Goal: Task Accomplishment & Management: Manage account settings

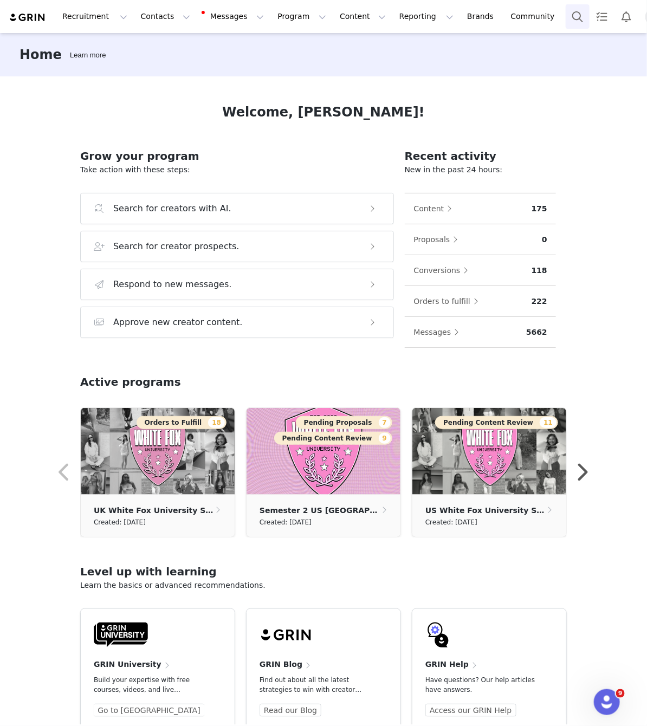
click at [566, 17] on button "Search" at bounding box center [578, 16] width 24 height 24
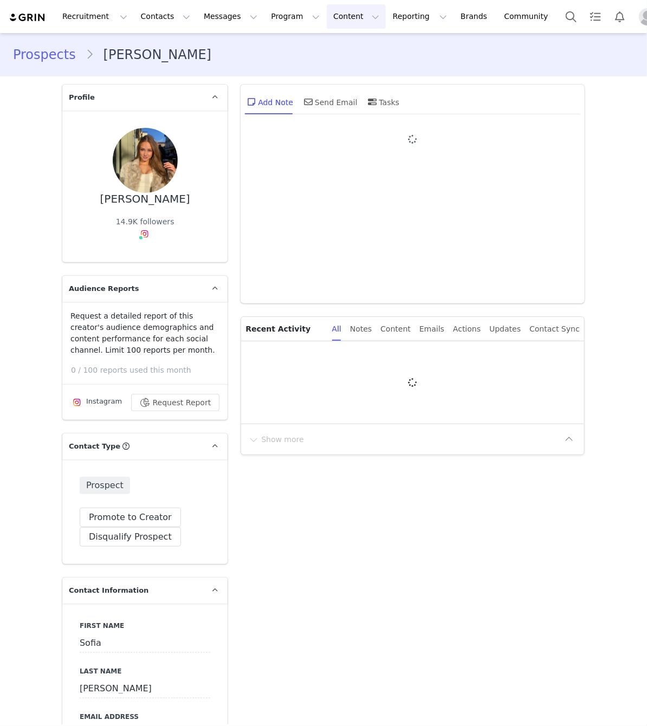
type input "+1 ([GEOGRAPHIC_DATA])"
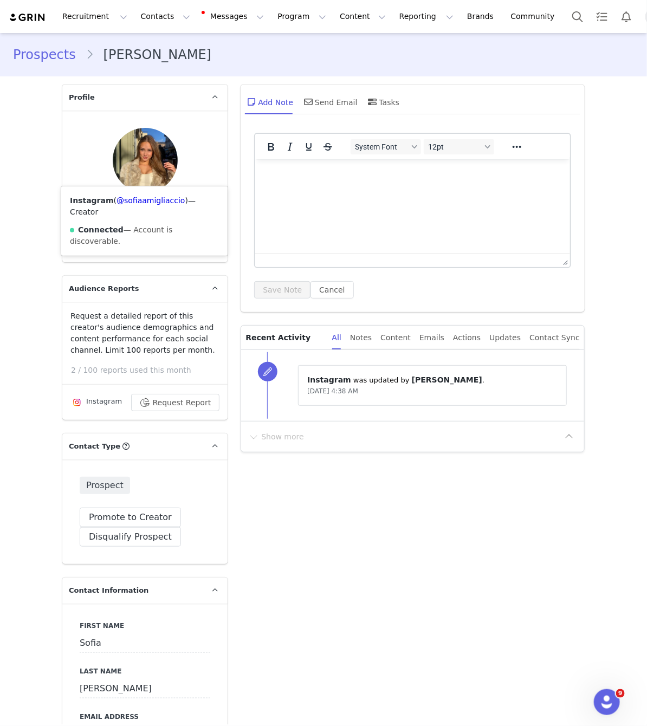
click at [145, 230] on img at bounding box center [144, 234] width 9 height 9
click at [147, 199] on link "@sofiaamigliaccio" at bounding box center [151, 200] width 68 height 9
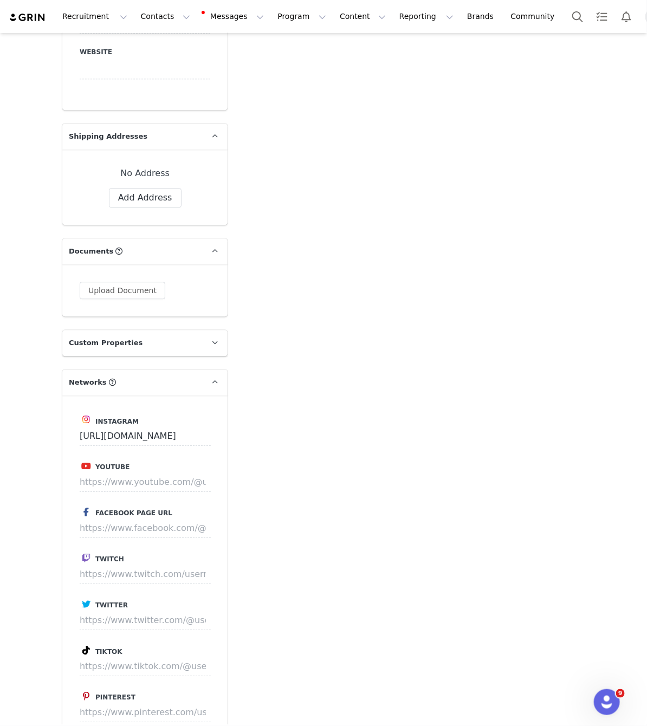
scroll to position [895, 0]
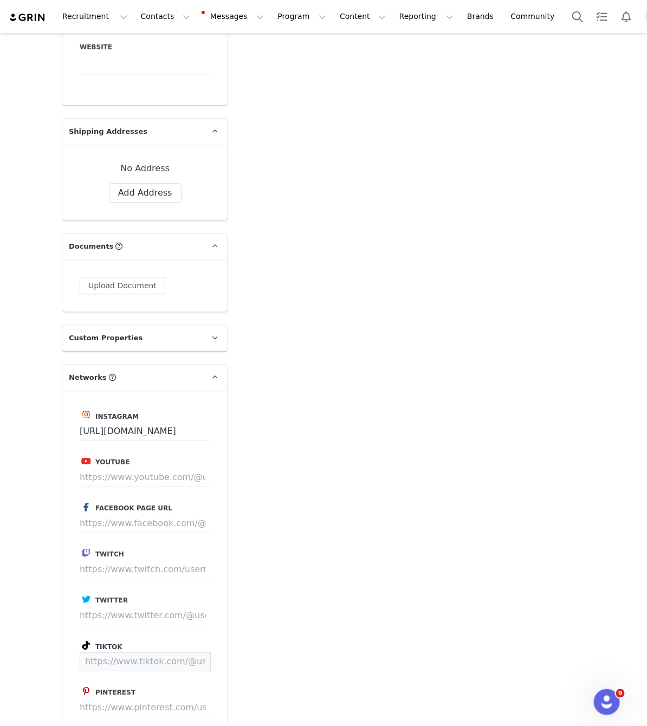
click at [174, 652] on input at bounding box center [145, 662] width 131 height 20
paste input "https://www.tiktok.com/@sofiamigliaccio?_t=ZN-8ydO7IBjVO2&_r=1"
type input "https://www.tiktok.com/@sofiamigliaccio"
click at [183, 652] on button "Save" at bounding box center [191, 662] width 40 height 20
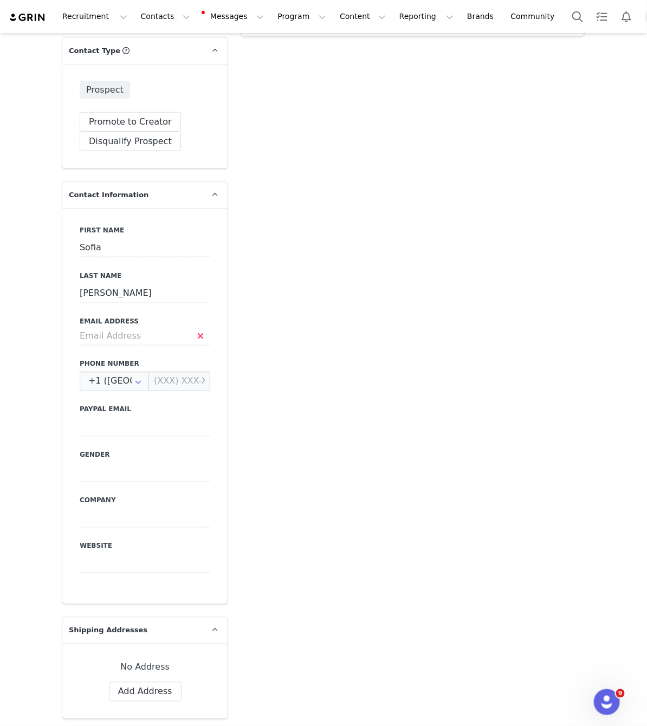
scroll to position [424, 0]
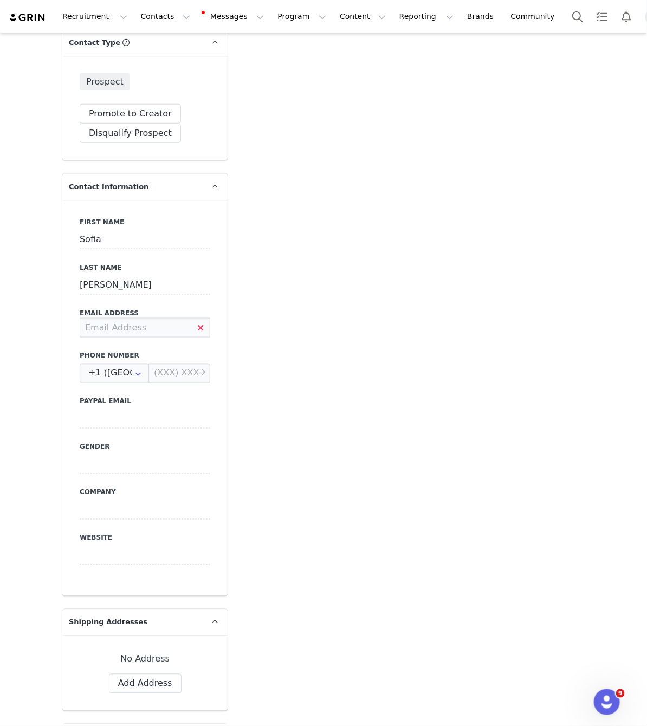
drag, startPoint x: 138, startPoint y: 268, endPoint x: 132, endPoint y: 266, distance: 6.2
click at [132, 318] on input at bounding box center [145, 328] width 131 height 20
paste input "sofia@jafmedia.uk"
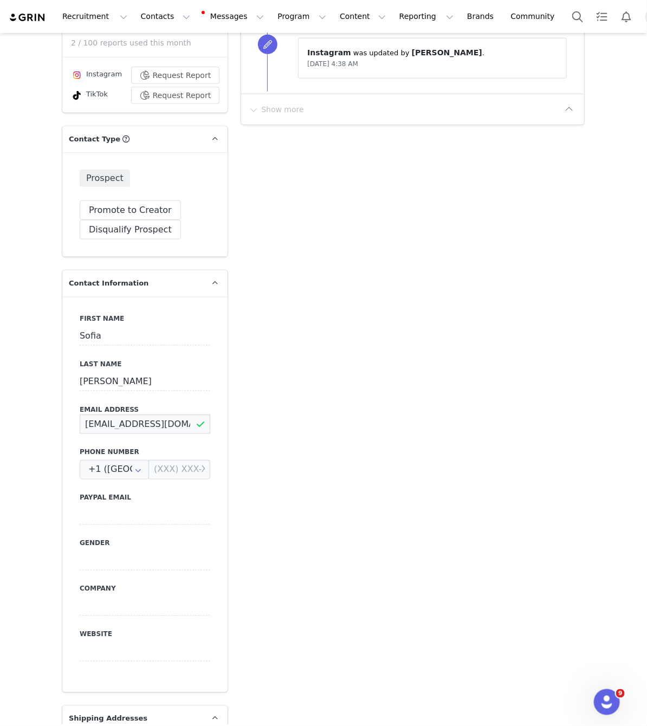
scroll to position [328, 0]
type input "sofia@jafmedia.uk"
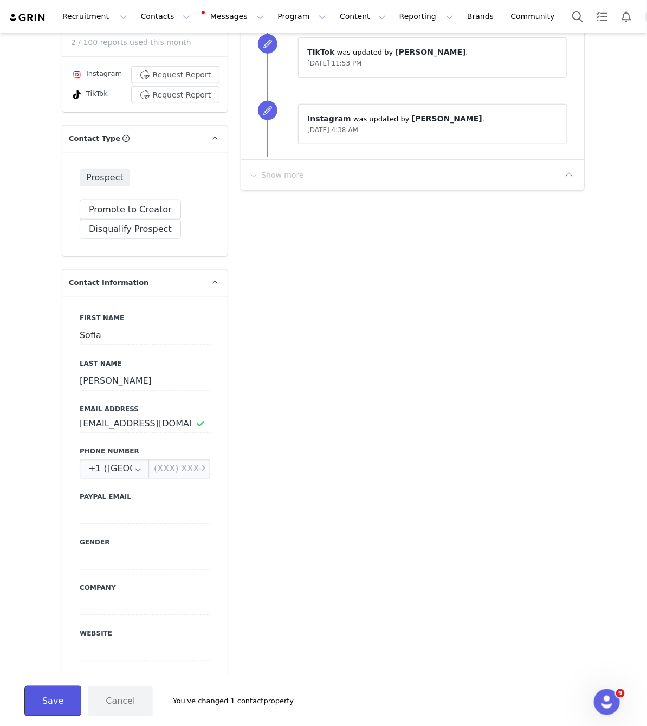
click at [38, 693] on button "Save" at bounding box center [52, 701] width 57 height 30
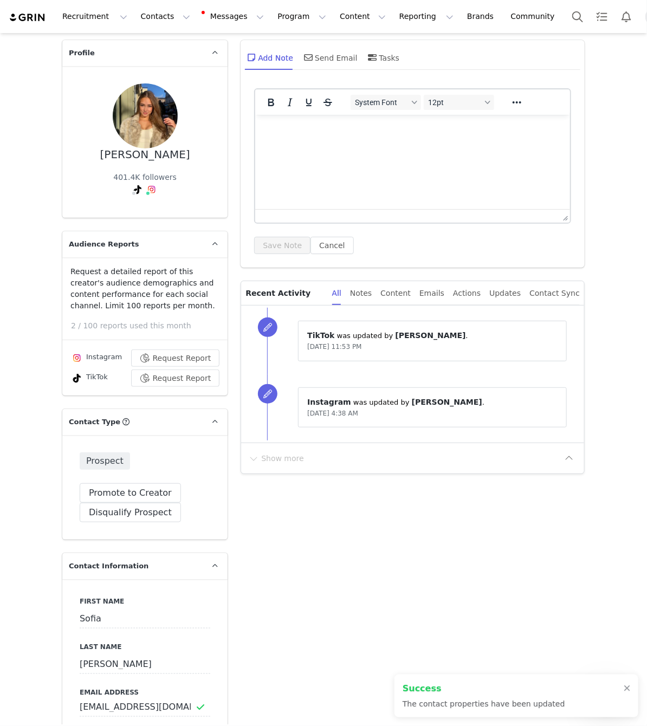
scroll to position [43, 0]
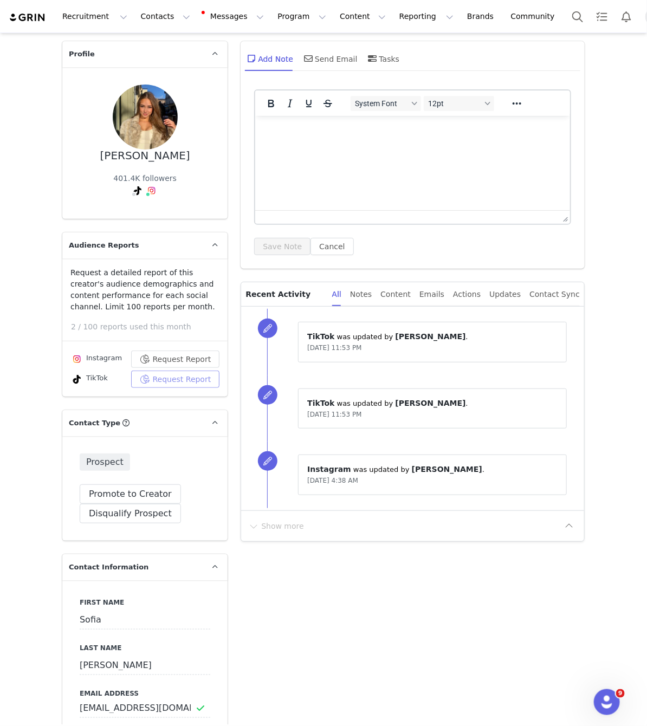
click at [189, 371] on button "Request Report" at bounding box center [175, 379] width 89 height 17
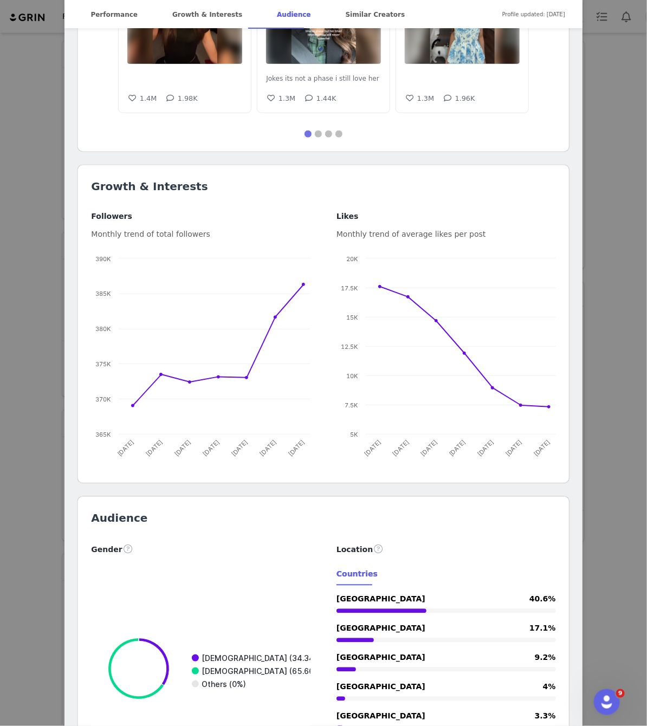
scroll to position [952, 0]
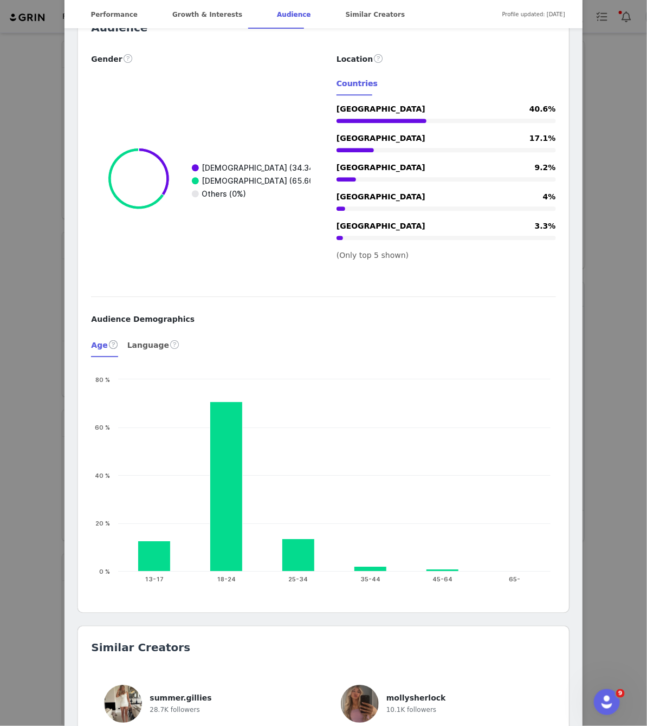
click at [604, 100] on div "sofia🤍 @sofiamigliaccio sofia@jafmedia.uk Female only zone🧘‍♀️ Location - Langu…" at bounding box center [323, 363] width 647 height 726
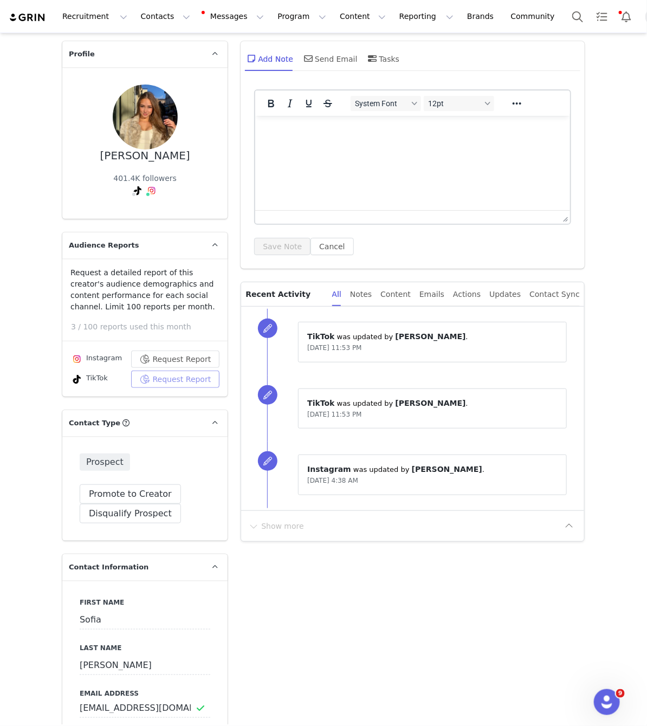
scroll to position [0, 0]
click at [566, 10] on button "Search" at bounding box center [578, 16] width 24 height 24
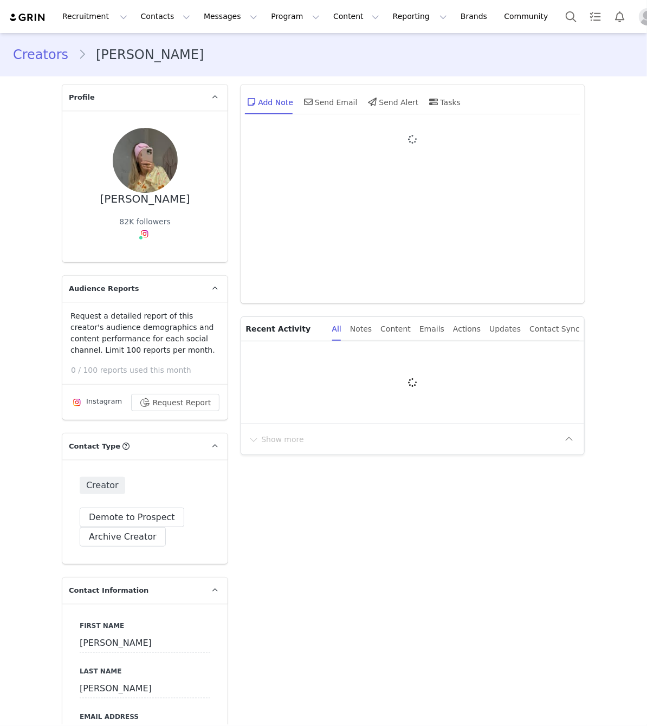
type input "+44 (United Kingdom)"
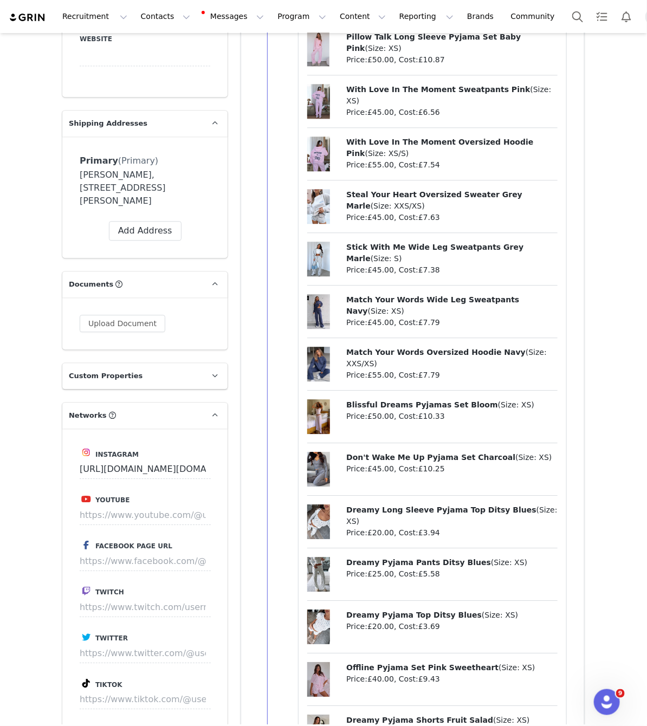
scroll to position [963, 0]
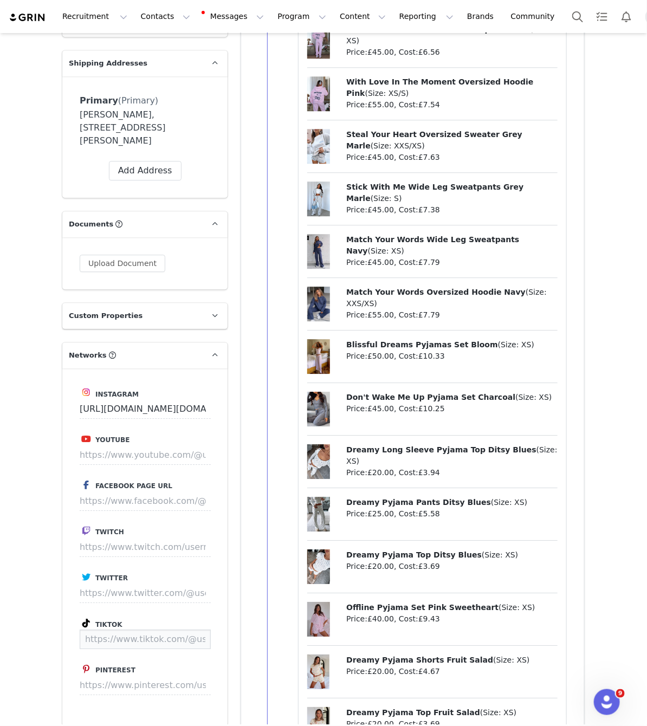
click at [146, 632] on input at bounding box center [145, 640] width 131 height 20
paste input "https://www.tiktok.com/@mcr.gal"
type input "https://www.tiktok.com/@mcr.gal"
click at [192, 631] on button "Save" at bounding box center [191, 640] width 40 height 20
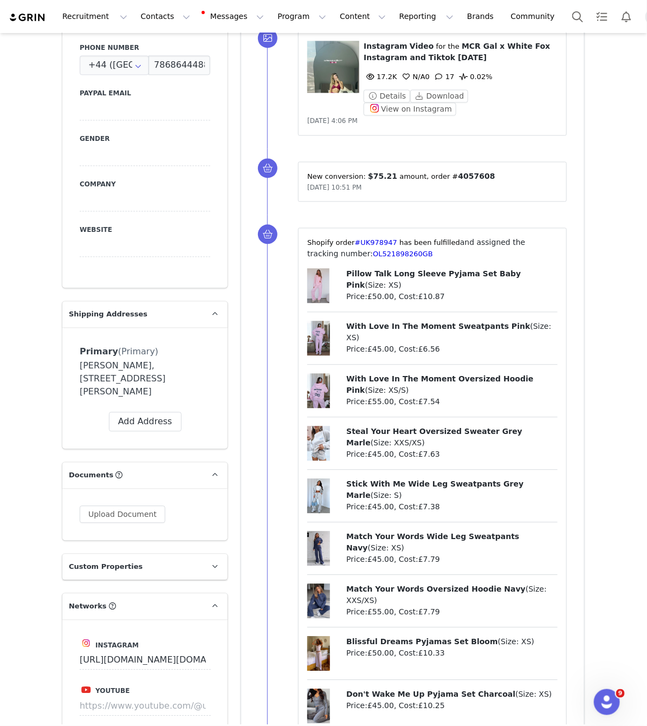
scroll to position [0, 0]
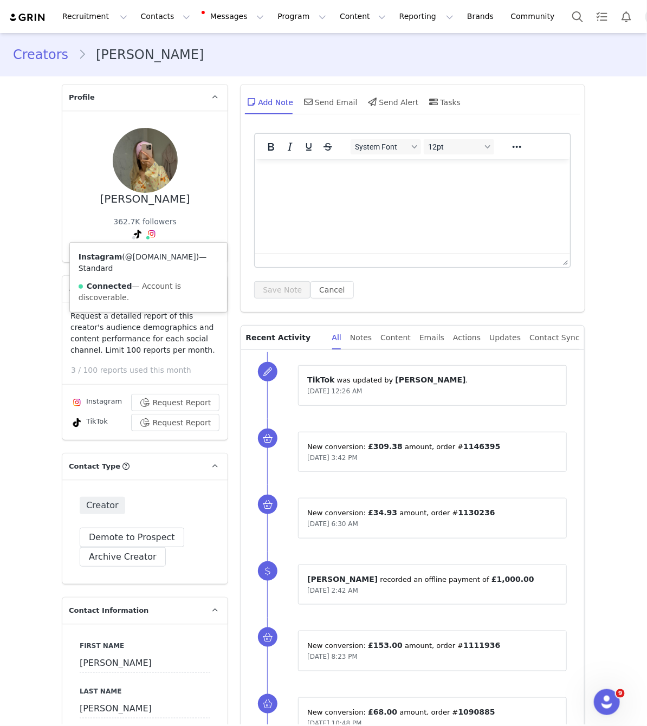
click at [151, 256] on link "@mcr.gal" at bounding box center [160, 257] width 71 height 9
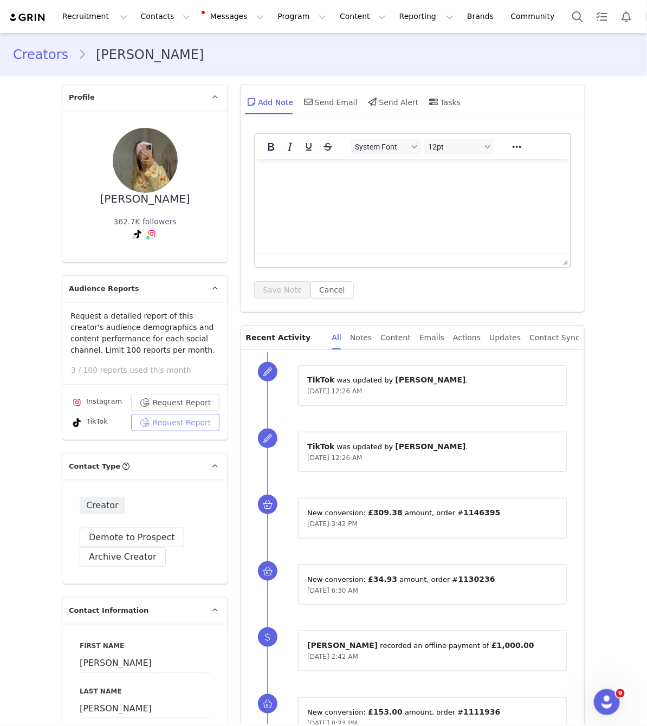
click at [162, 420] on button "Request Report" at bounding box center [175, 422] width 89 height 17
click at [188, 401] on button "Request Report" at bounding box center [175, 402] width 89 height 17
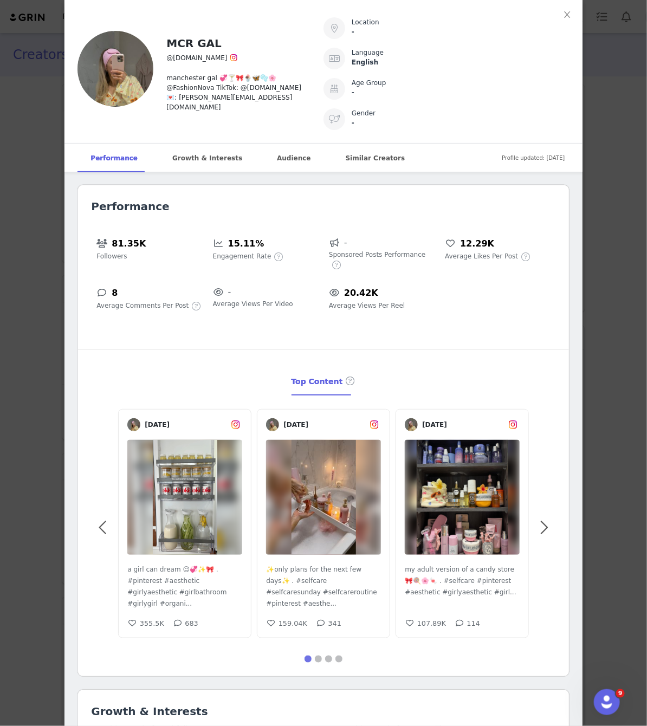
click at [609, 385] on div "MCR GAL @mcr.gal manchester gal 💞🍸🎀🍨🦋🫧🌸 @FashionNova TikTok: @mcr.gal 💌: toni@t…" at bounding box center [323, 363] width 647 height 726
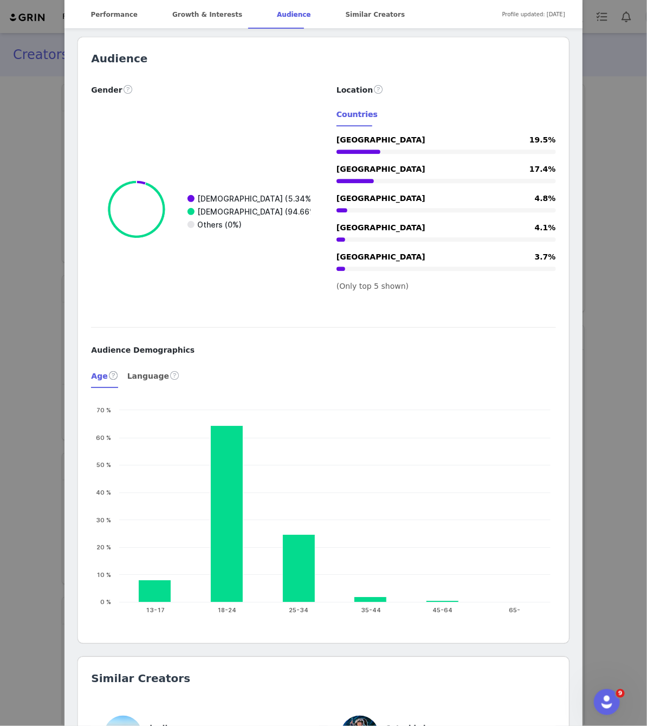
scroll to position [1025, 0]
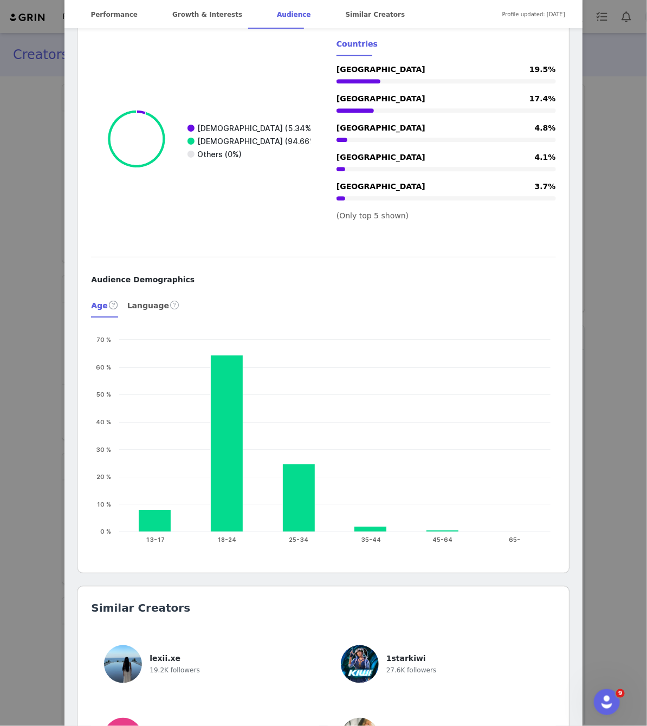
click at [621, 384] on div "MCRGAL @mcr.gal probably in my bathroom 💗🌸✨🎀🍦💕 manchester gal toni@theangelsmgm…" at bounding box center [323, 363] width 647 height 726
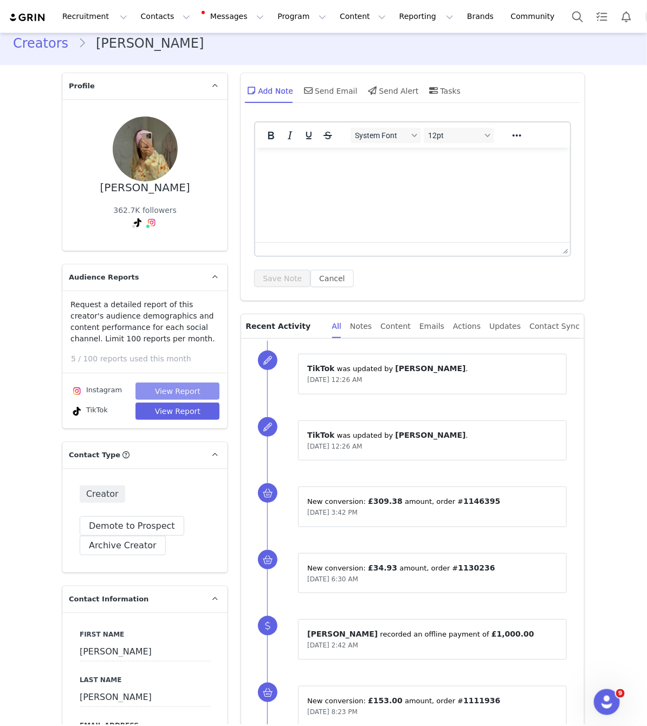
scroll to position [37, 0]
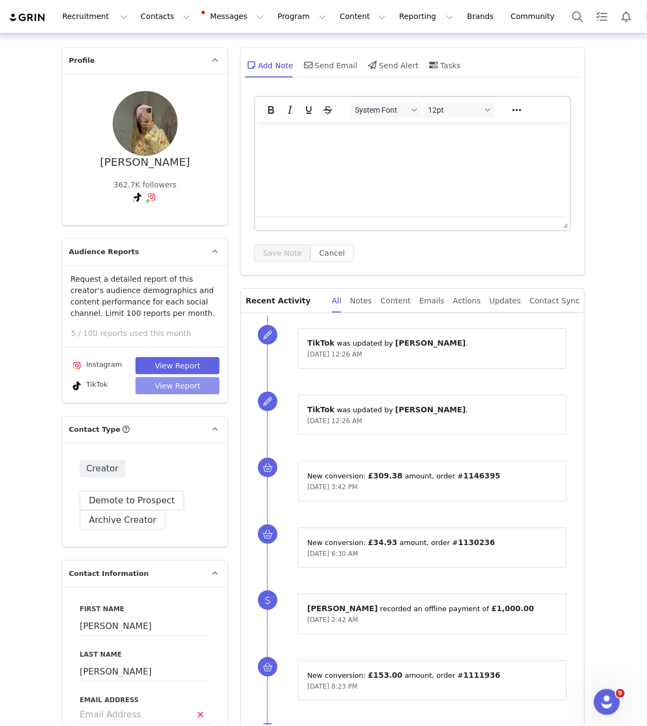
drag, startPoint x: 184, startPoint y: 385, endPoint x: 193, endPoint y: 382, distance: 10.1
click at [183, 385] on button "View Report" at bounding box center [178, 385] width 84 height 17
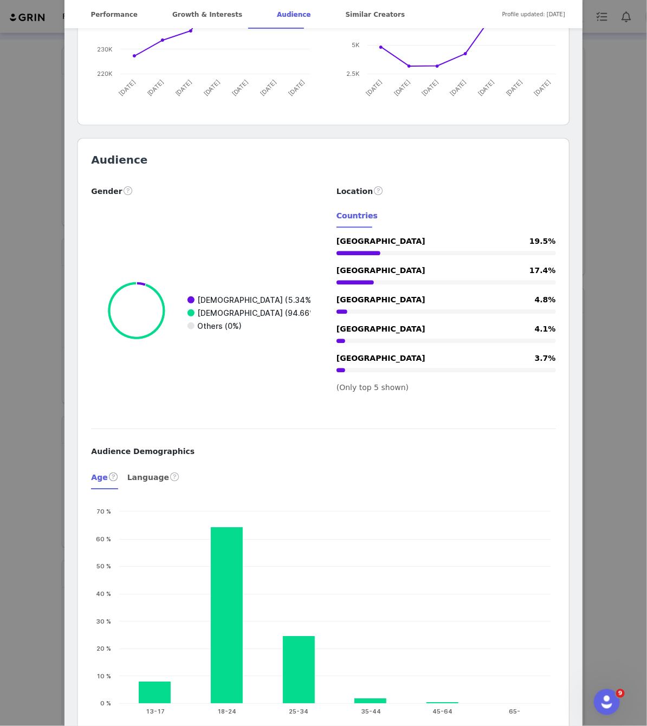
scroll to position [925, 0]
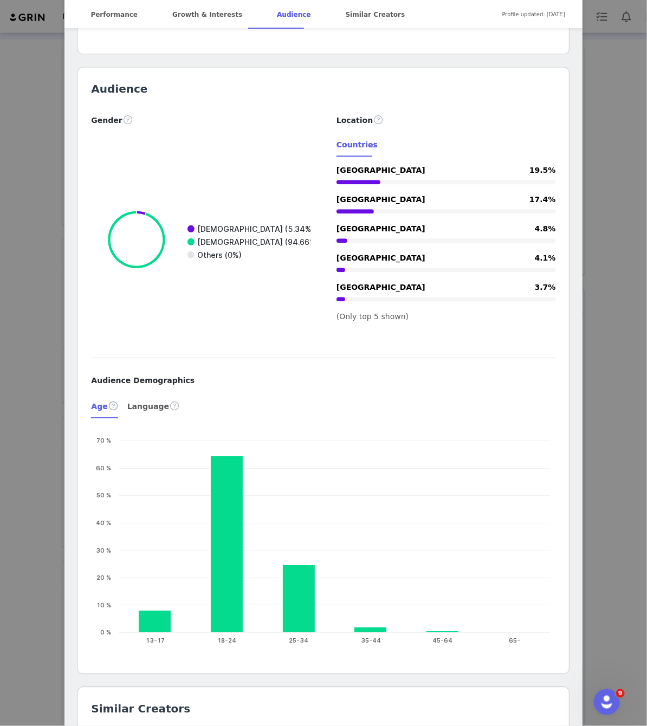
click at [608, 319] on div "MCRGAL @mcr.gal probably in my bathroom 💗🌸✨🎀🍦💕 manchester gal toni@theangelsmgm…" at bounding box center [323, 363] width 647 height 726
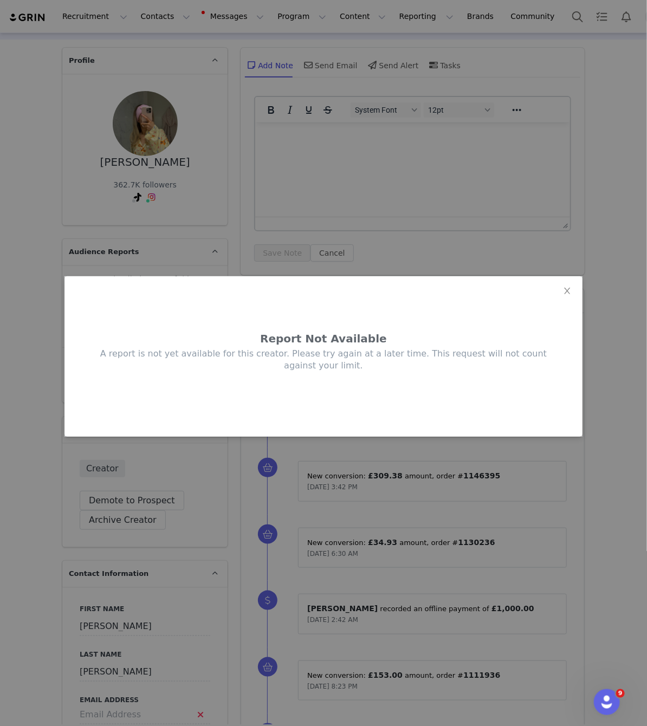
scroll to position [0, 0]
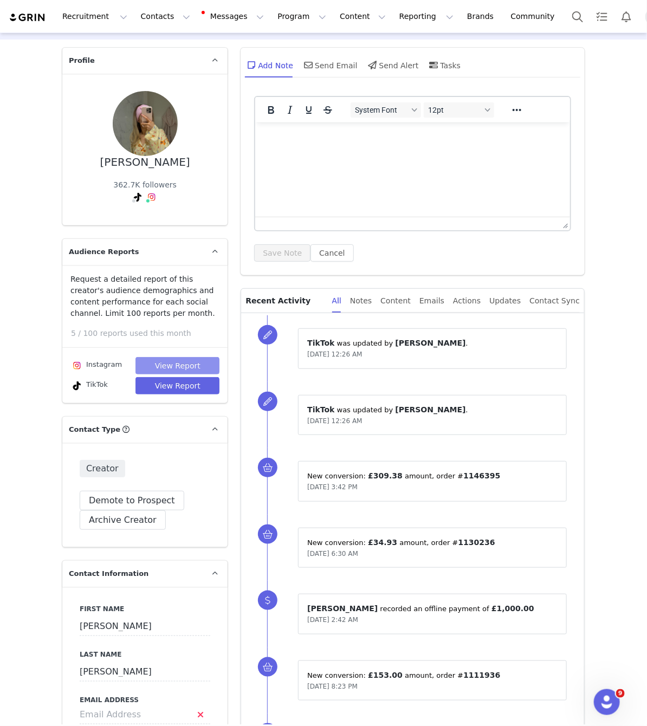
click at [207, 363] on button "View Report" at bounding box center [178, 365] width 84 height 17
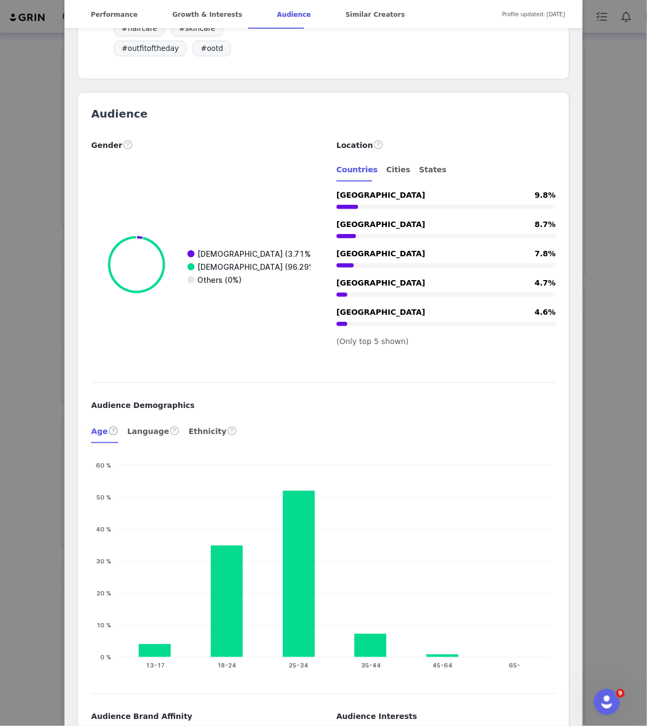
scroll to position [1513, 0]
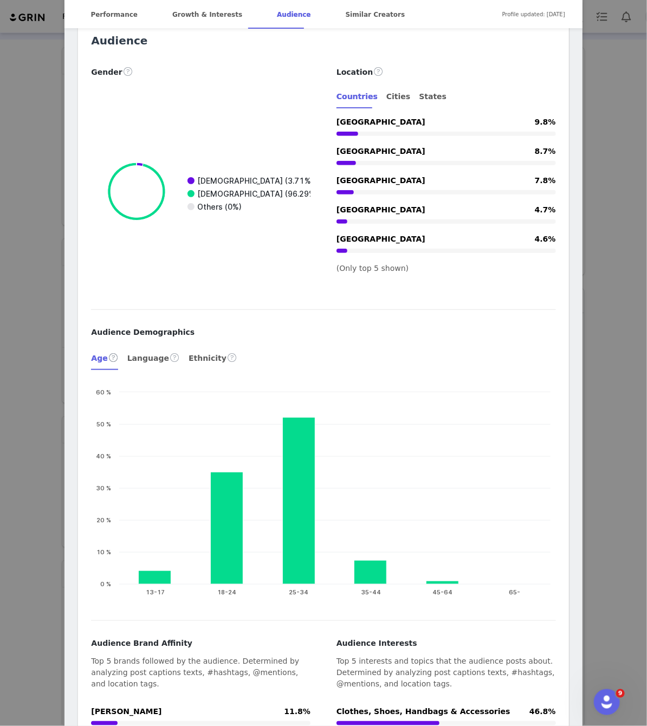
click at [604, 134] on div "MCR GAL @mcr.gal manchester gal 💞🍸🎀🍨🦋🫧🌸 @FashionNova TikTok: @mcr.gal 💌: toni@t…" at bounding box center [323, 363] width 647 height 726
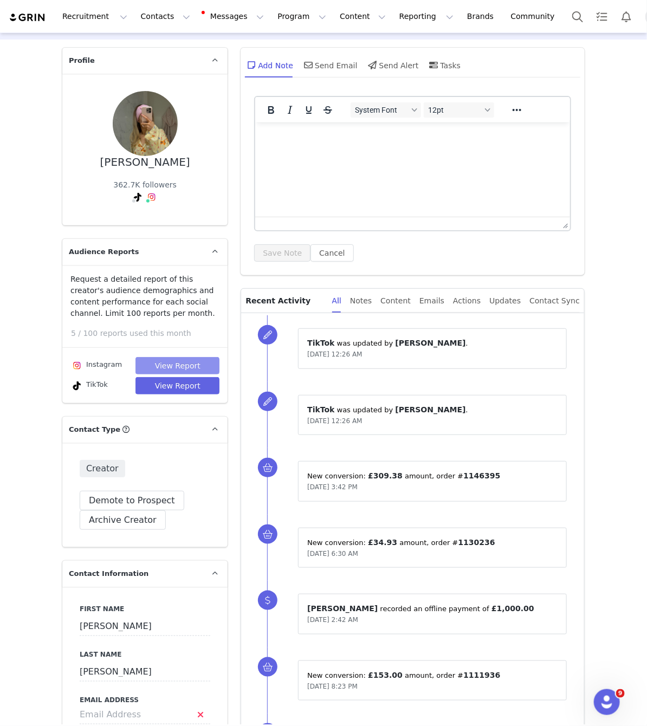
scroll to position [0, 0]
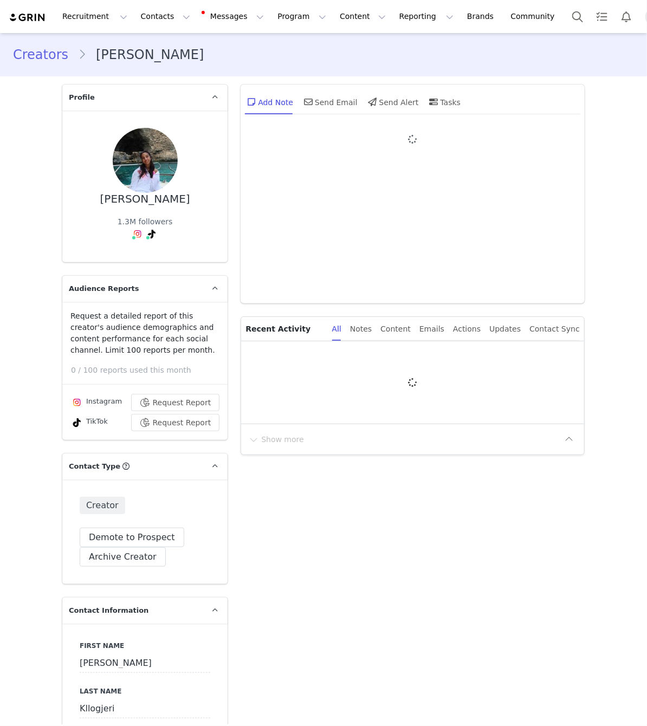
type input "+44 ([GEOGRAPHIC_DATA])"
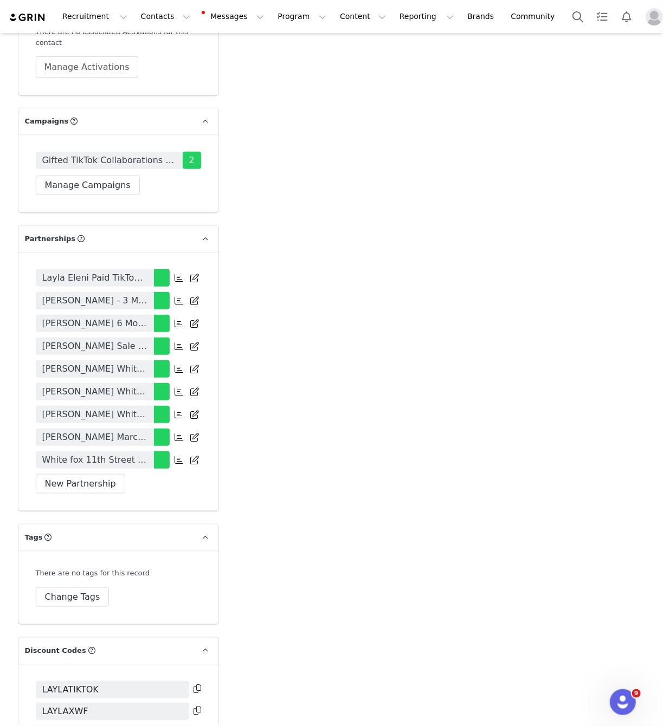
scroll to position [2278, 0]
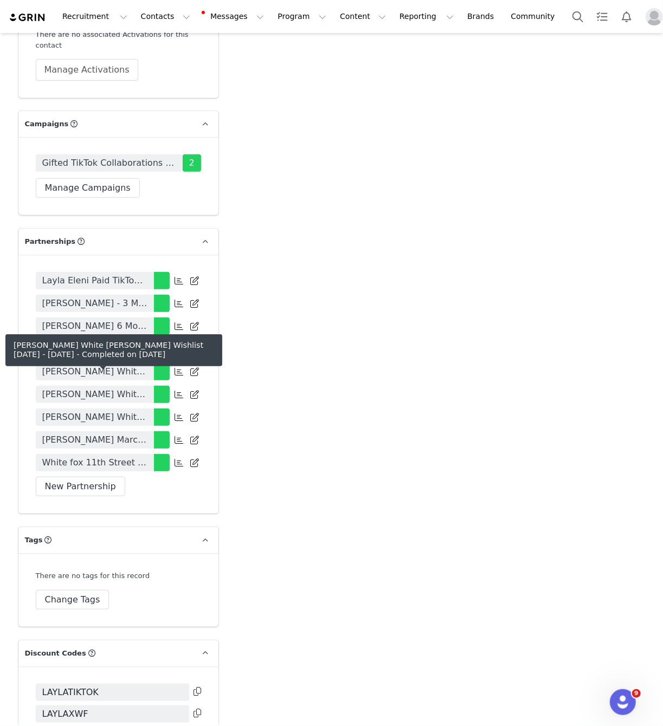
click at [122, 411] on span "Layla Kllogjeri White Fox Wishlist December 2024 - May 2025" at bounding box center [94, 417] width 105 height 13
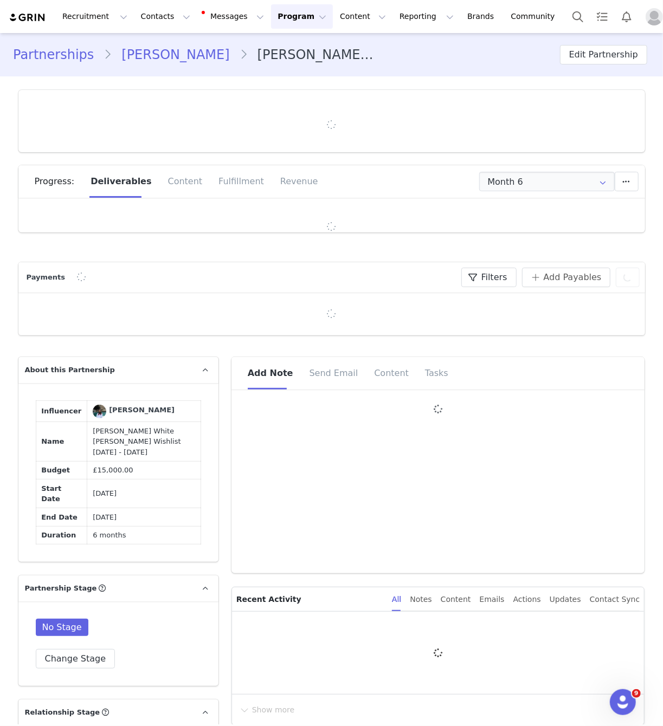
type input "+44 ([GEOGRAPHIC_DATA])"
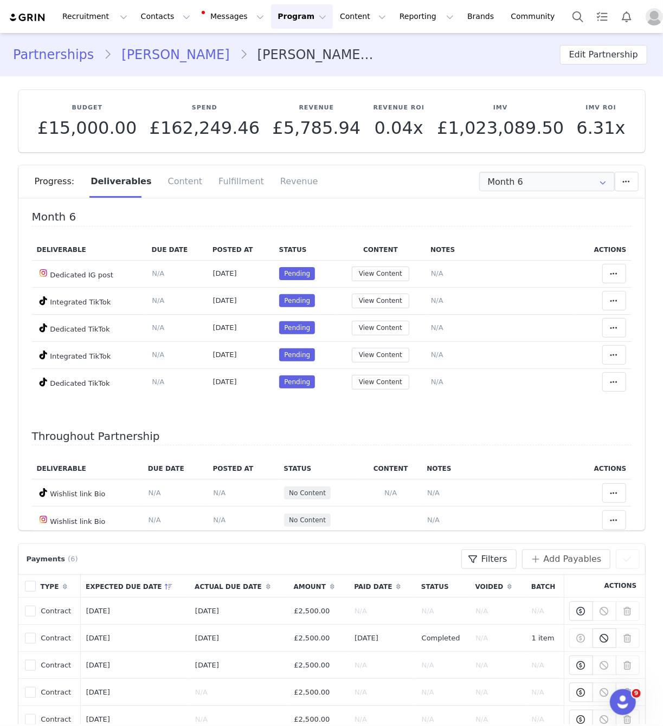
click at [171, 61] on link "Layla Eleni Kllogjeri" at bounding box center [175, 55] width 127 height 20
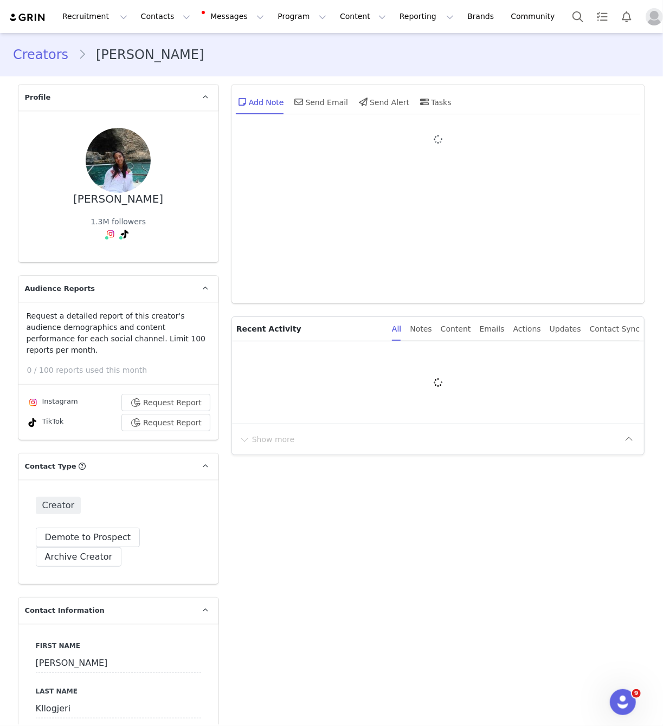
type input "+44 ([GEOGRAPHIC_DATA])"
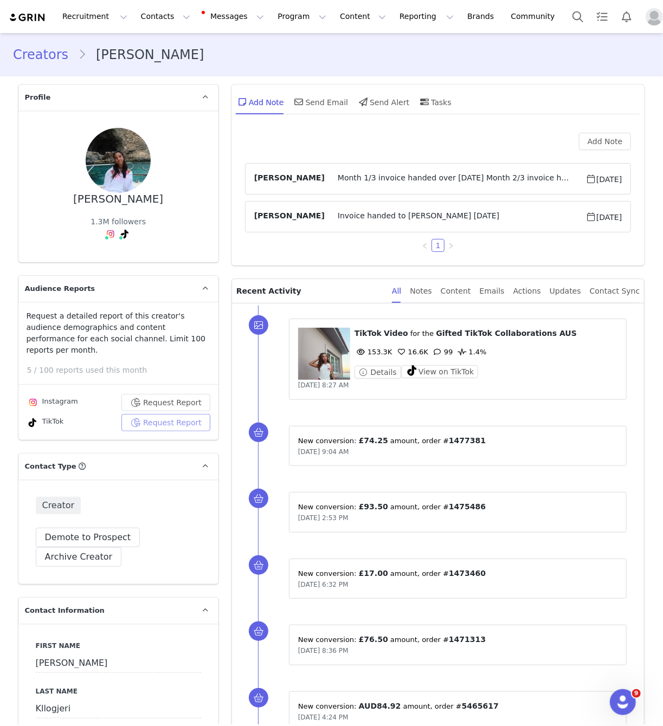
click at [165, 414] on button "Request Report" at bounding box center [165, 422] width 89 height 17
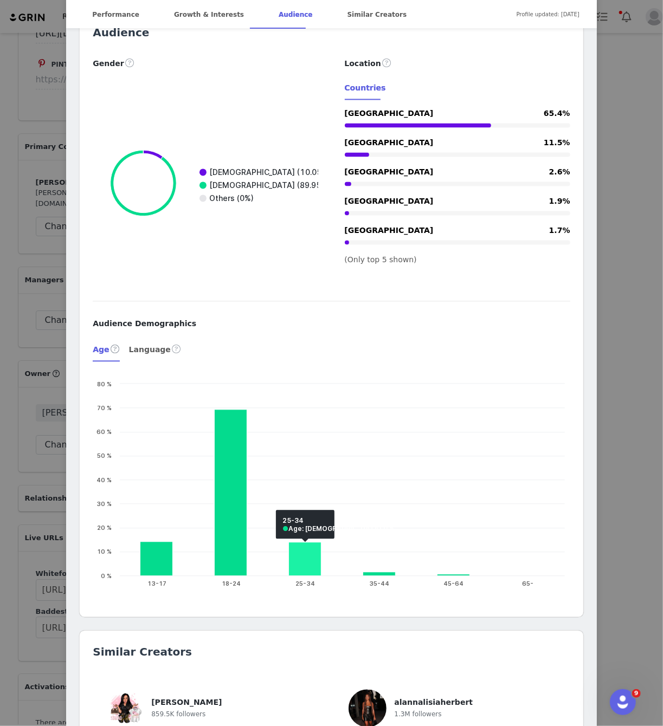
scroll to position [852, 0]
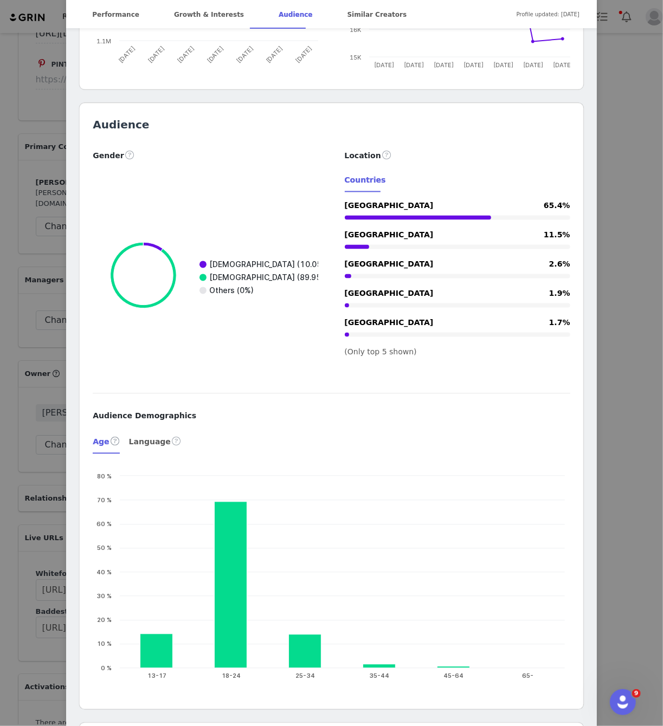
click at [48, 193] on div "ℒ𝒶𝓎𝓁𝒶 ℰ𝓁𝑒𝓃𝒾 @laylaelenik Business Enquiries: layla@hldtalent.com Location Unite…" at bounding box center [331, 363] width 663 height 726
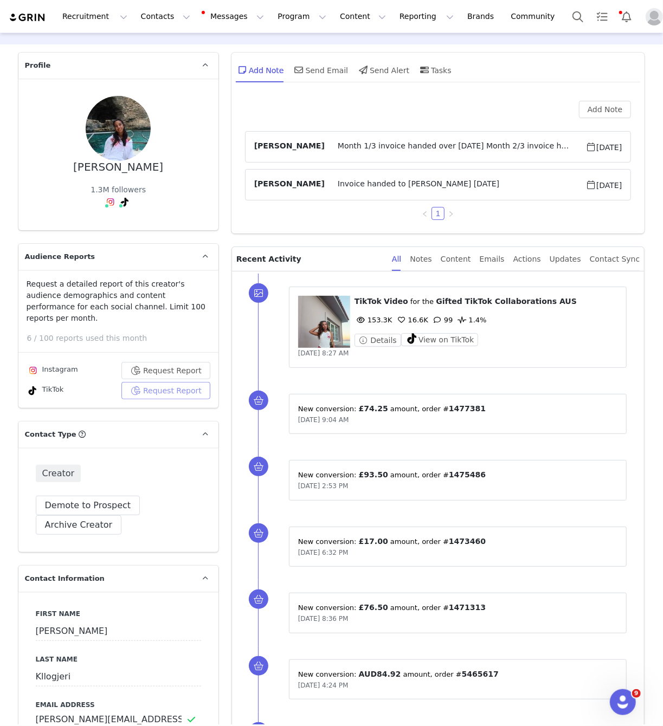
scroll to position [0, 0]
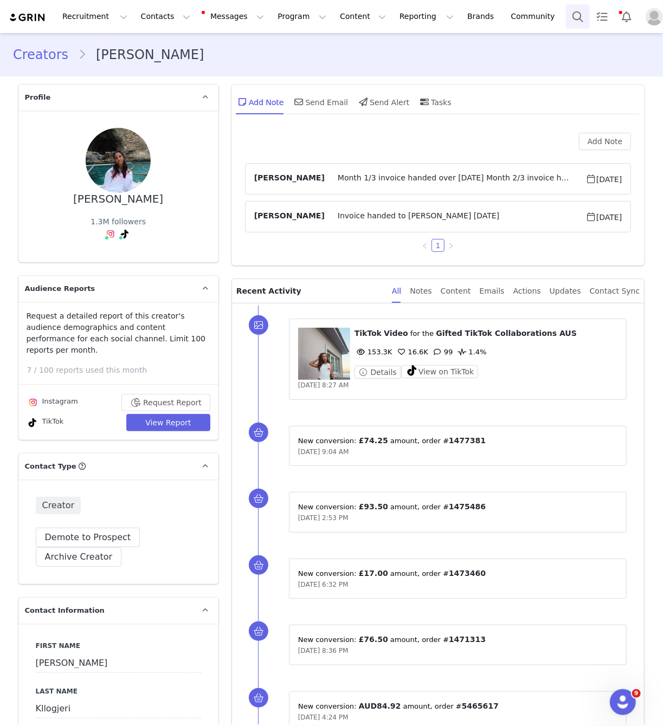
click at [566, 20] on button "Search" at bounding box center [578, 16] width 24 height 24
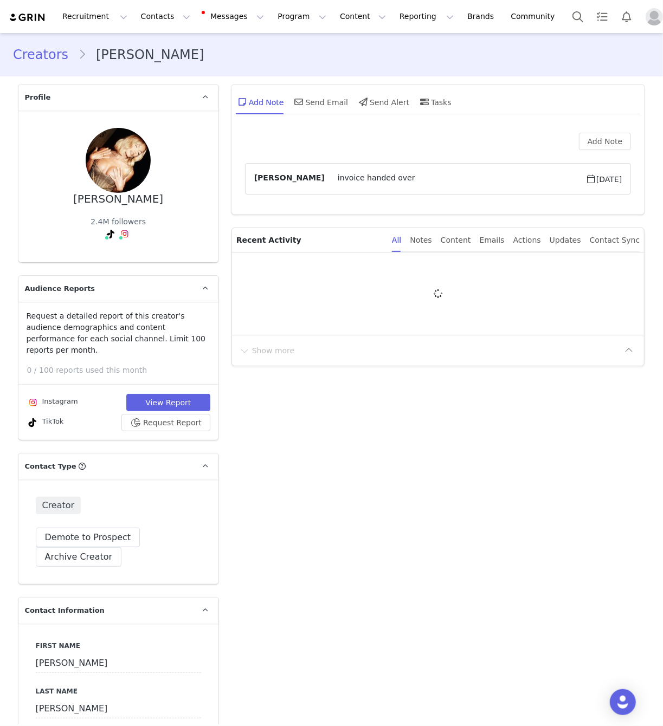
type input "+44 ([GEOGRAPHIC_DATA])"
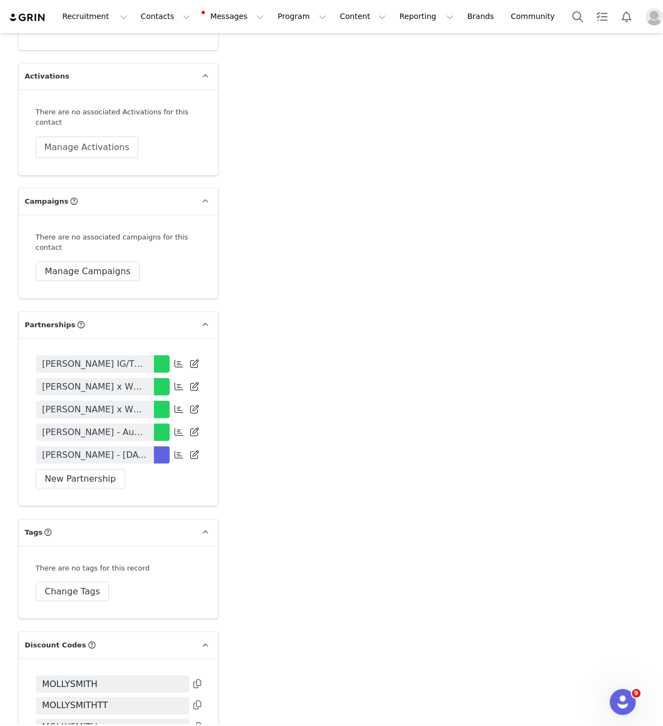
scroll to position [2554, 0]
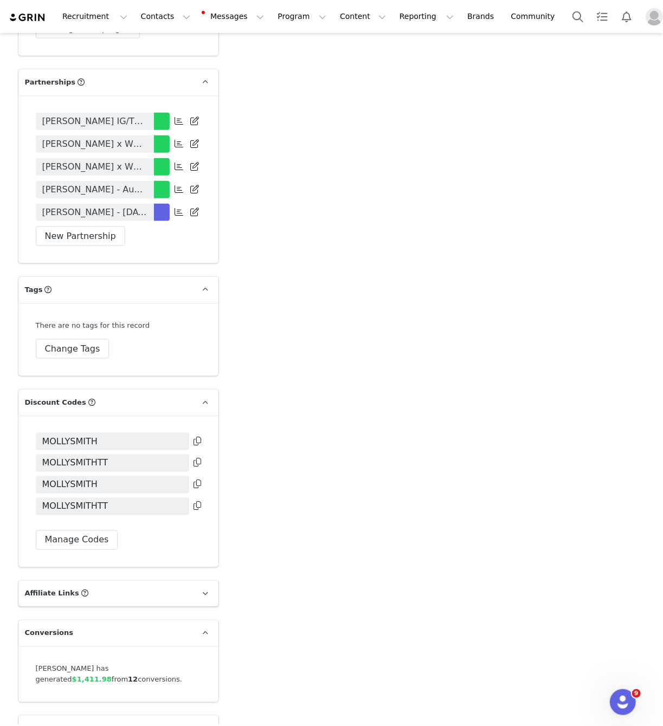
click at [197, 437] on icon at bounding box center [197, 441] width 8 height 9
click at [140, 455] on span "MOLLYSMITHTT" at bounding box center [112, 463] width 153 height 17
click at [95, 531] on button "Manage Codes" at bounding box center [77, 541] width 82 height 20
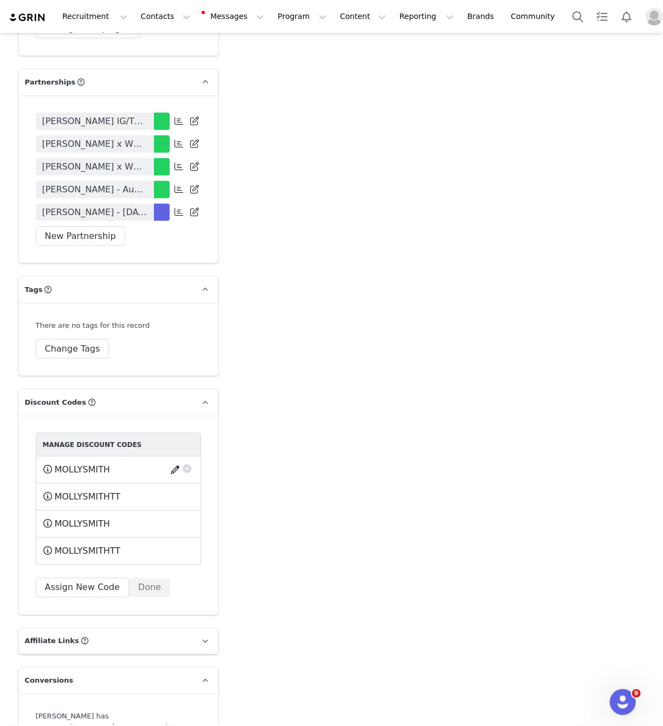
click at [170, 462] on button "button" at bounding box center [177, 470] width 15 height 17
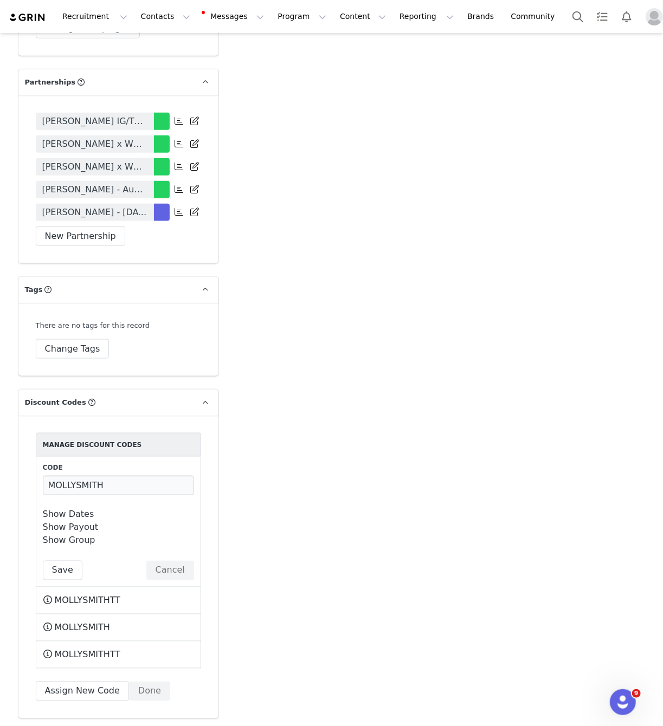
click at [79, 509] on link "Show Dates" at bounding box center [68, 514] width 51 height 10
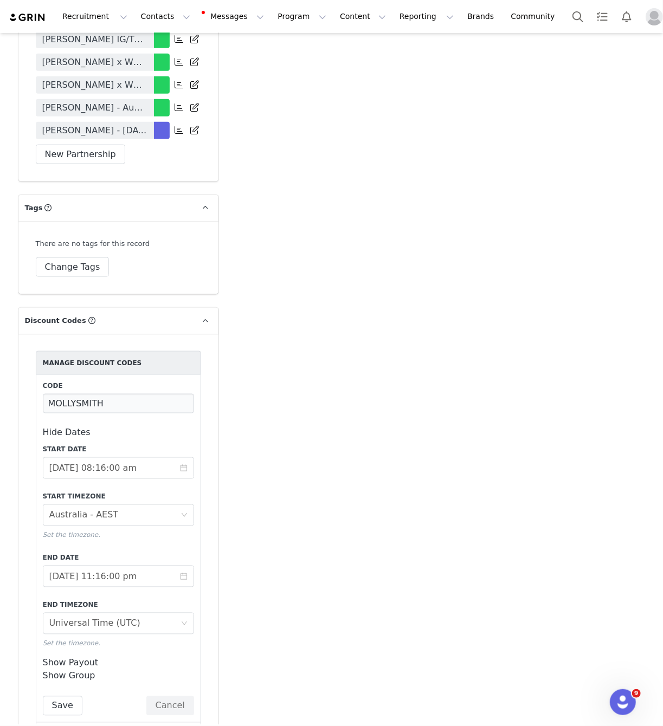
scroll to position [2659, 0]
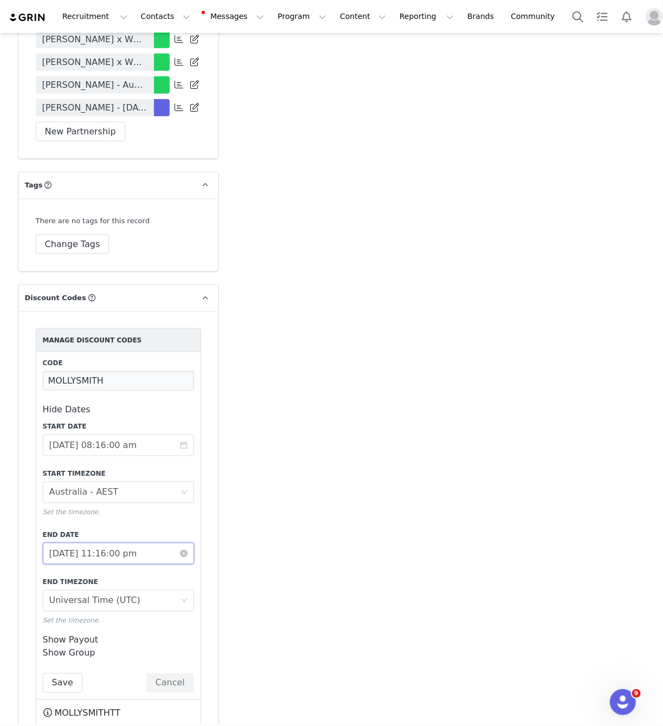
click at [90, 543] on input "2025-10-31 11:16:00 pm" at bounding box center [118, 554] width 151 height 22
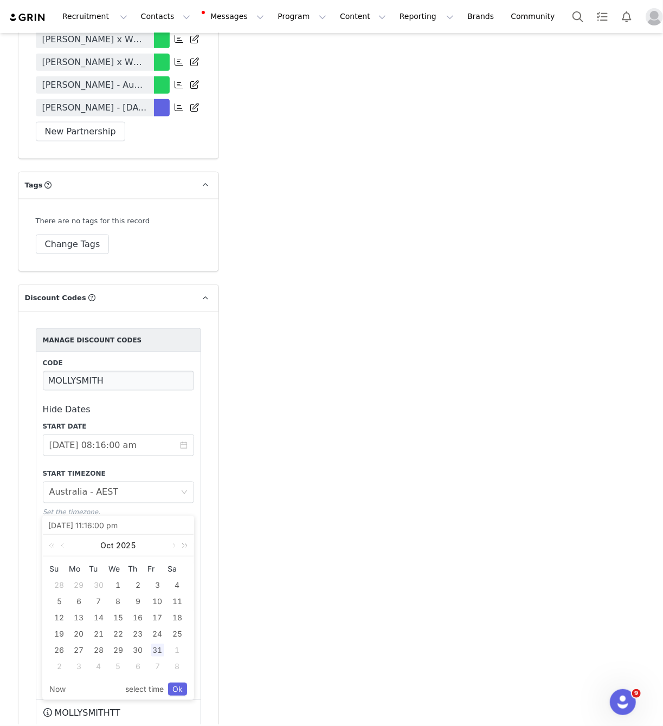
click at [186, 545] on link at bounding box center [183, 546] width 14 height 22
click at [60, 543] on link at bounding box center [64, 546] width 10 height 22
click at [118, 644] on div "30" at bounding box center [118, 650] width 13 height 13
type input "2026-09-30 11:16:00 pm"
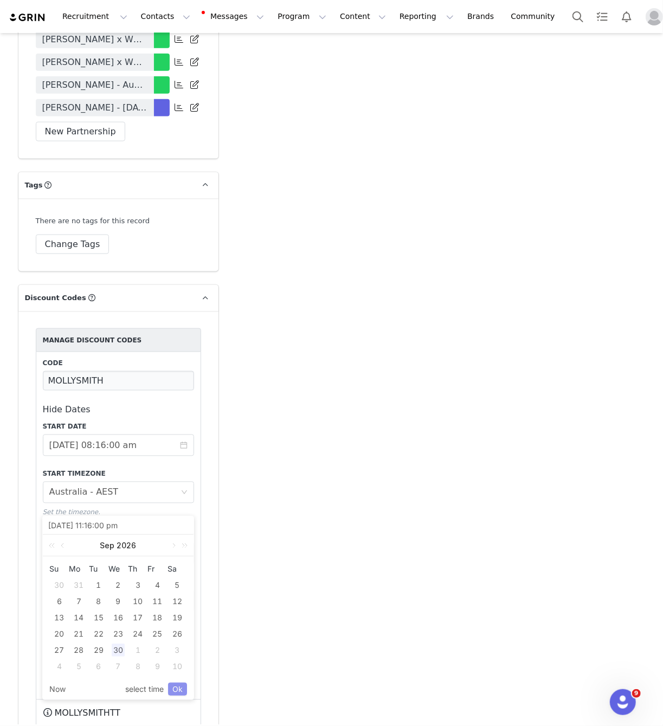
click at [180, 687] on link "Ok" at bounding box center [177, 689] width 19 height 13
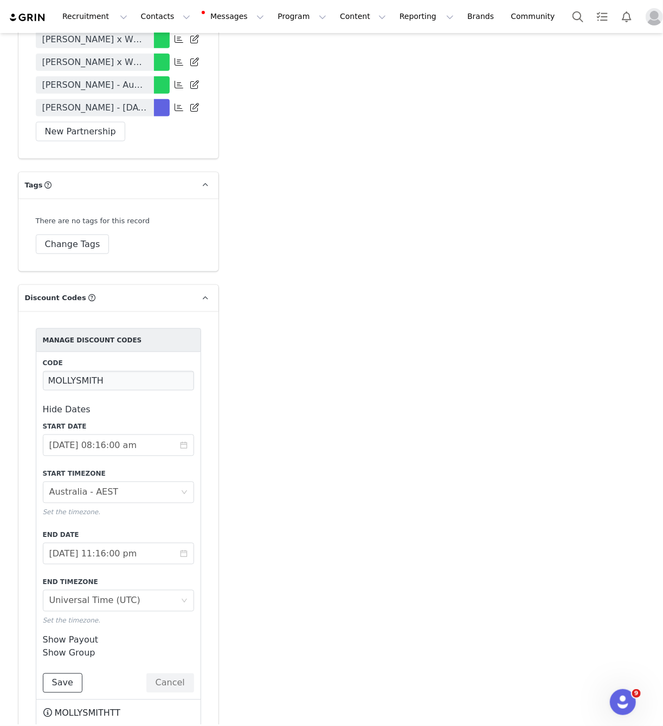
click at [62, 674] on button "Save" at bounding box center [63, 684] width 40 height 20
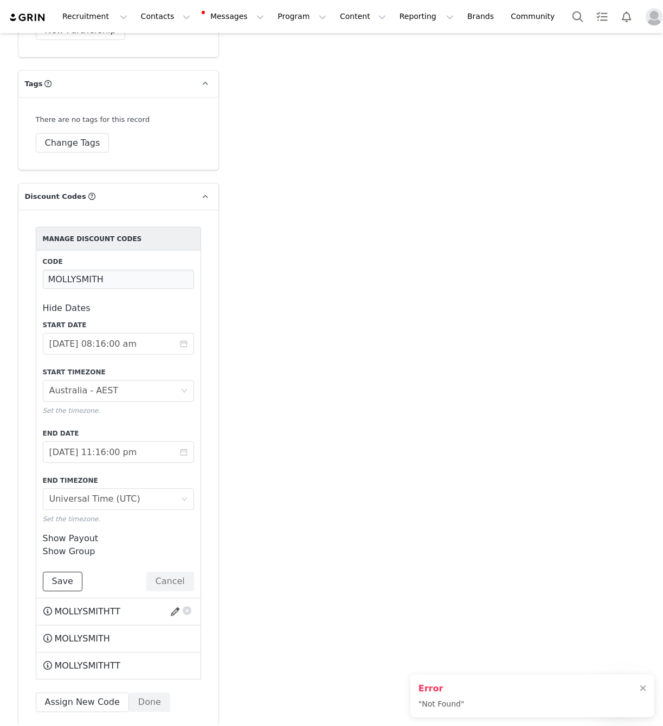
scroll to position [2794, 0]
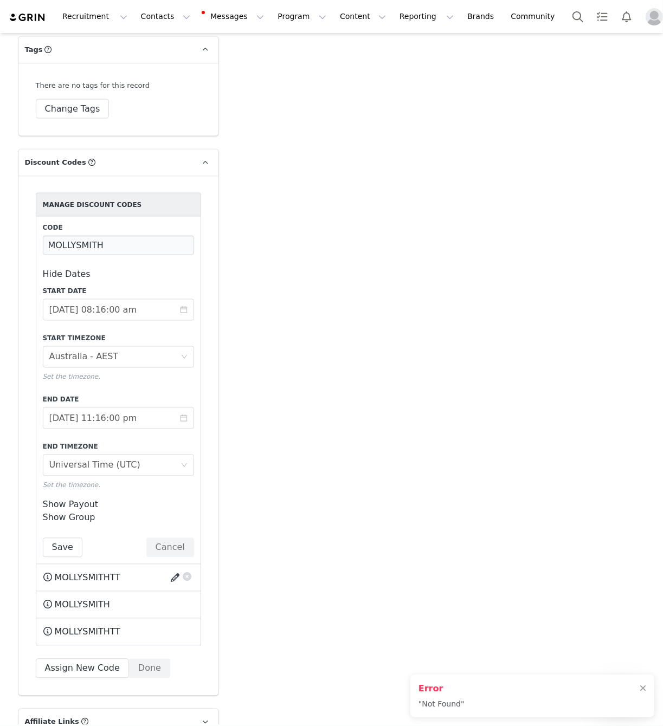
click at [172, 570] on button "button" at bounding box center [177, 578] width 15 height 17
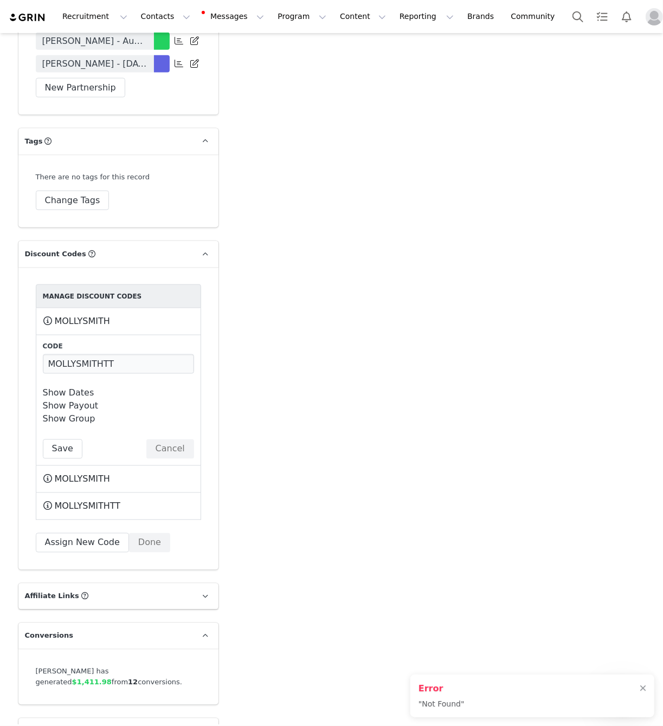
click at [83, 388] on link "Show Dates" at bounding box center [68, 393] width 51 height 10
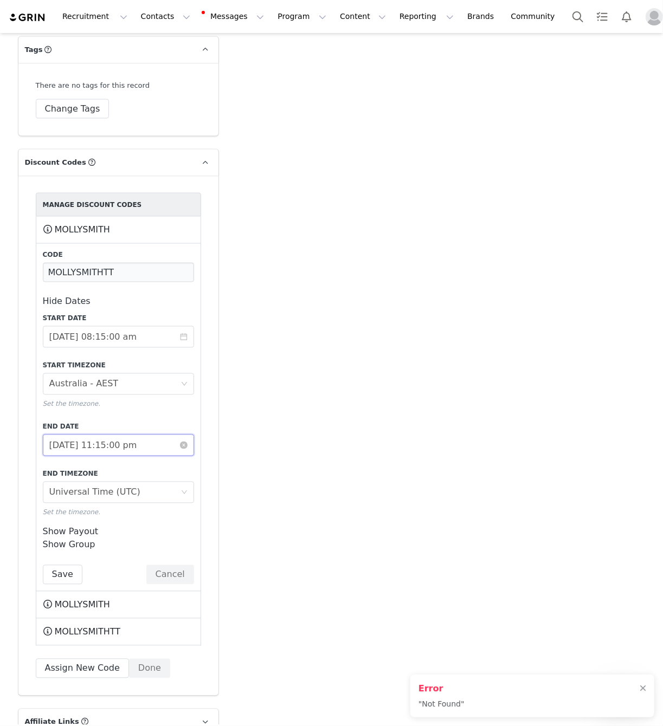
click at [117, 435] on input "2023-04-29 11:15:00 pm" at bounding box center [118, 446] width 151 height 22
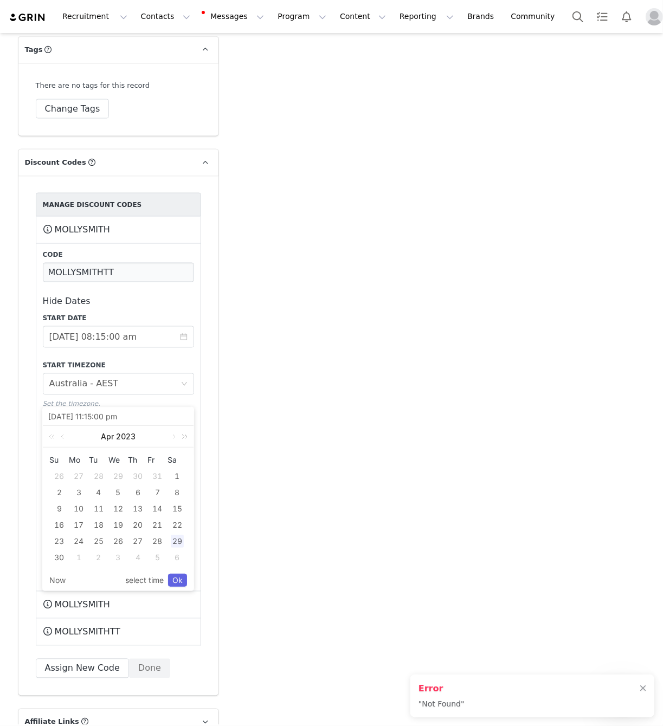
click at [185, 439] on link at bounding box center [183, 437] width 14 height 22
click at [186, 439] on link at bounding box center [183, 437] width 14 height 22
click at [173, 440] on link at bounding box center [173, 437] width 10 height 22
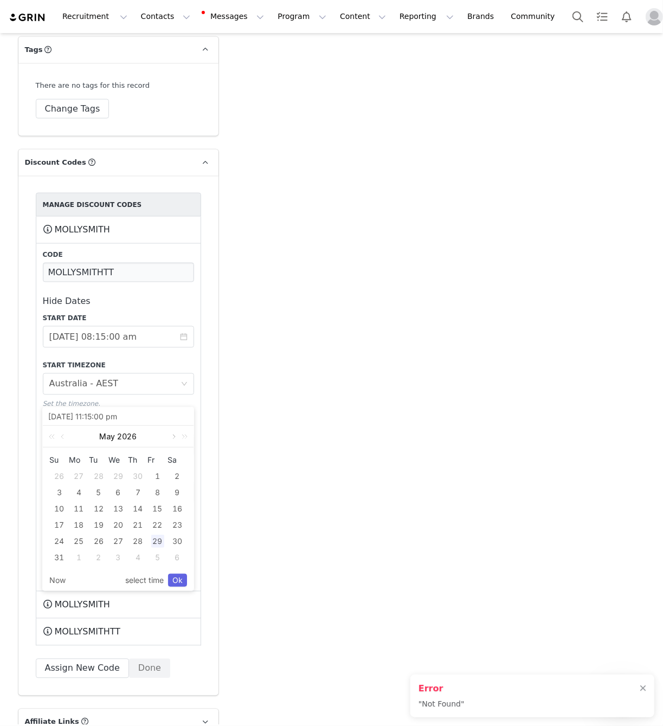
click at [173, 440] on link at bounding box center [173, 437] width 10 height 22
click at [119, 540] on div "30" at bounding box center [118, 541] width 13 height 13
type input "2026-09-30 11:15:00 pm"
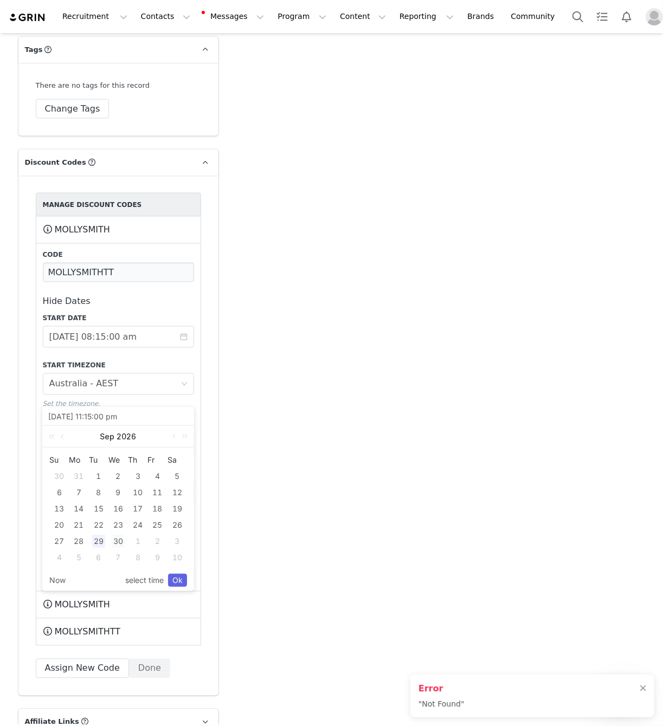
type input "2026-09-30 11:15:00 pm"
click at [180, 580] on link "Ok" at bounding box center [177, 580] width 19 height 13
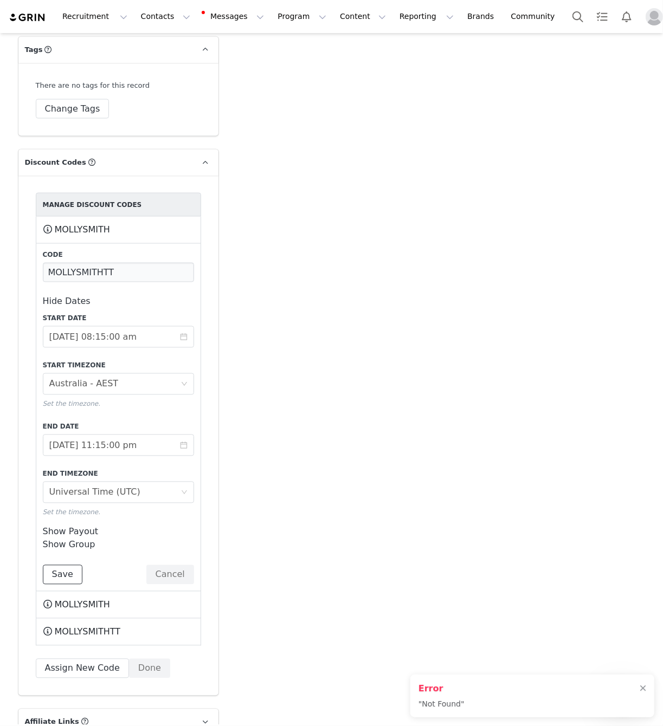
click at [61, 565] on button "Save" at bounding box center [63, 575] width 40 height 20
click at [83, 599] on span "MOLLYSMITH" at bounding box center [82, 605] width 55 height 13
copy span "MOLLYSMITH"
click at [99, 626] on span "MOLLYSMITHTT" at bounding box center [88, 632] width 66 height 13
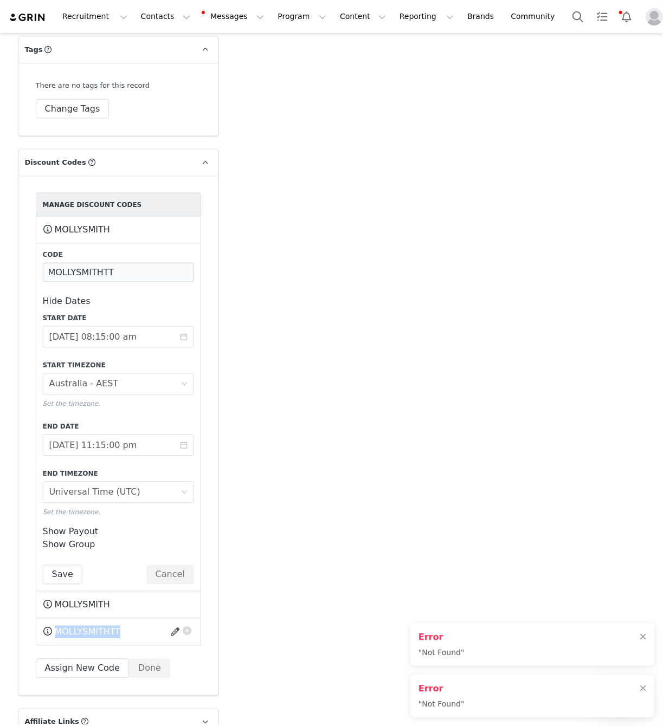
click at [99, 626] on span "MOLLYSMITHTT" at bounding box center [88, 632] width 66 height 13
copy span "MOLLYSMITHTT"
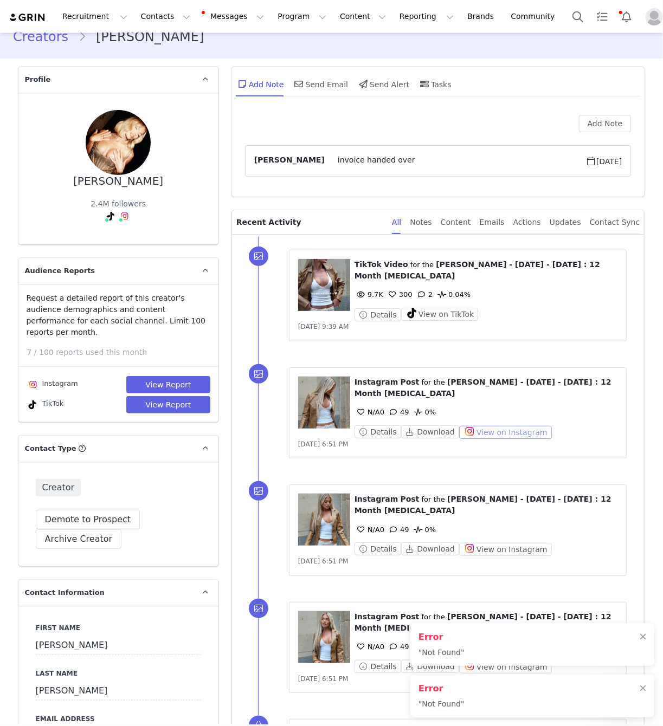
scroll to position [0, 0]
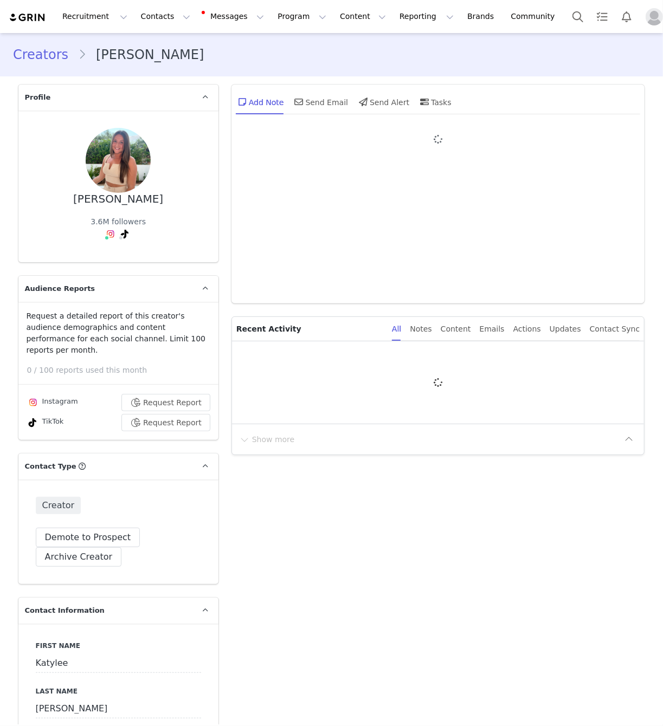
type input "+44 ([GEOGRAPHIC_DATA])"
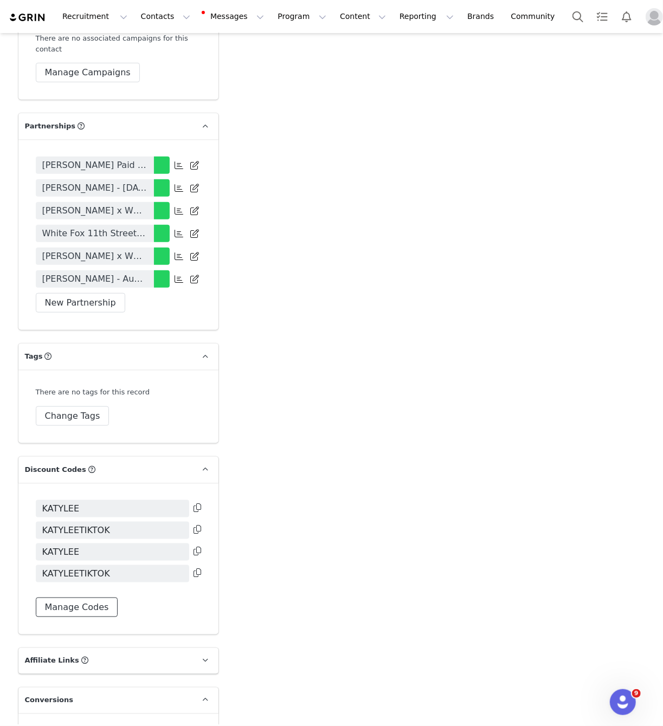
click at [75, 598] on button "Manage Codes" at bounding box center [77, 608] width 82 height 20
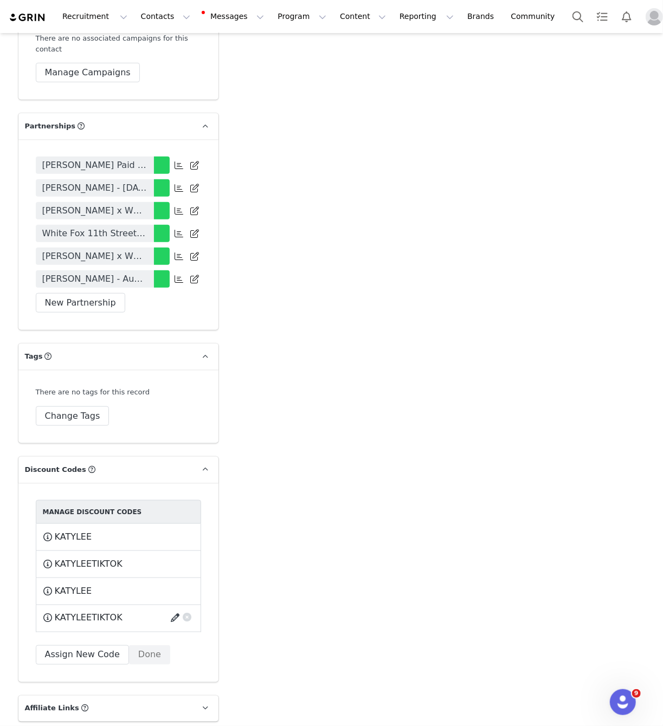
click at [172, 610] on button "button" at bounding box center [177, 618] width 15 height 17
click at [75, 658] on link "Show Dates" at bounding box center [68, 663] width 51 height 10
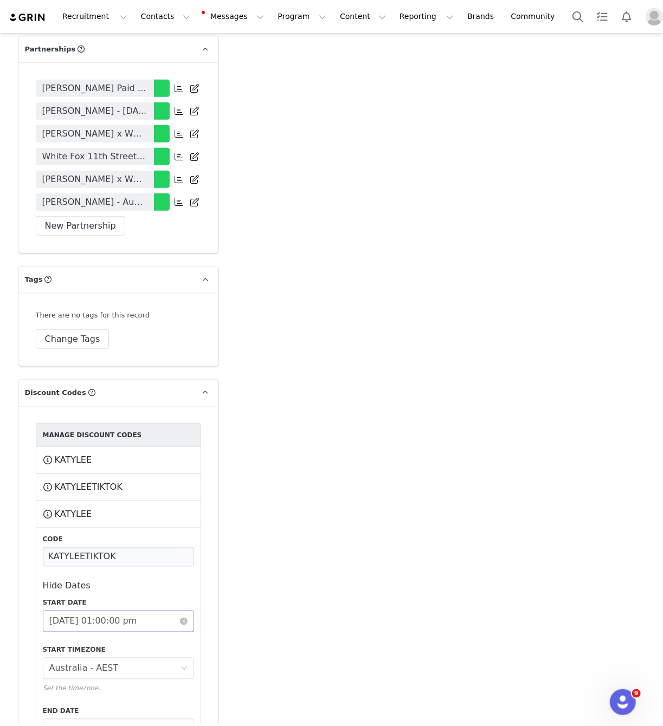
scroll to position [2478, 0]
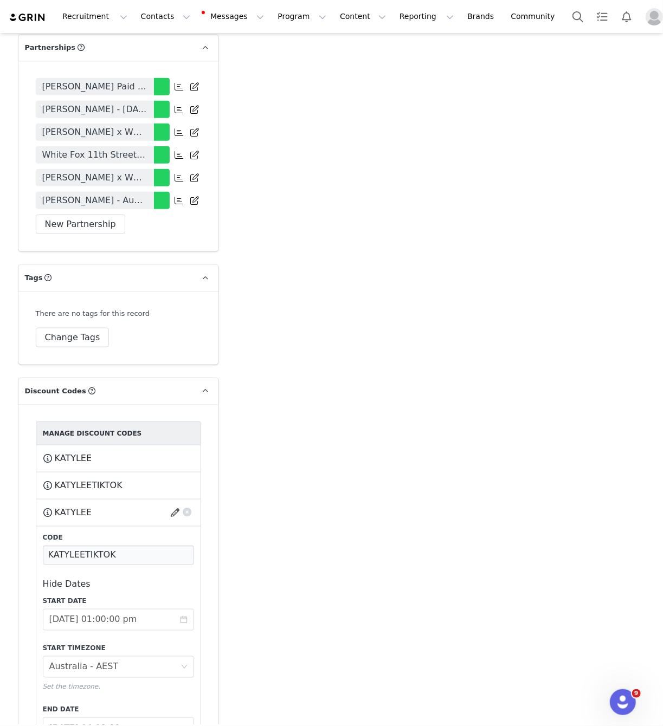
click at [67, 506] on span "KATYLEE" at bounding box center [73, 512] width 37 height 13
click at [76, 506] on span "KATYLEE" at bounding box center [73, 512] width 37 height 13
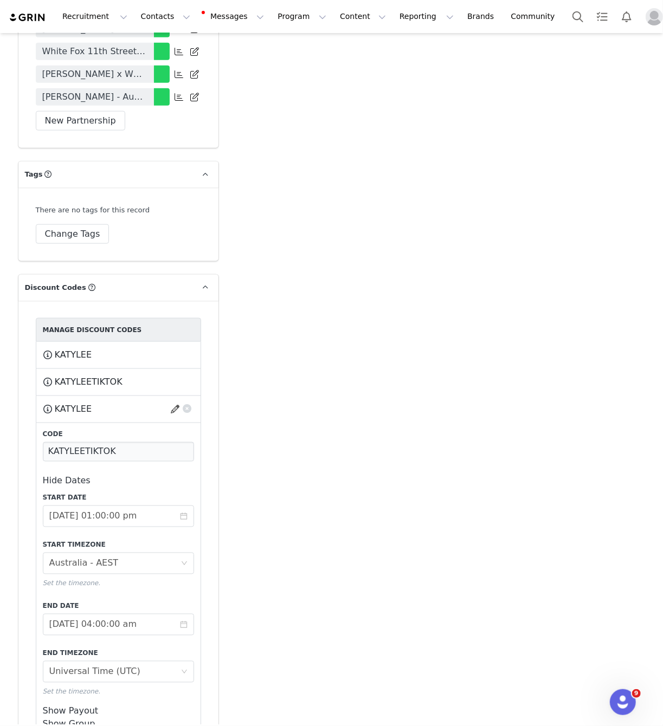
scroll to position [2583, 0]
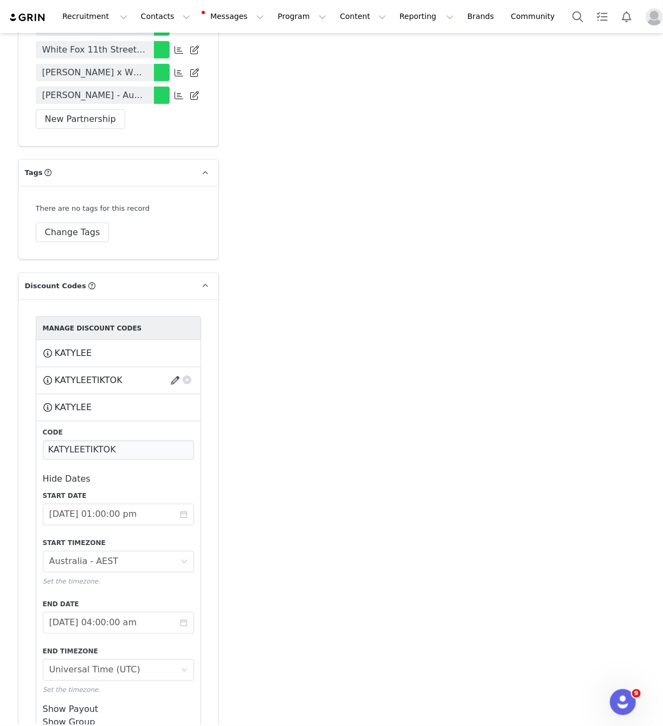
click at [88, 374] on span "KATYLEETIKTOK" at bounding box center [89, 380] width 68 height 13
copy span "KATYLEETIKTOK"
click at [67, 340] on div "KATYLEE This code will no longer be usable and any revenue attribution will be …" at bounding box center [118, 353] width 165 height 27
click at [70, 347] on span "KATYLEE" at bounding box center [73, 353] width 37 height 13
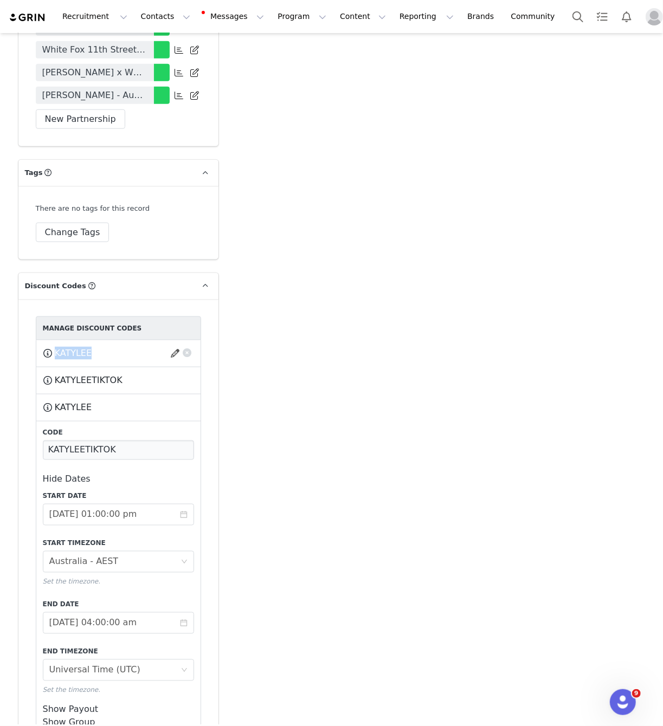
click at [70, 347] on span "KATYLEE" at bounding box center [73, 353] width 37 height 13
copy span "KATYLEE"
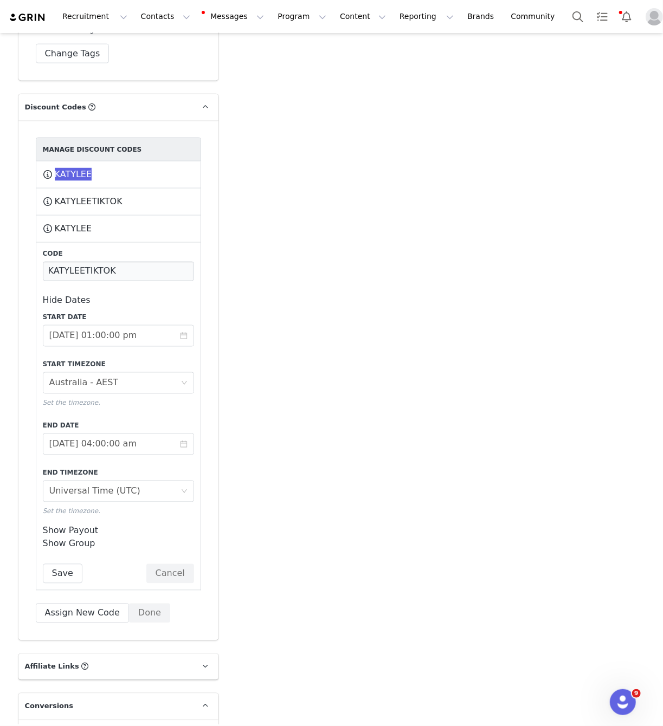
scroll to position [2765, 0]
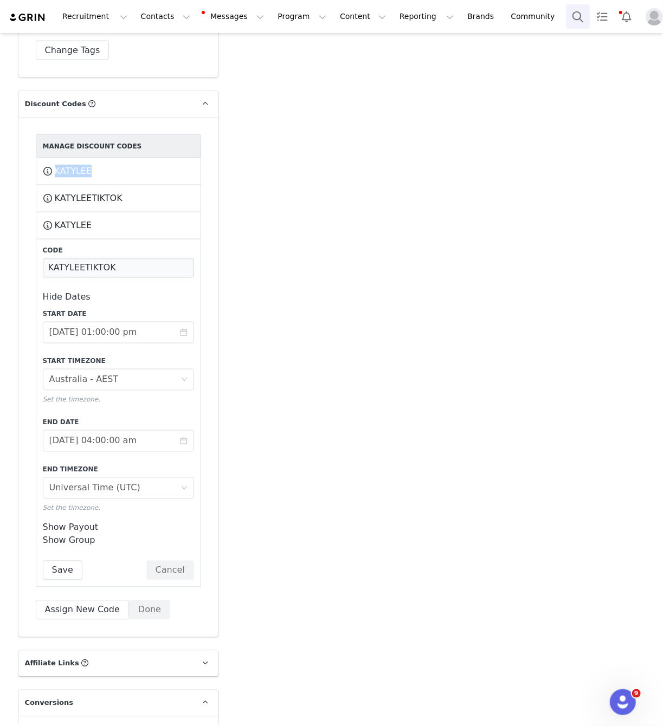
click at [566, 18] on button "Search" at bounding box center [578, 16] width 24 height 24
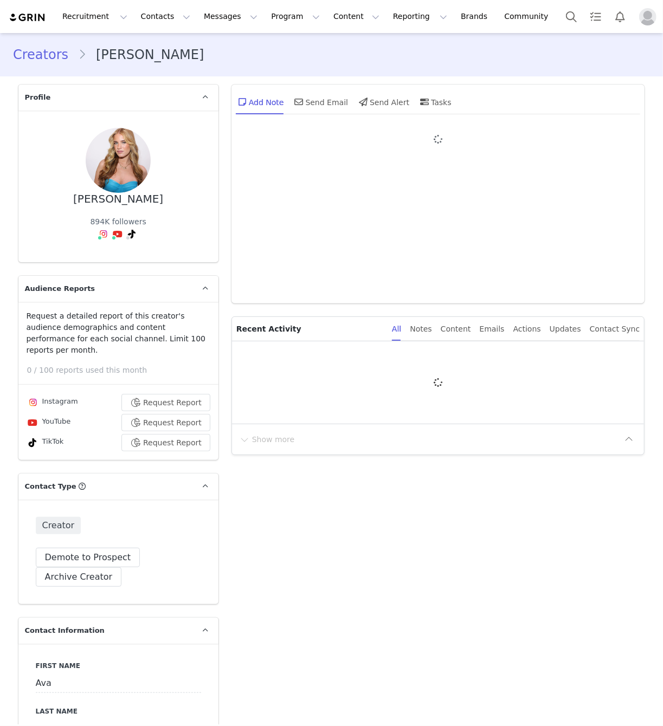
type input "+44 ([GEOGRAPHIC_DATA])"
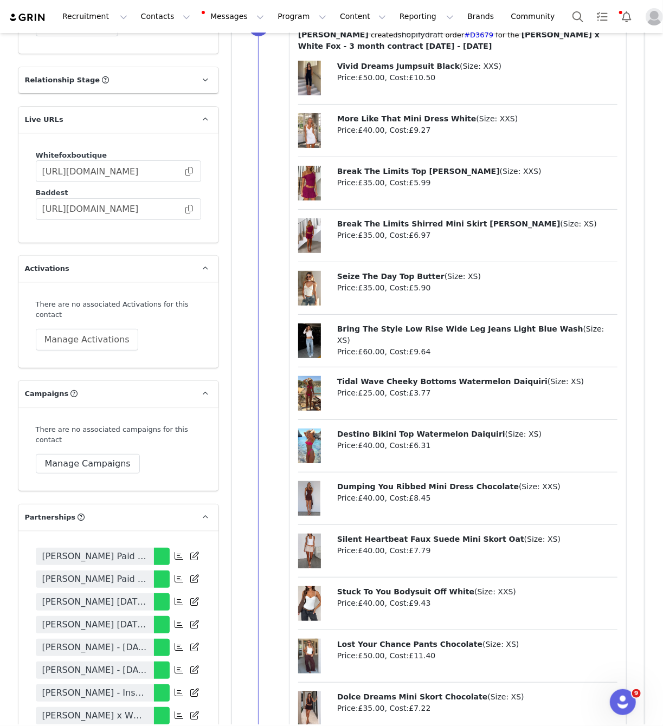
scroll to position [2605, 0]
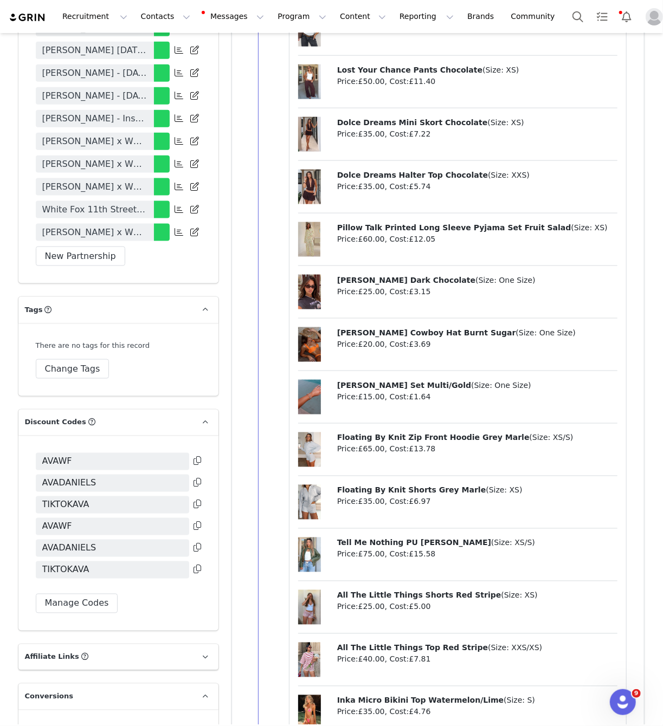
click at [144, 226] on span "[PERSON_NAME] x White Fox - 3 month contract [DATE] - [DATE]" at bounding box center [94, 232] width 105 height 13
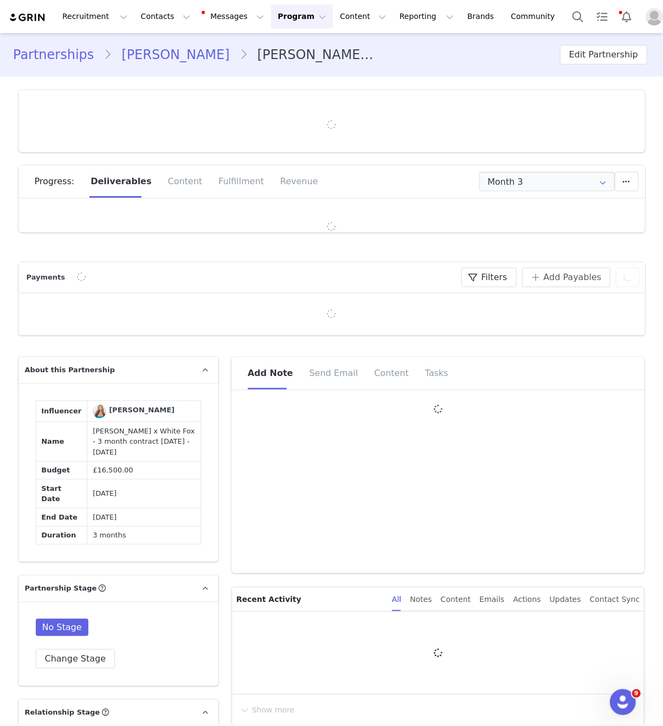
type input "+44 ([GEOGRAPHIC_DATA])"
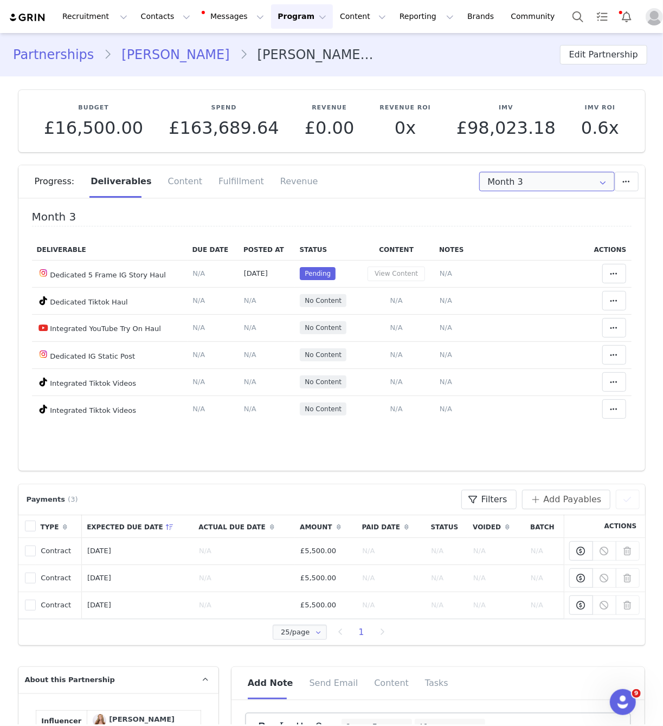
click at [529, 182] on input "Month 3" at bounding box center [547, 182] width 136 height 20
click at [210, 184] on div "Fulfillment" at bounding box center [241, 181] width 62 height 33
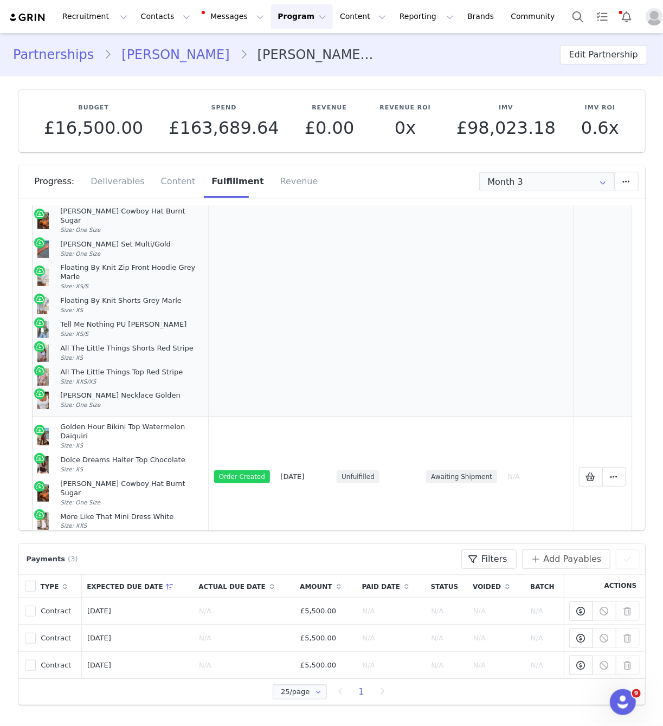
scroll to position [469, 0]
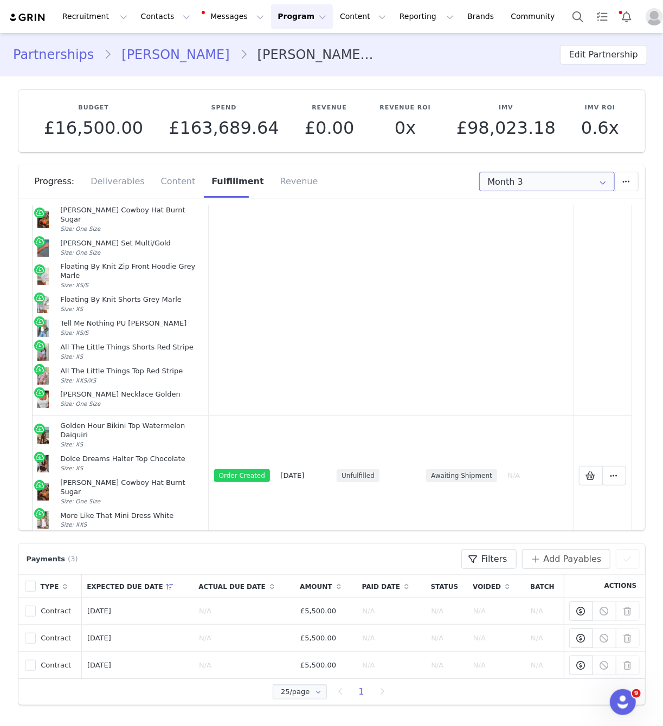
click at [521, 183] on input "Month 3" at bounding box center [547, 182] width 136 height 20
click at [338, 483] on div "Products Status Order Date Fulfillment Status Shipment Status Tracking # Action…" at bounding box center [332, 155] width 599 height 828
click at [339, 553] on span "Add New" at bounding box center [337, 559] width 38 height 13
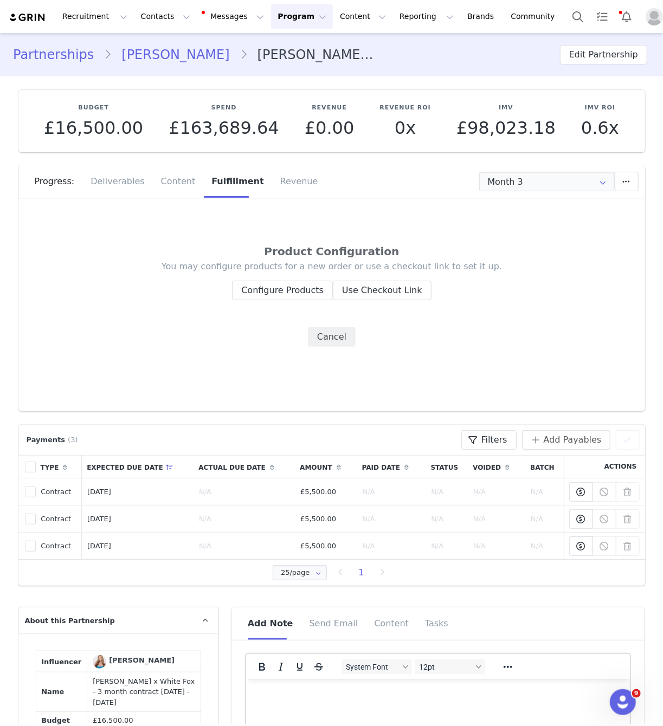
scroll to position [0, 0]
click at [318, 294] on button "Configure Products" at bounding box center [282, 291] width 101 height 20
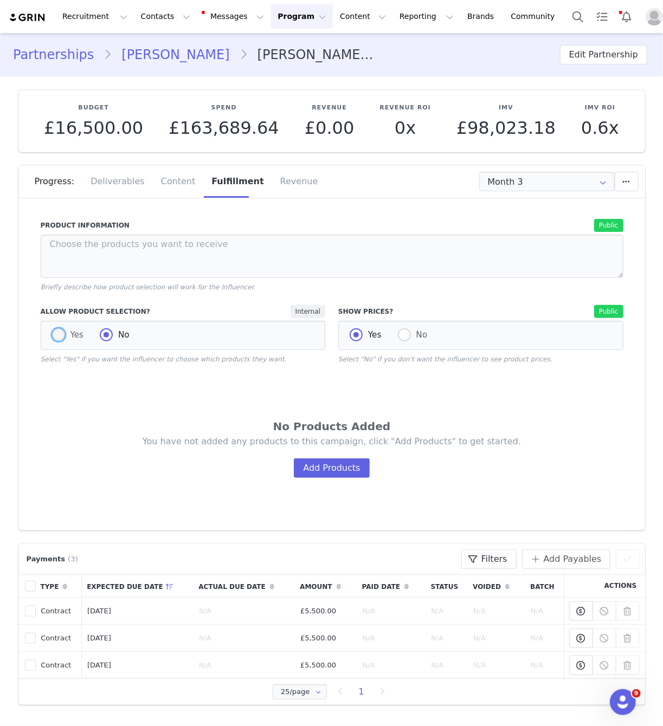
drag, startPoint x: 66, startPoint y: 338, endPoint x: 83, endPoint y: 338, distance: 17.3
click at [66, 339] on span "Yes" at bounding box center [74, 335] width 19 height 10
click at [65, 339] on input "Yes" at bounding box center [58, 335] width 13 height 14
radio input "true"
radio input "false"
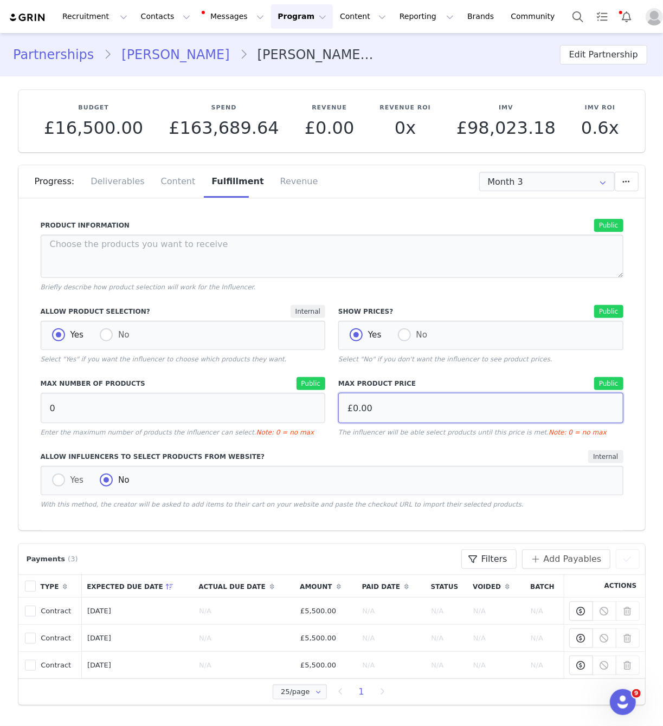
click at [414, 410] on input "£0.00" at bounding box center [480, 408] width 285 height 30
type input "£0.00"
click at [195, 417] on input "0" at bounding box center [183, 408] width 285 height 30
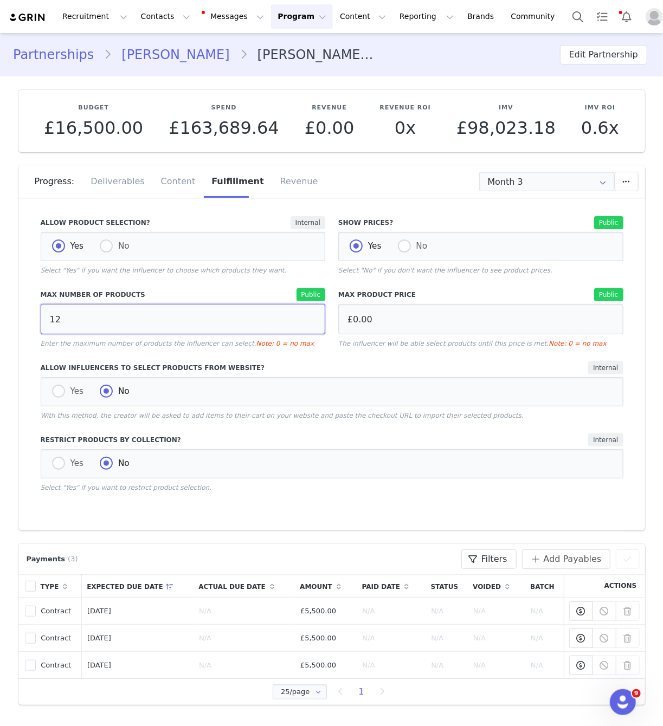
scroll to position [89, 0]
type input "12"
click at [59, 463] on span at bounding box center [58, 462] width 13 height 13
click at [59, 463] on input "Yes" at bounding box center [58, 463] width 13 height 14
radio input "true"
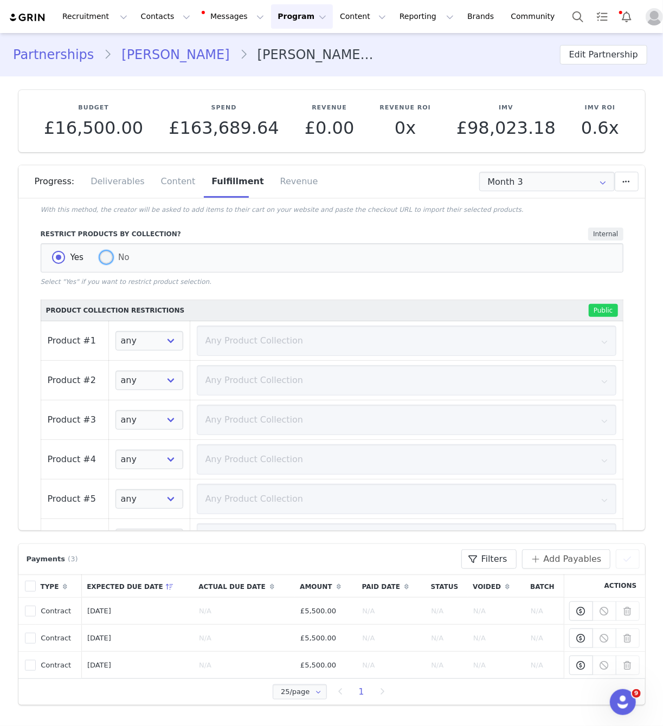
click at [124, 261] on span "No" at bounding box center [121, 258] width 17 height 10
click at [113, 261] on input "No" at bounding box center [106, 258] width 13 height 14
radio input "true"
radio input "false"
radio input "true"
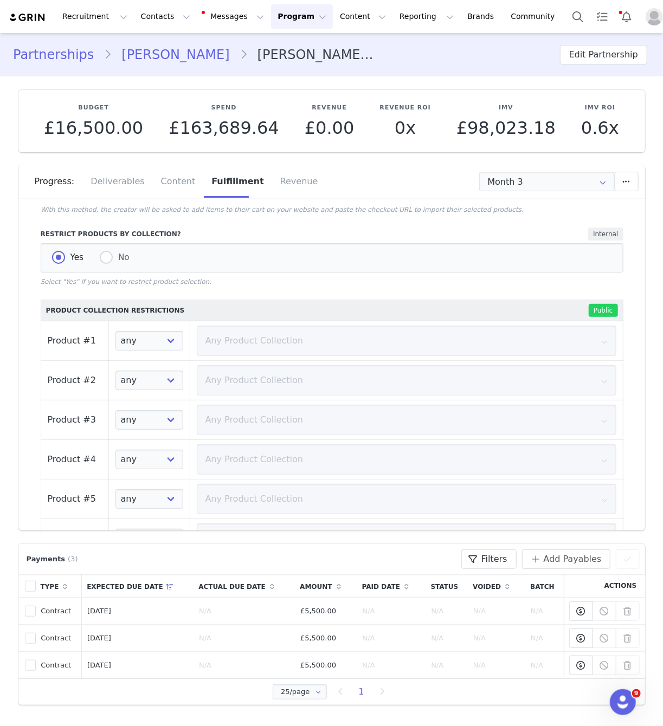
scroll to position [284, 0]
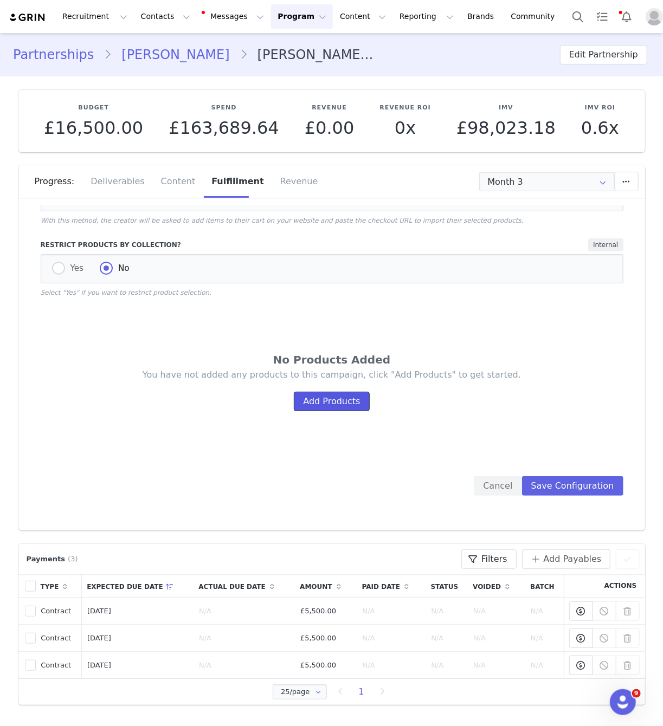
click at [353, 399] on button "Add Products" at bounding box center [331, 402] width 75 height 20
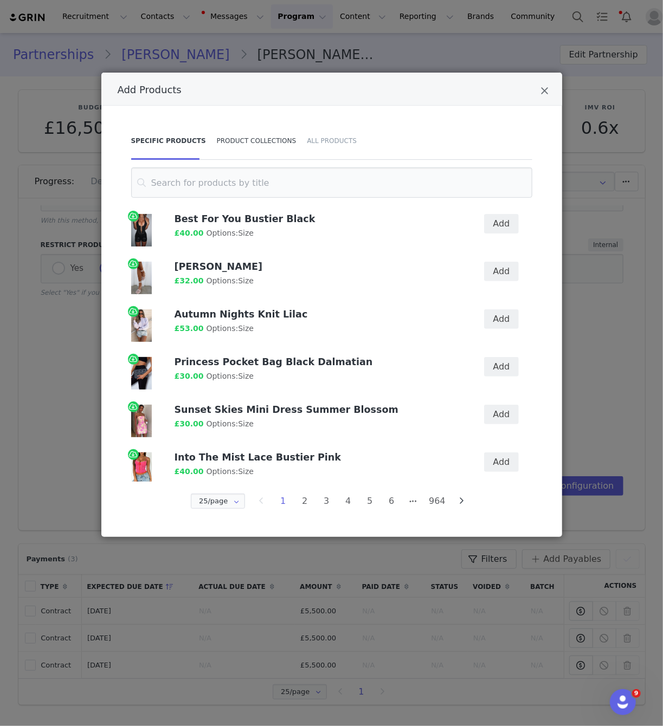
click at [251, 153] on div "Product Collections" at bounding box center [256, 141] width 91 height 38
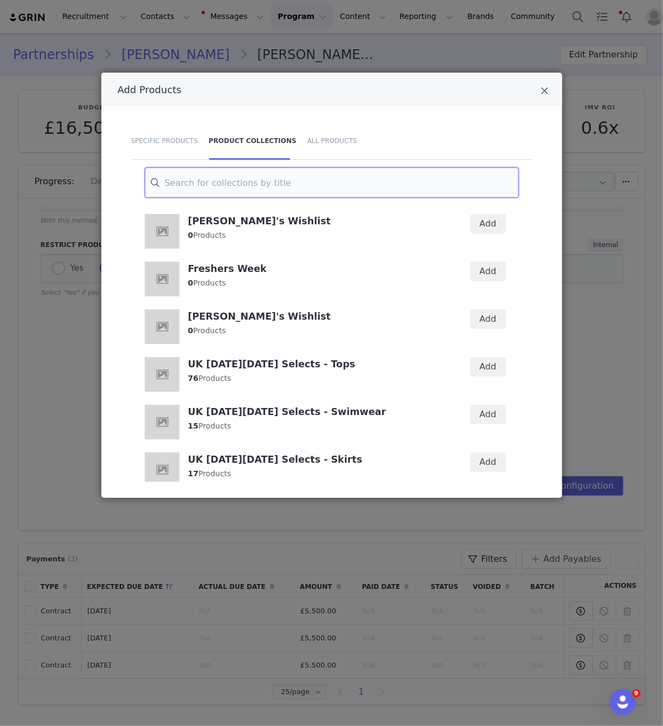
click at [280, 182] on input "Add Products" at bounding box center [332, 182] width 374 height 30
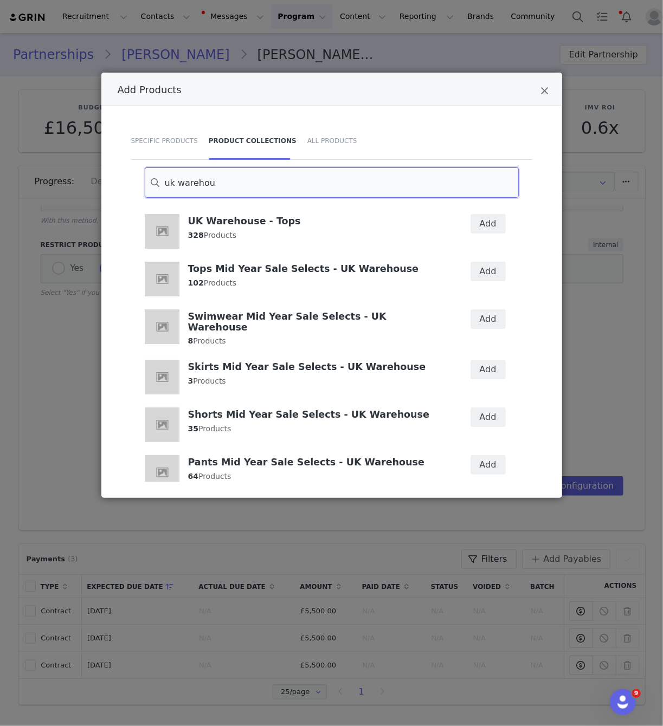
type input "uk warehou"
click at [496, 234] on div "Add" at bounding box center [481, 232] width 62 height 48
click at [493, 212] on div "Add" at bounding box center [481, 232] width 62 height 48
click at [485, 228] on button "Add" at bounding box center [487, 224] width 35 height 20
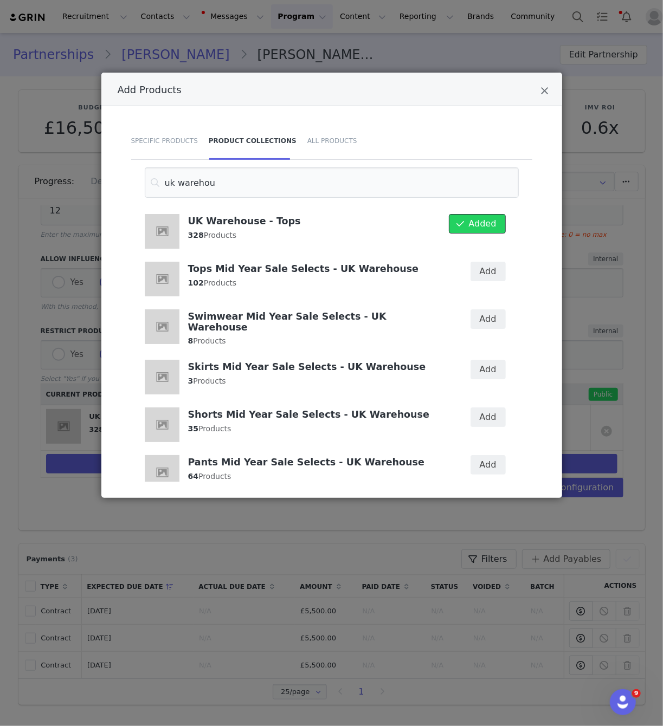
scroll to position [775, 0]
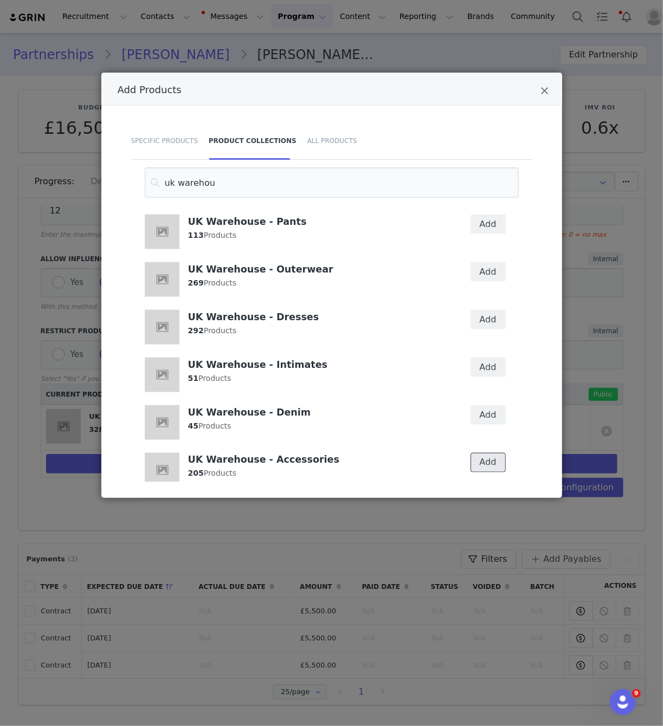
click at [502, 453] on button "Add" at bounding box center [487, 463] width 35 height 20
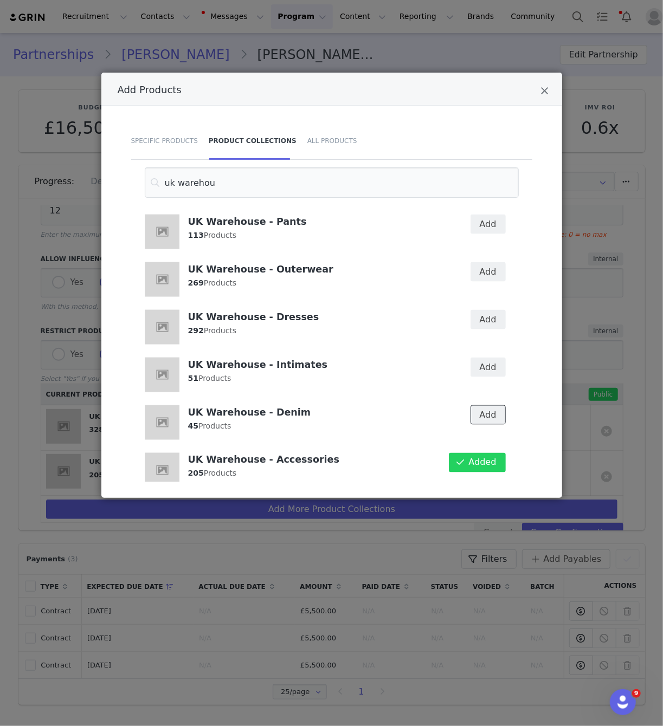
drag, startPoint x: 493, startPoint y: 407, endPoint x: 491, endPoint y: 390, distance: 16.9
click at [493, 407] on button "Add" at bounding box center [487, 415] width 35 height 20
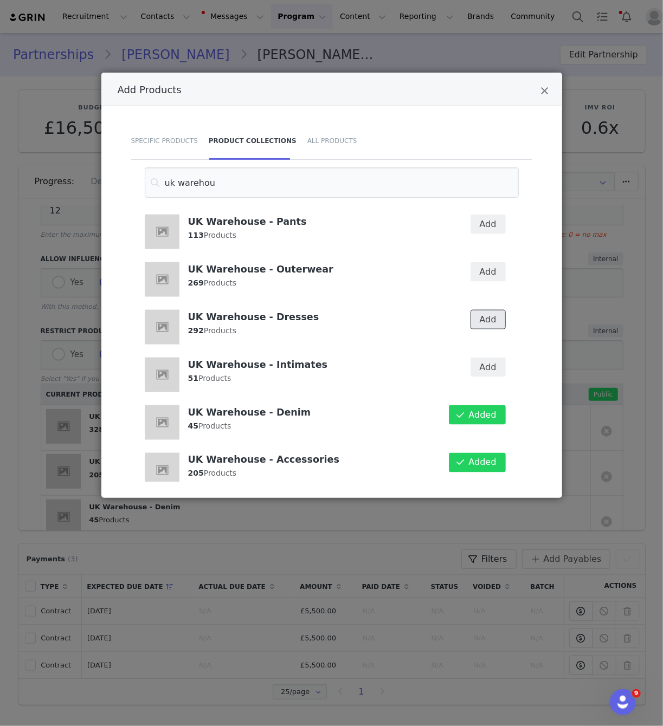
click at [491, 313] on button "Add" at bounding box center [487, 320] width 35 height 20
click at [486, 262] on button "Add" at bounding box center [487, 272] width 35 height 20
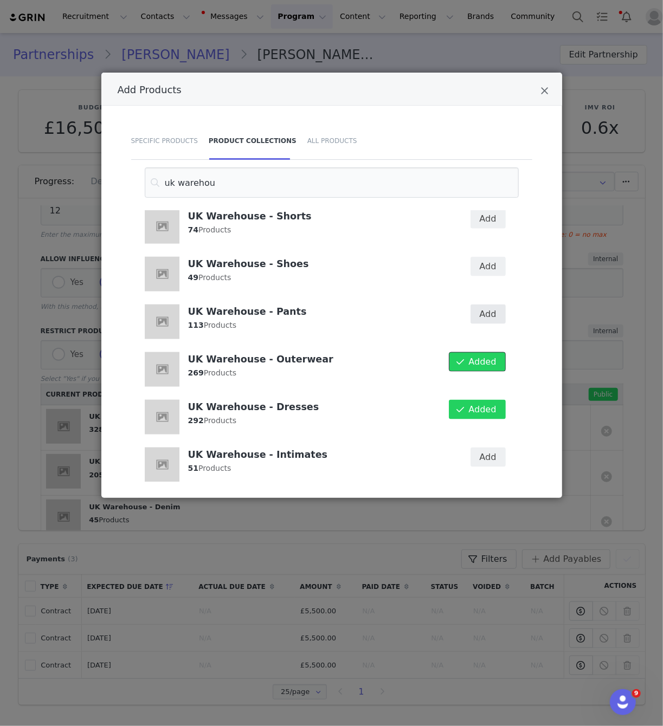
scroll to position [684, 0]
click at [493, 312] on div "Add" at bounding box center [481, 323] width 62 height 48
click at [492, 305] on button "Add" at bounding box center [487, 315] width 35 height 20
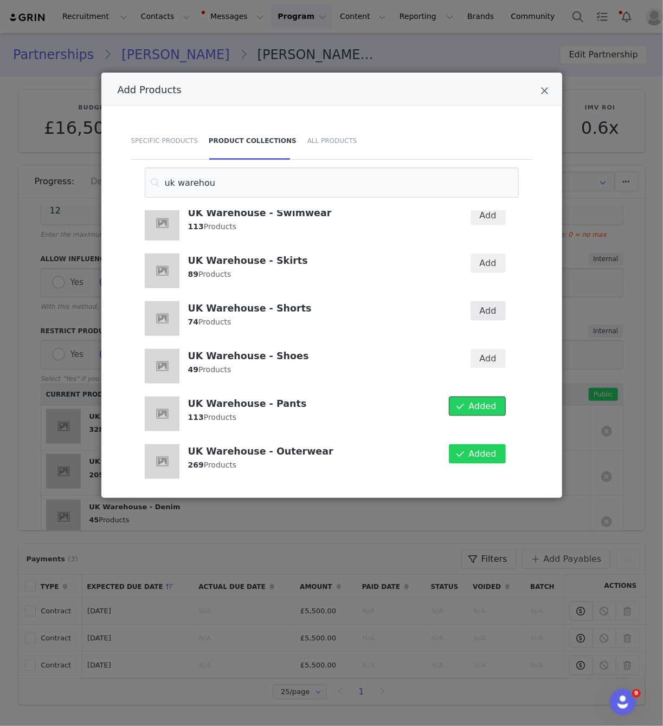
scroll to position [591, 0]
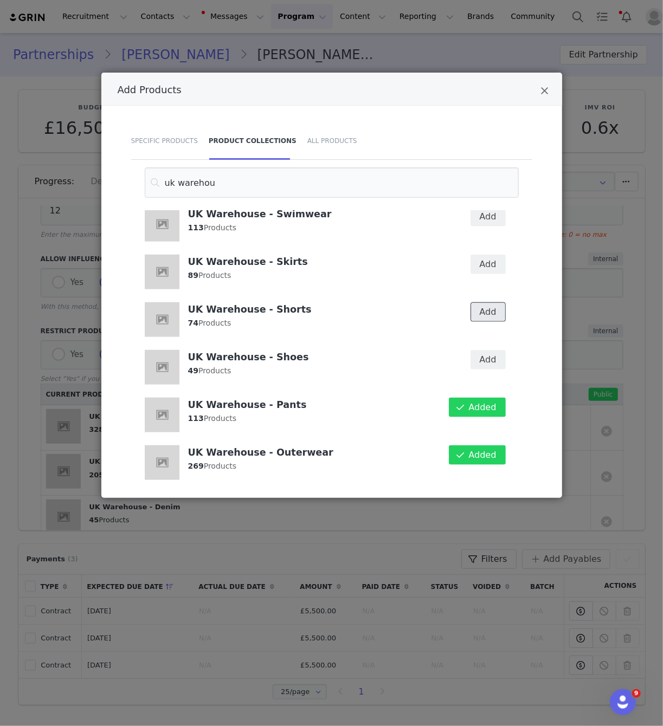
click at [494, 302] on button "Add" at bounding box center [487, 312] width 35 height 20
click at [497, 255] on button "Add" at bounding box center [487, 265] width 35 height 20
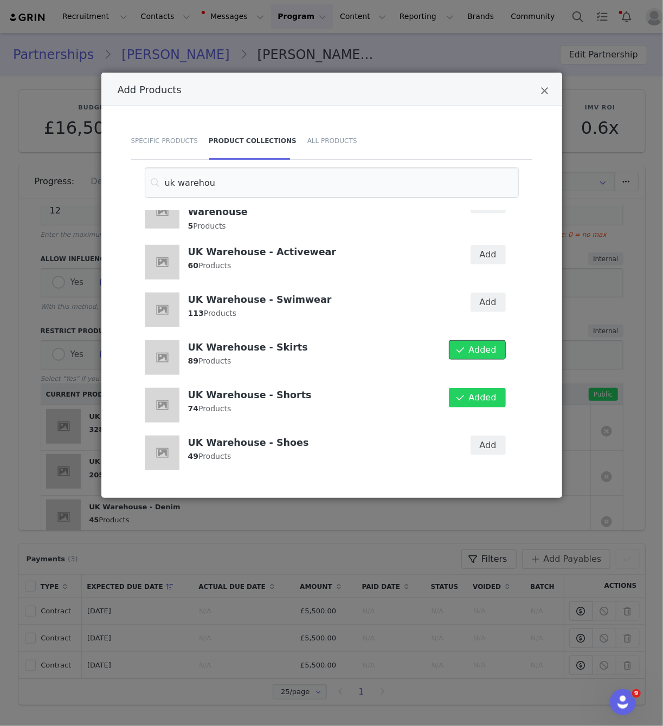
scroll to position [489, 0]
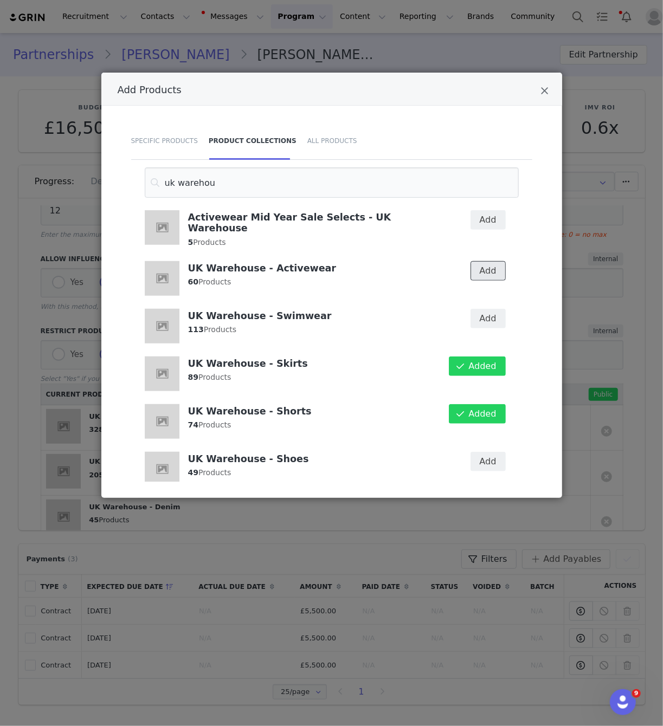
click at [488, 261] on button "Add" at bounding box center [487, 271] width 35 height 20
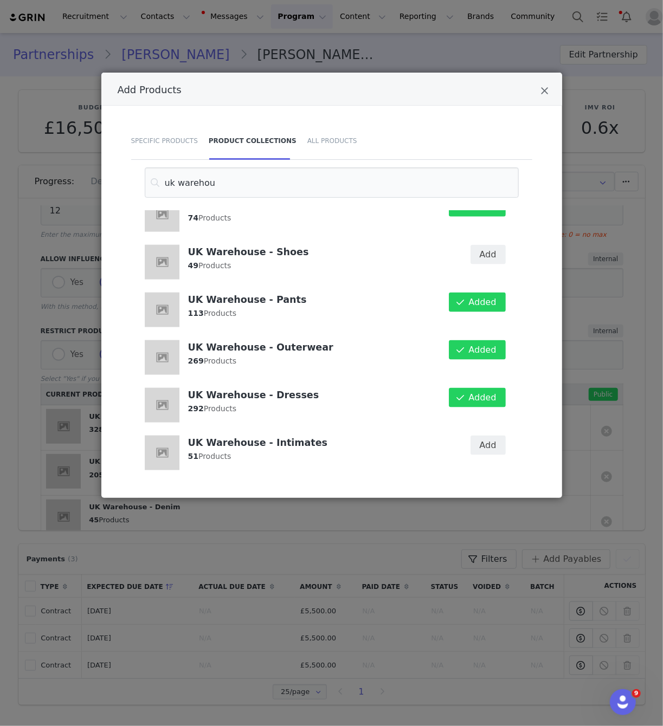
scroll to position [775, 0]
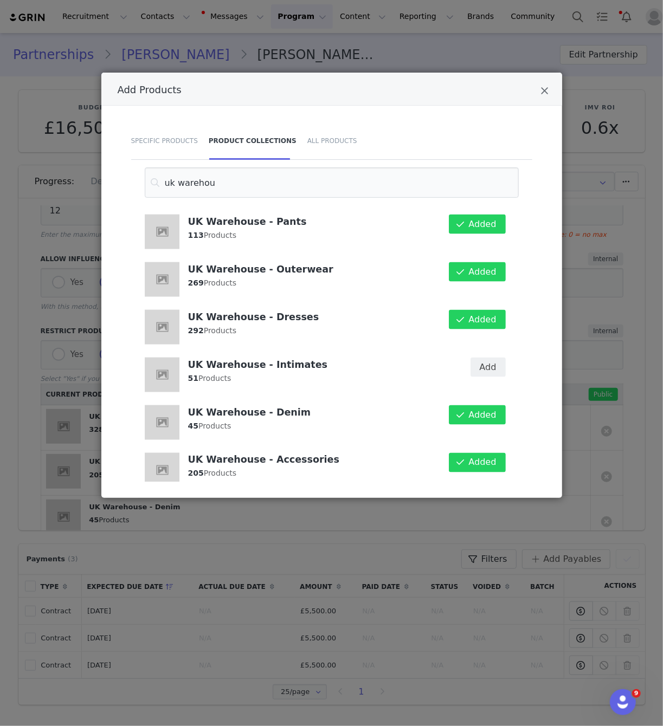
click at [576, 252] on div "Add Products Specific Products Product Collections All Products uk warehou UK W…" at bounding box center [331, 363] width 663 height 726
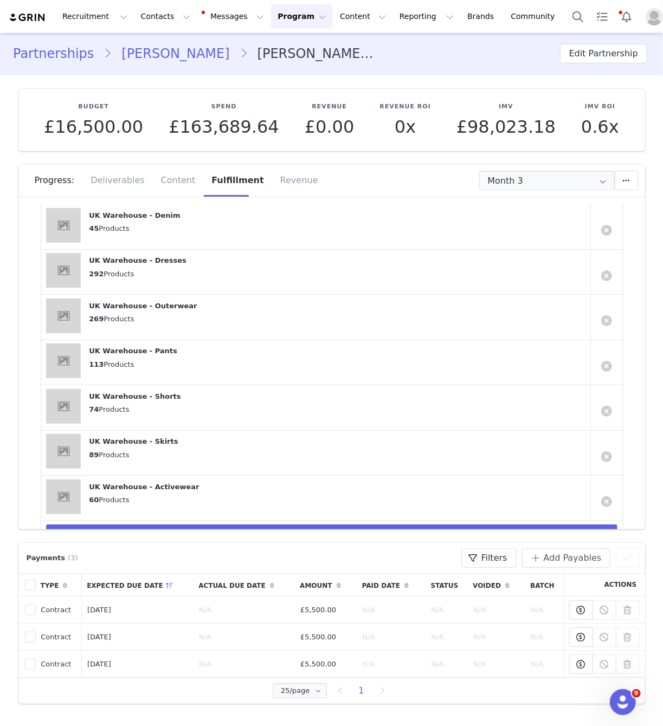
scroll to position [556, 0]
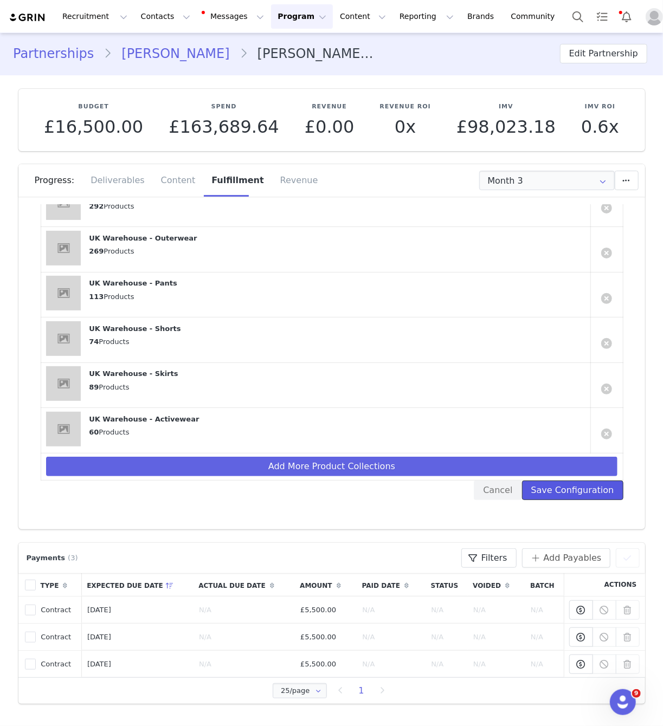
click at [582, 487] on button "Save Configuration" at bounding box center [572, 491] width 101 height 20
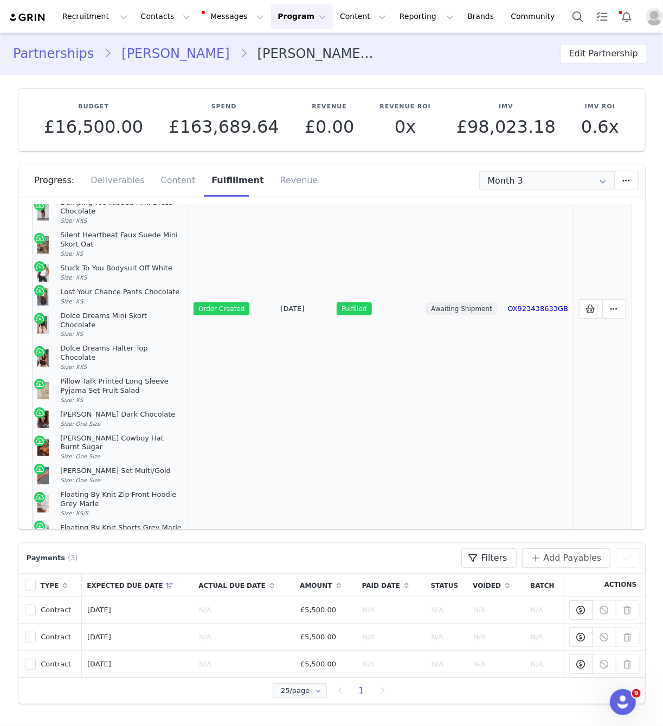
scroll to position [500, 0]
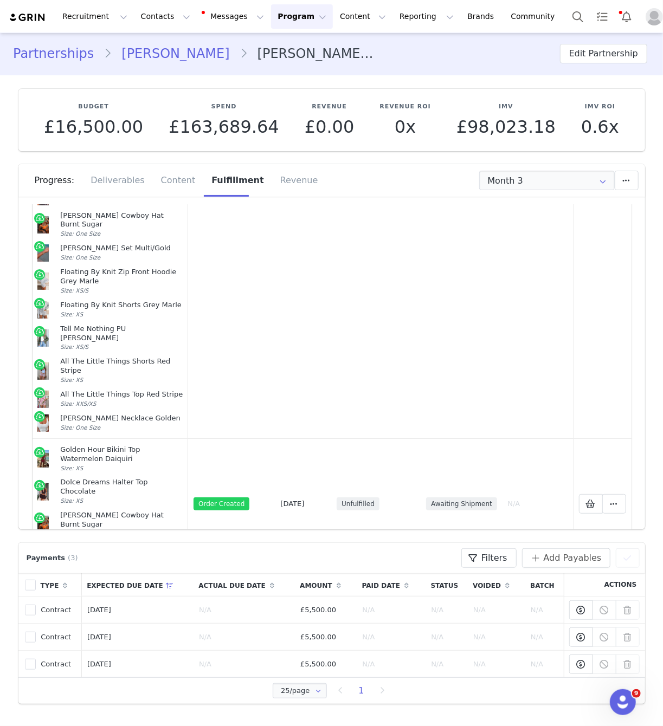
click at [616, 578] on icon at bounding box center [614, 582] width 8 height 9
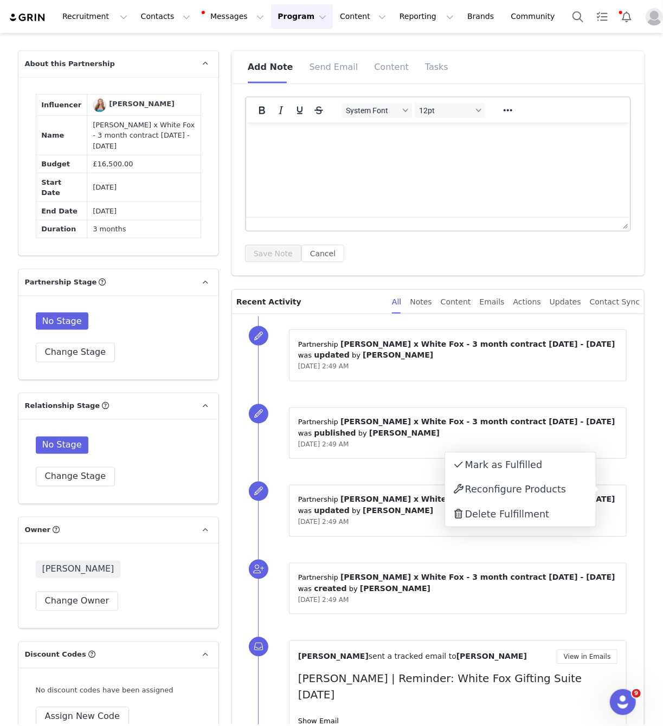
scroll to position [992, 0]
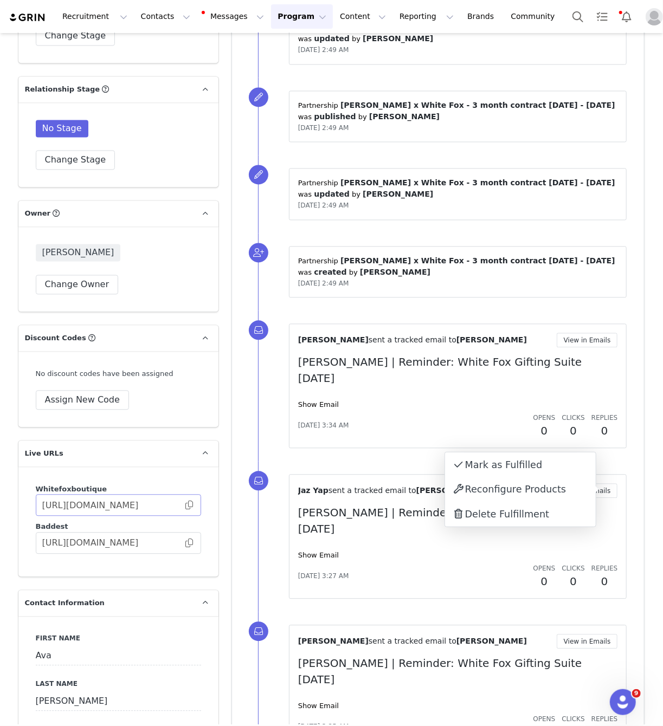
click at [185, 506] on span at bounding box center [189, 506] width 11 height 0
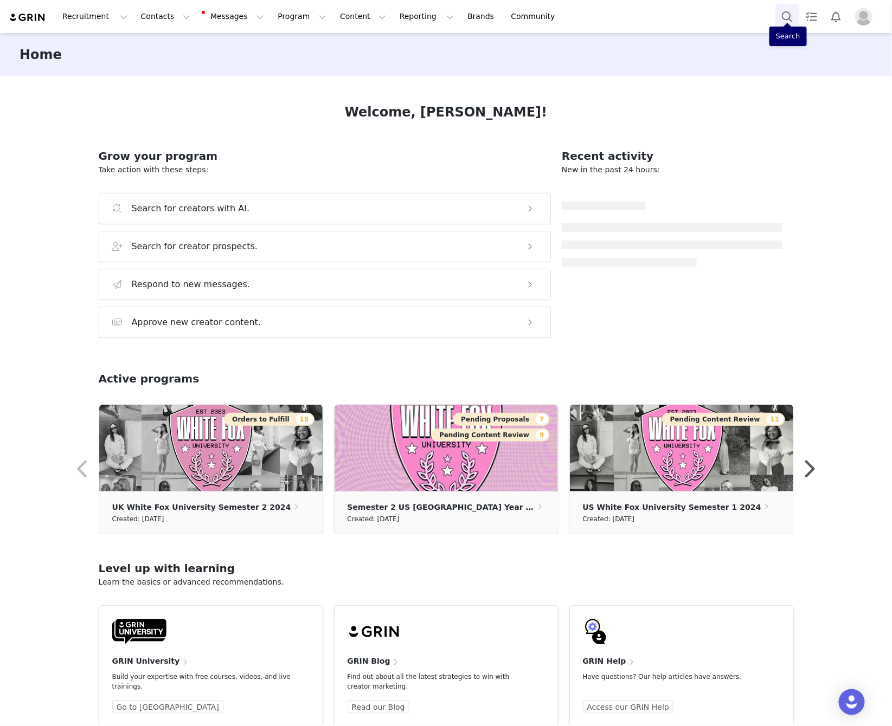
click at [779, 18] on button "Search" at bounding box center [787, 16] width 24 height 24
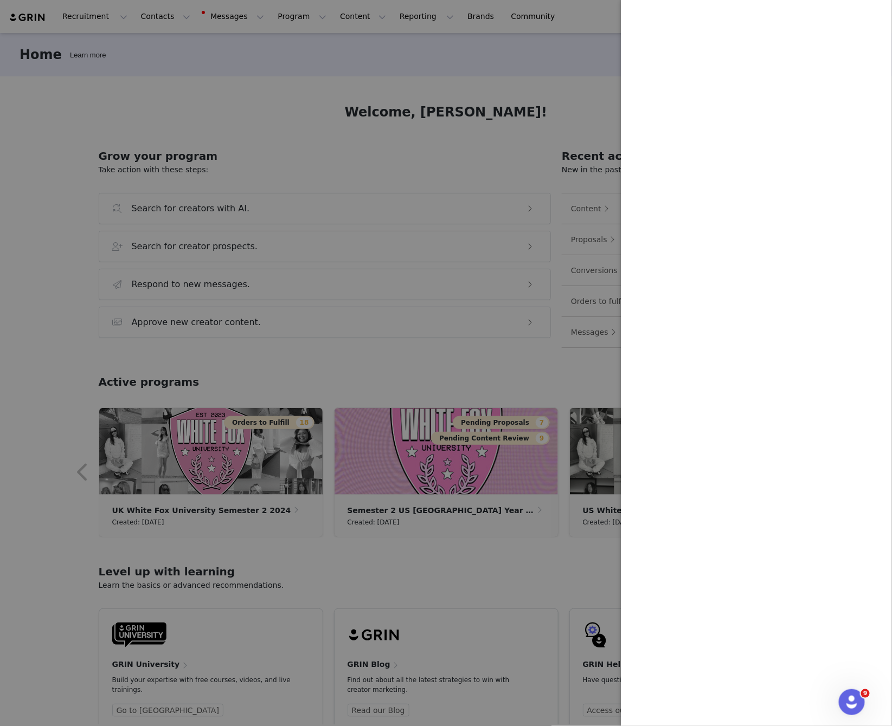
click at [509, 106] on div at bounding box center [446, 363] width 892 height 726
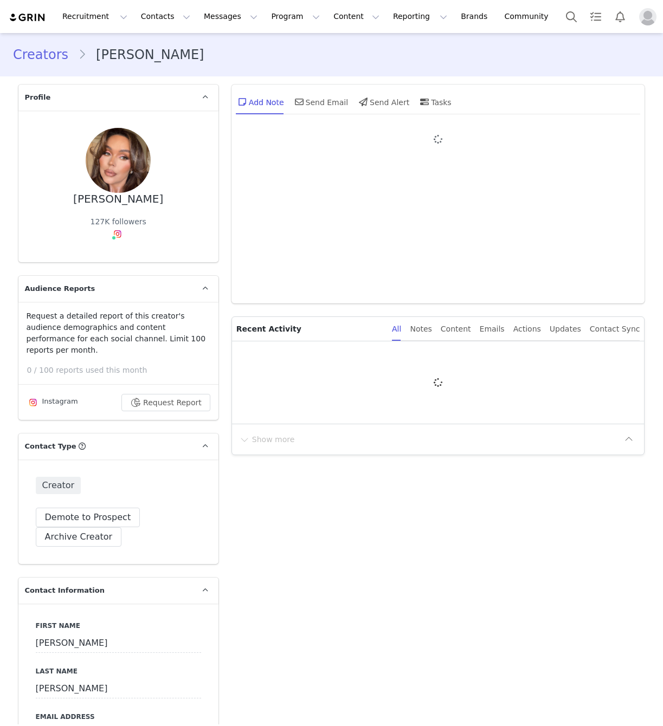
type input "+1 ([GEOGRAPHIC_DATA])"
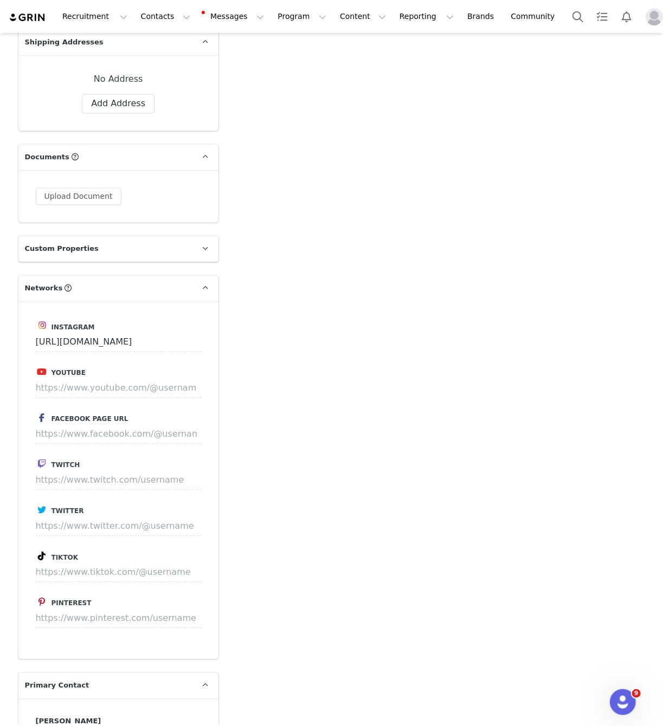
scroll to position [988, 0]
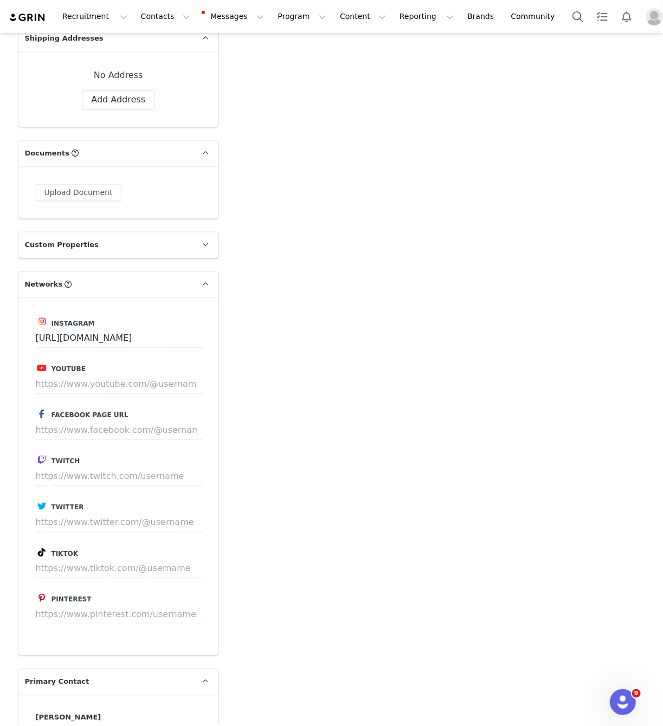
click at [117, 546] on label "Tiktok" at bounding box center [118, 552] width 165 height 13
click at [120, 564] on input at bounding box center [119, 569] width 166 height 20
paste input "[URL][DOMAIN_NAME]"
type input "[URL][DOMAIN_NAME]"
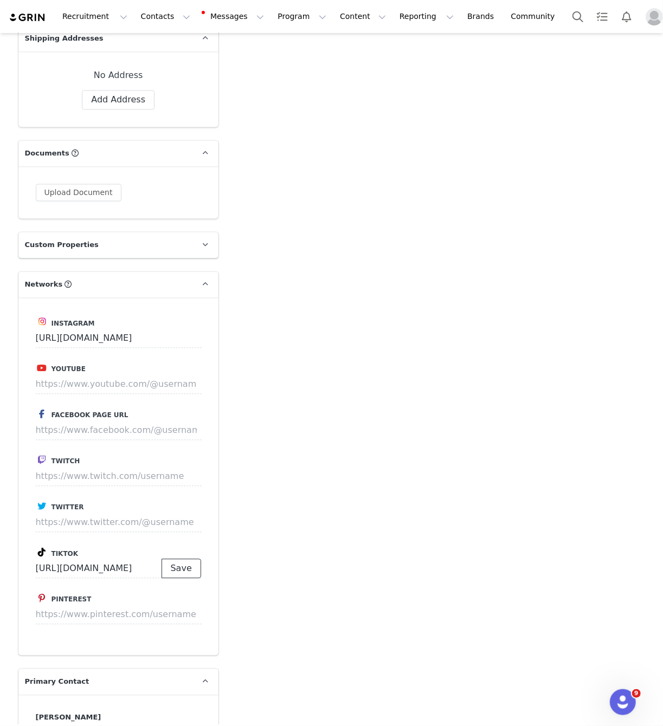
click at [198, 559] on button "Save" at bounding box center [182, 569] width 40 height 20
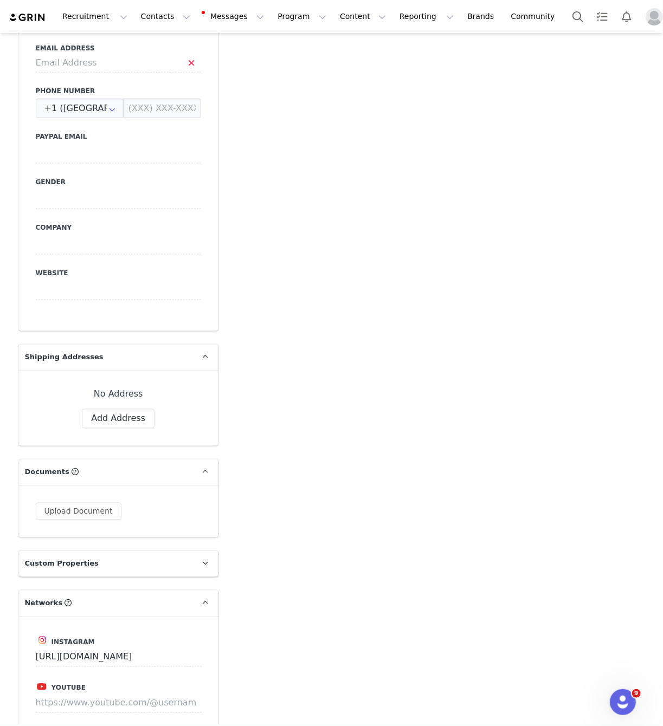
scroll to position [692, 0]
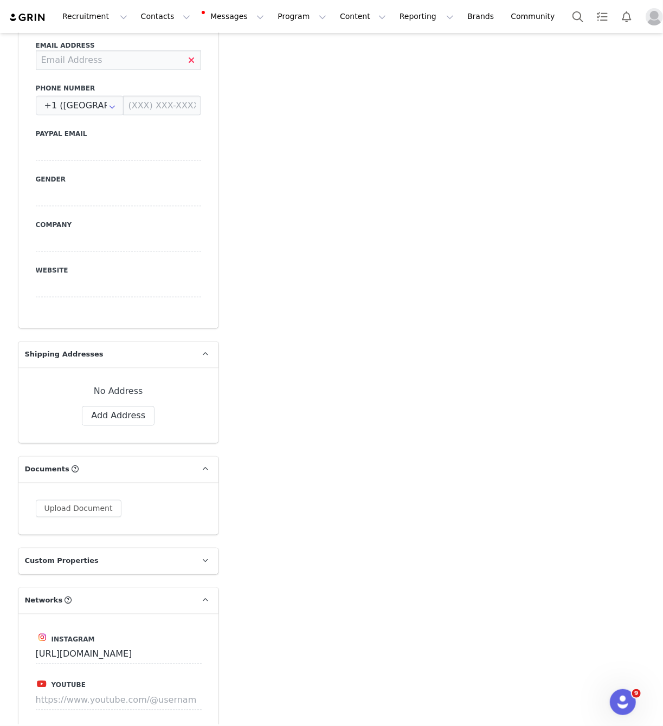
click at [148, 50] on input at bounding box center [118, 60] width 165 height 20
type input "[EMAIL_ADDRESS][DOMAIN_NAME]"
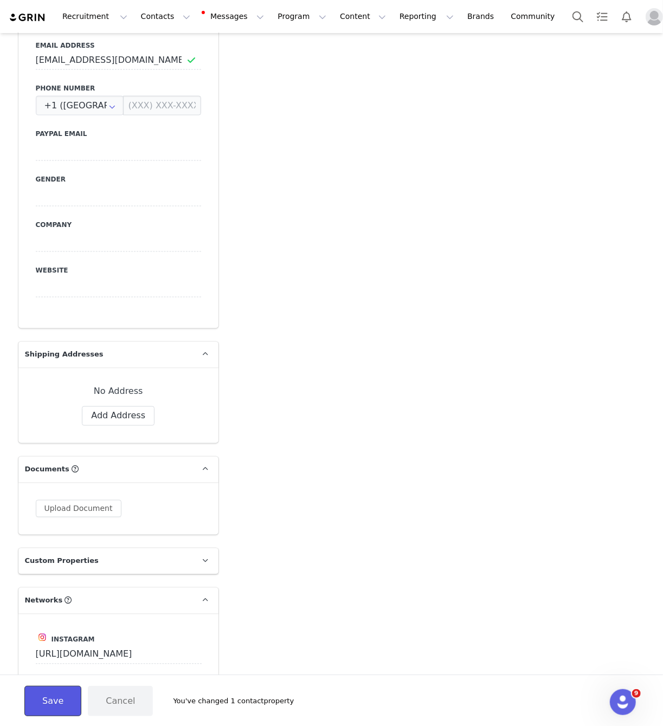
click at [58, 702] on button "Save" at bounding box center [52, 701] width 57 height 30
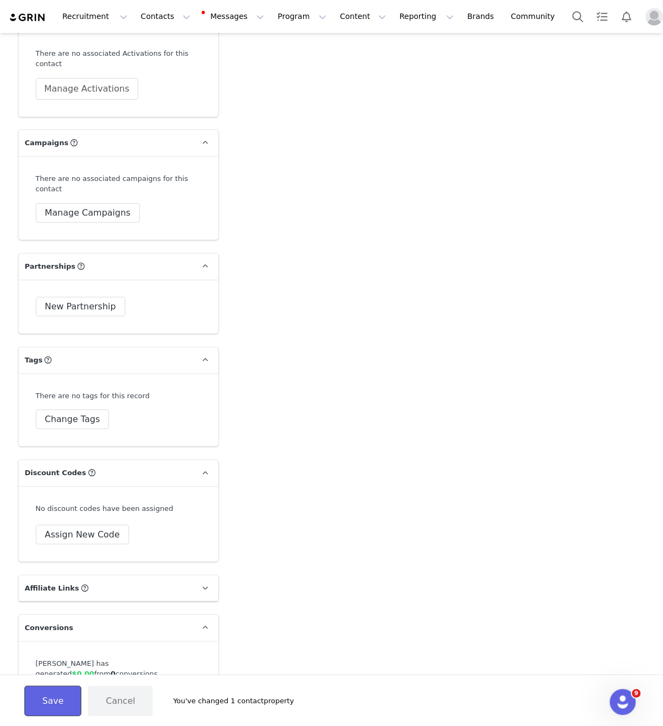
scroll to position [2210, 0]
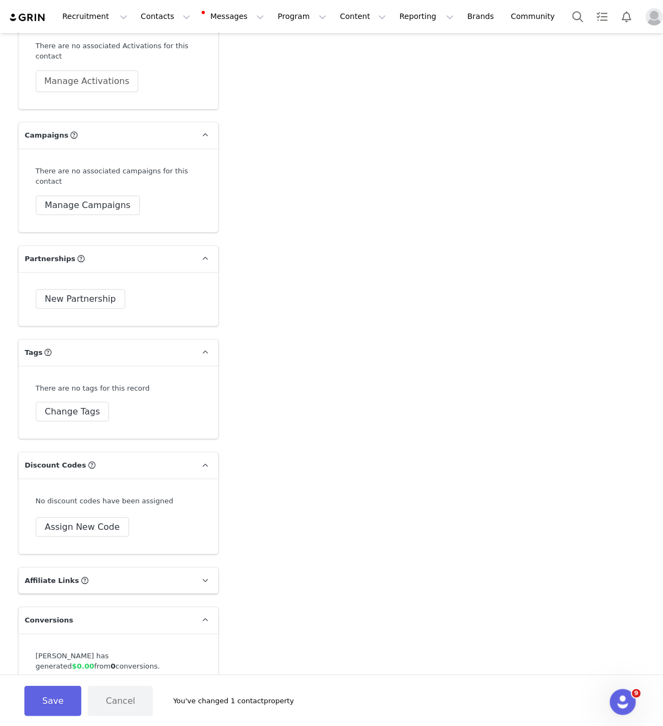
click at [72, 274] on div "New Partnership New Partnership Start Date End Date IG Posts 0 IG Videos 0 Swip…" at bounding box center [118, 299] width 200 height 54
click at [73, 289] on button "New Partnership" at bounding box center [80, 299] width 89 height 20
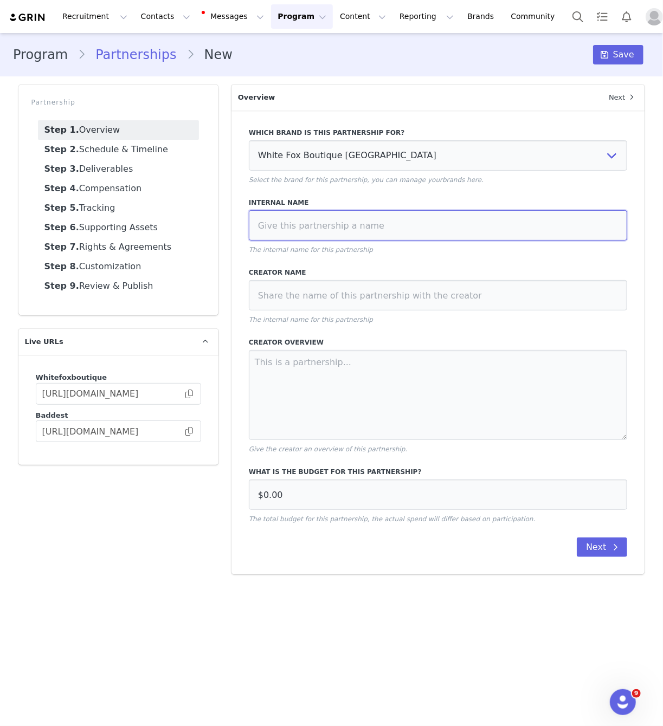
click at [352, 224] on input at bounding box center [438, 225] width 379 height 30
paste input "[PERSON_NAME] X WHITE FOX: BEAUTY - [DATE]"
type input "[PERSON_NAME] X WHITE FOX: BEAUTY - [DATE]"
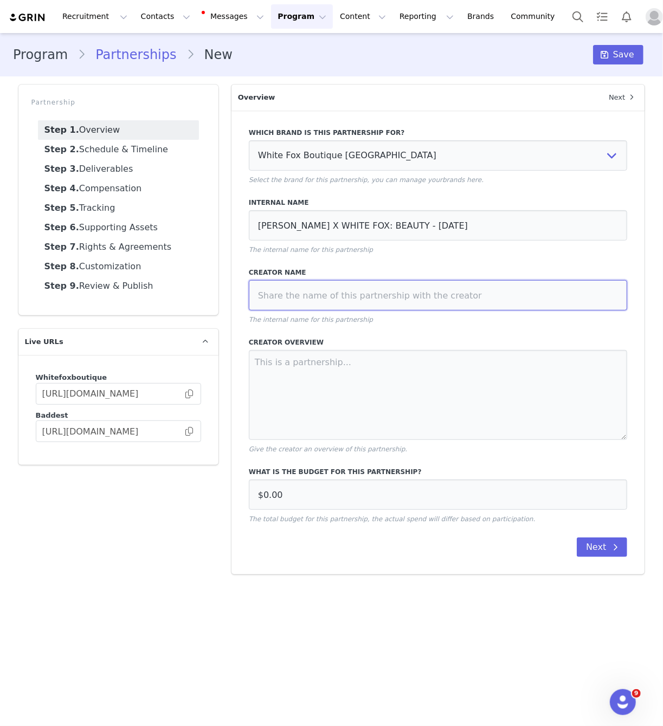
click at [375, 289] on input at bounding box center [438, 295] width 379 height 30
paste input "[PERSON_NAME] X WHITE FOX: BEAUTY - [DATE]"
type input "[PERSON_NAME] X WHITE FOX: BEAUTY - [DATE]"
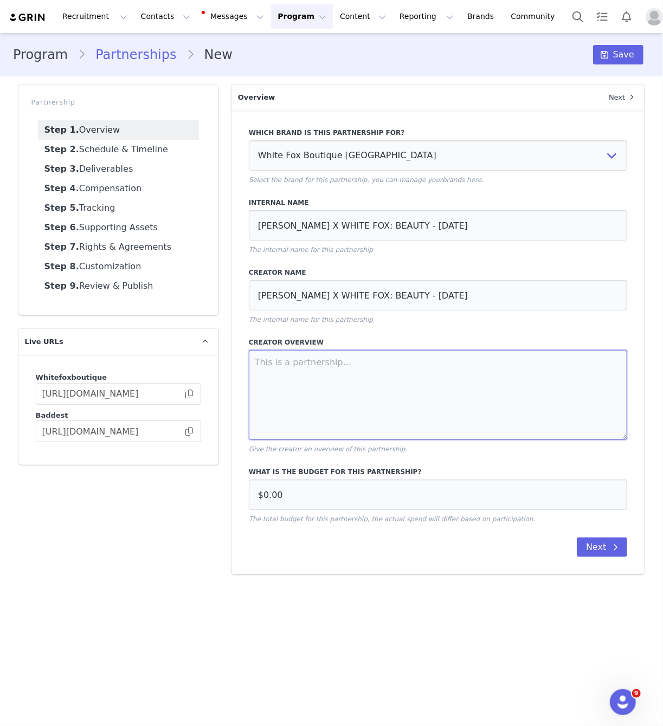
click at [320, 392] on textarea at bounding box center [438, 395] width 379 height 90
paste textarea "[PERSON_NAME] X WHITE FOX: BEAUTY - [DATE] PART 1: HYPE: [DATE] - [DATE] 1 x Ti…"
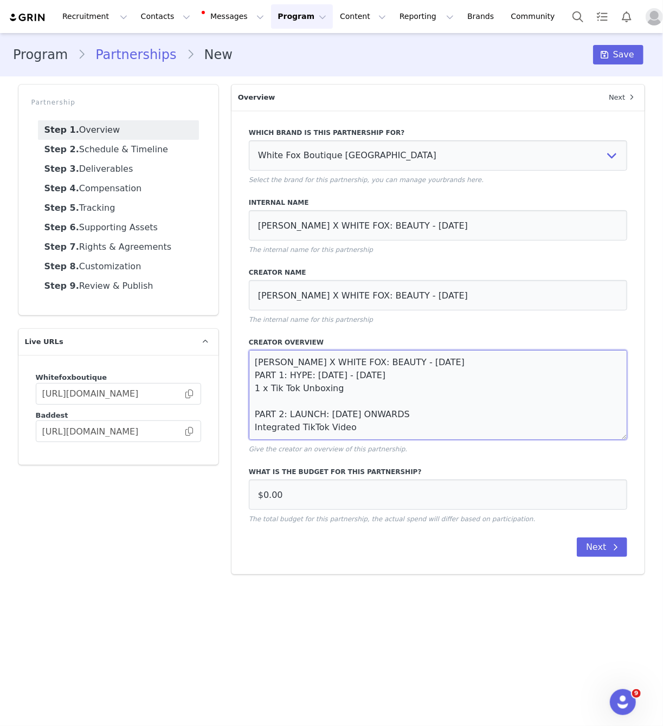
scroll to position [19, 0]
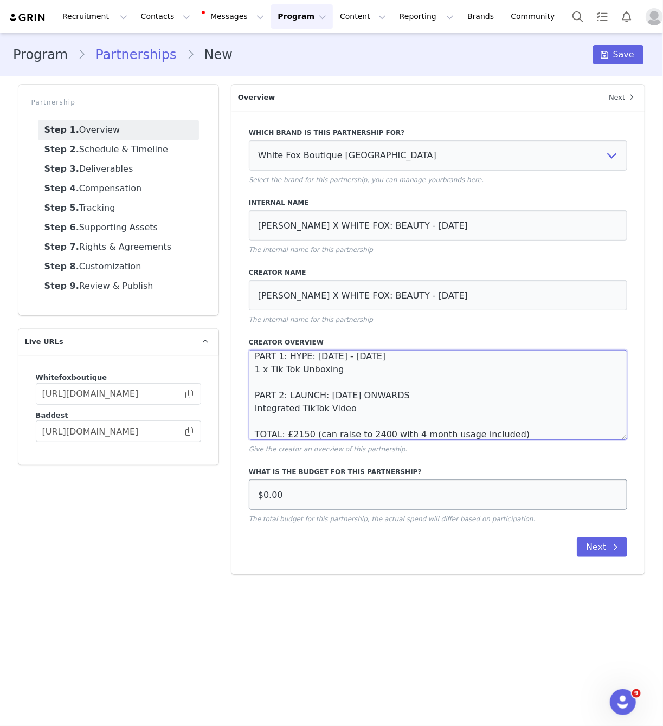
type textarea "[PERSON_NAME] X WHITE FOX: BEAUTY - [DATE] PART 1: HYPE: [DATE] - [DATE] 1 x Ti…"
click at [272, 480] on input "$0.00" at bounding box center [438, 495] width 379 height 30
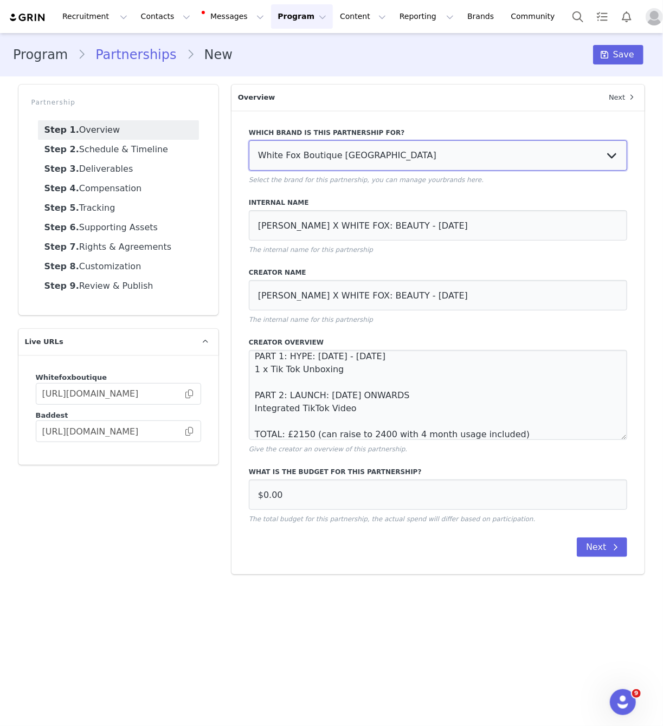
click at [338, 149] on select "White Fox Boutique [GEOGRAPHIC_DATA] White Fox Boutique AUS White Fox Boutique …" at bounding box center [438, 155] width 379 height 30
select select "f1701913-70b5-4f9a-b6f0-0f9fc62261bc"
click at [249, 140] on select "White Fox Boutique [GEOGRAPHIC_DATA] White Fox Boutique AUS White Fox Boutique …" at bounding box center [438, 155] width 379 height 30
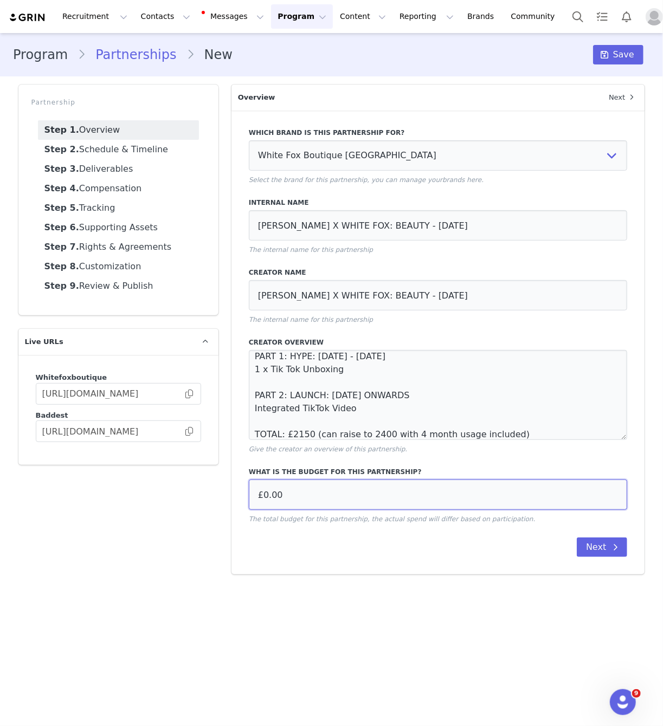
click at [266, 493] on input "£0.00" at bounding box center [438, 495] width 379 height 30
click at [267, 494] on input "£0.00" at bounding box center [438, 495] width 379 height 30
type input "£2,400.00"
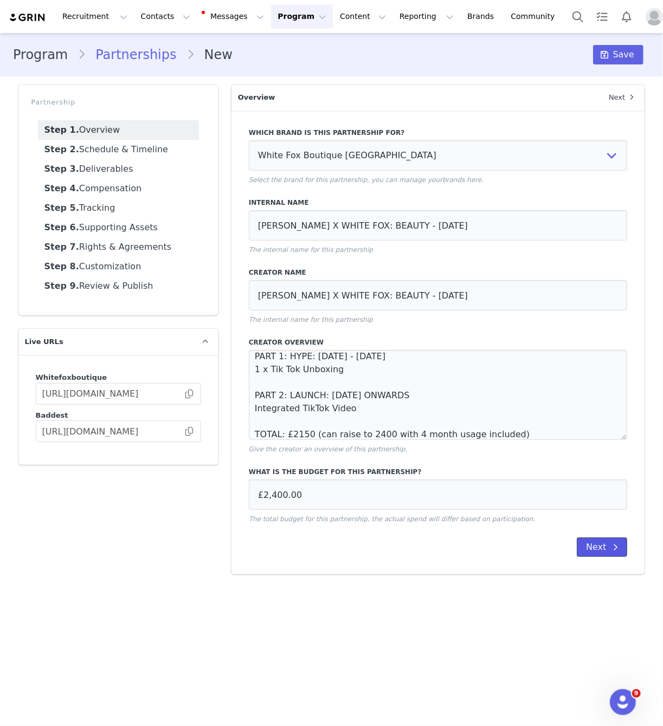
click at [591, 547] on button "Next" at bounding box center [602, 548] width 50 height 20
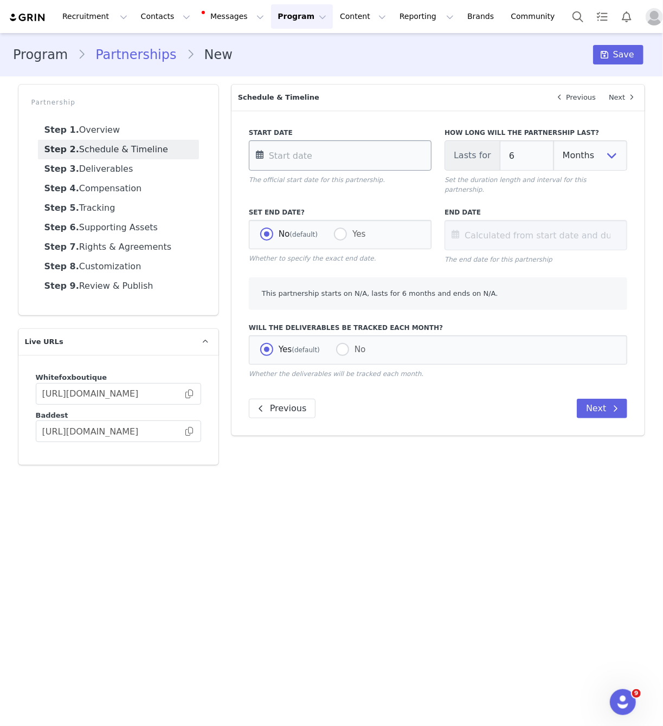
click at [372, 156] on input "text" at bounding box center [340, 155] width 183 height 30
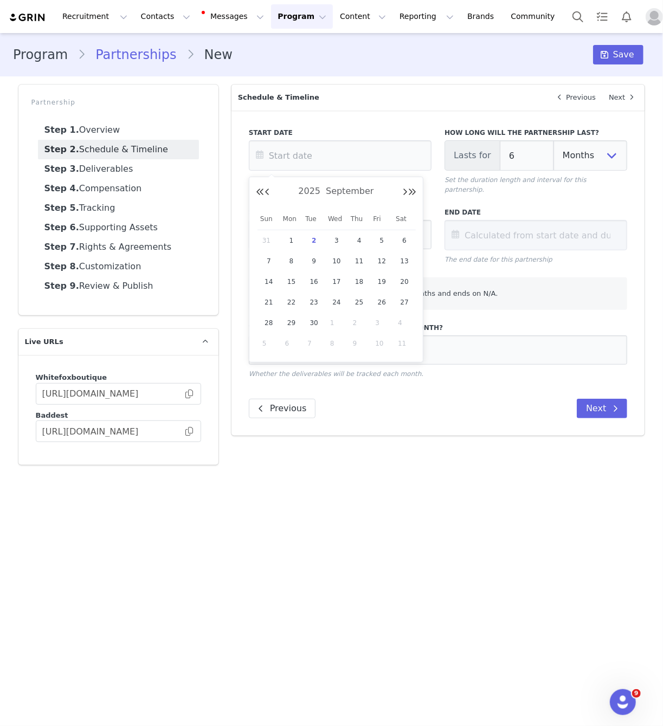
click at [313, 240] on span "2" at bounding box center [313, 240] width 13 height 13
type input "[DATE]"
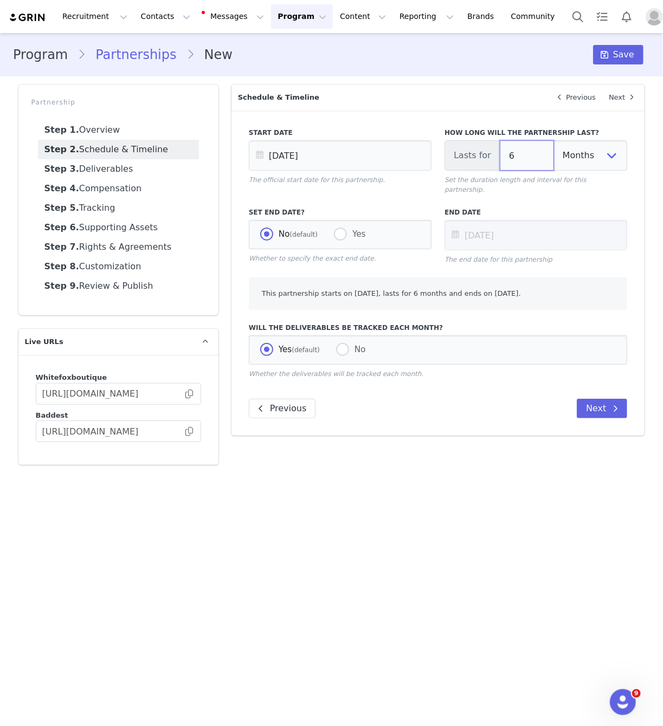
click at [533, 156] on input "6" at bounding box center [527, 155] width 54 height 30
type input "[DATE]"
type input "1"
type input "[DATE]"
type input "1"
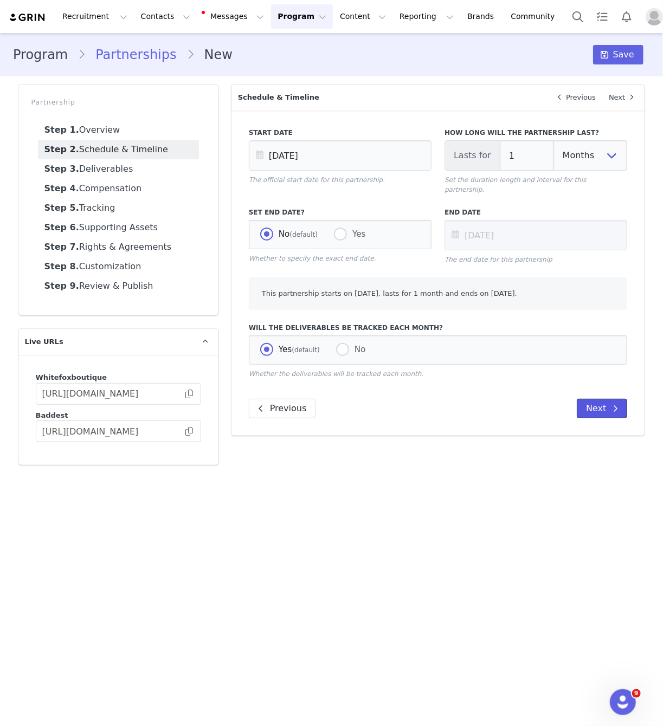
click at [603, 405] on button "Next" at bounding box center [602, 409] width 50 height 20
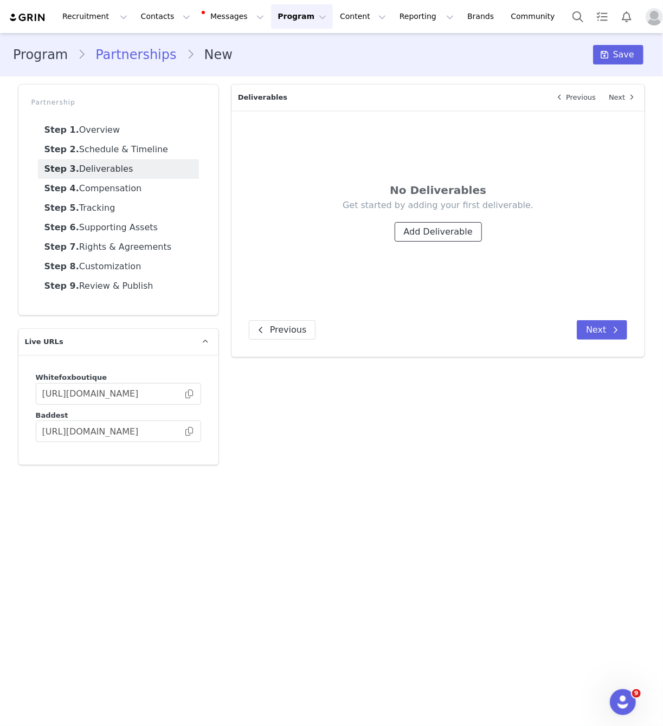
click at [441, 238] on button "Add Deliverable" at bounding box center [438, 232] width 87 height 20
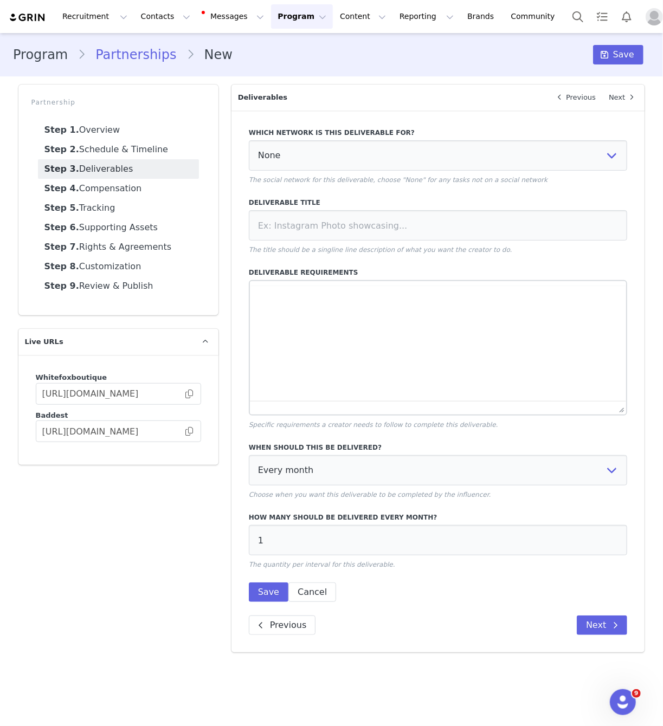
scroll to position [0, 0]
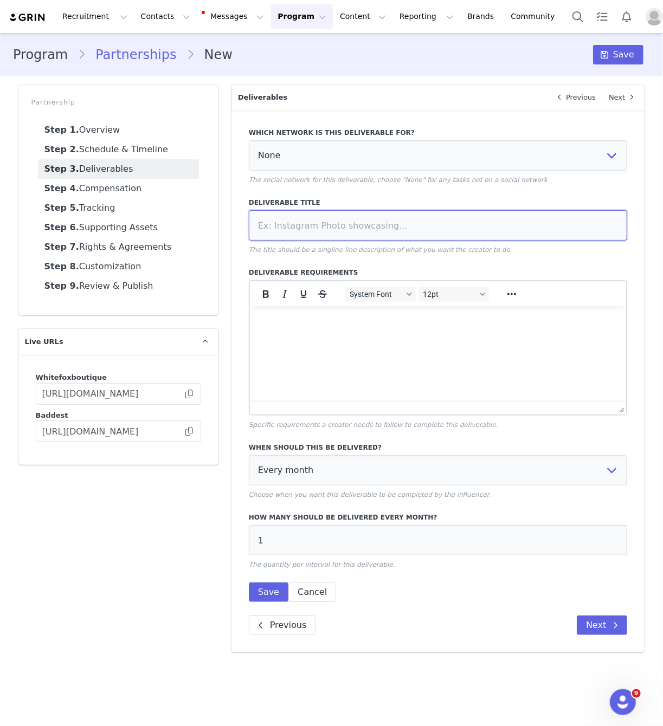
click at [498, 229] on input at bounding box center [438, 225] width 379 height 30
paste input "1 x Tik Tok Unboxing"
type input "Hype - 1 x Tik Tok Unboxing"
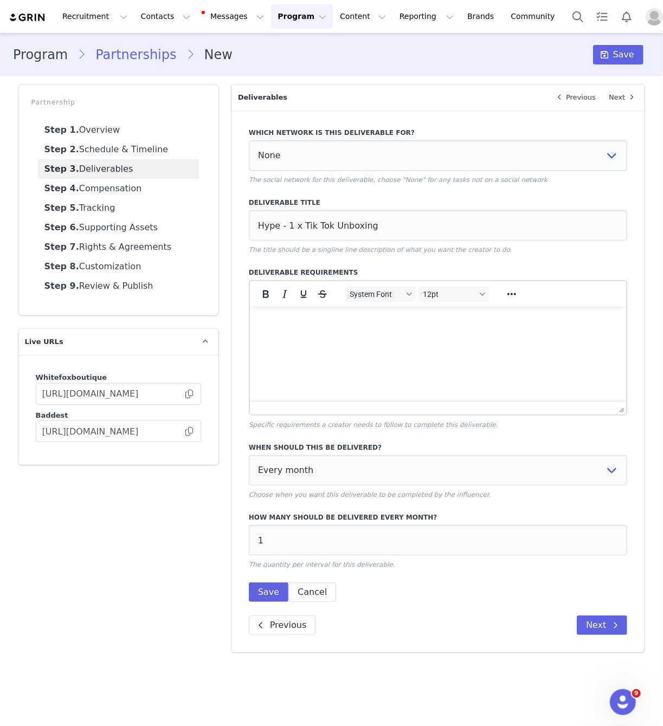
click at [382, 336] on html at bounding box center [437, 320] width 377 height 29
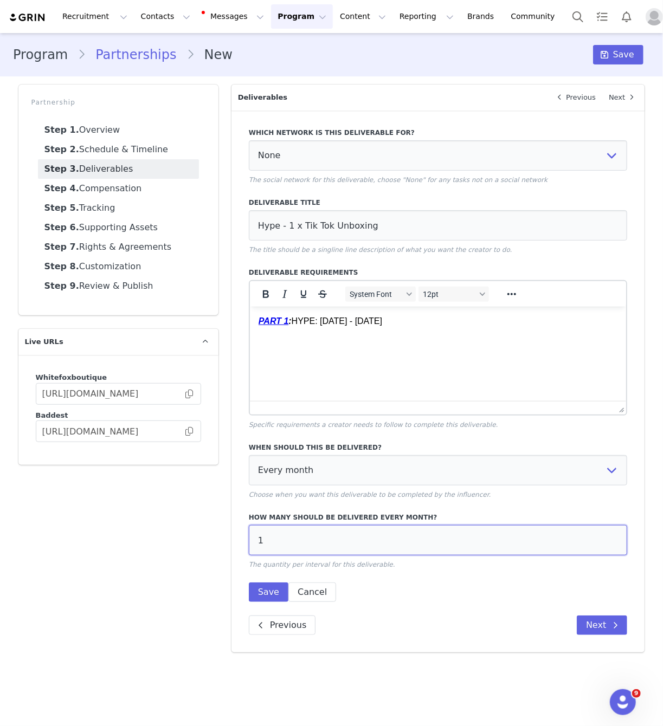
click at [367, 538] on input "1" at bounding box center [438, 540] width 379 height 30
click at [331, 136] on label "Which network is this deliverable for?" at bounding box center [438, 133] width 379 height 10
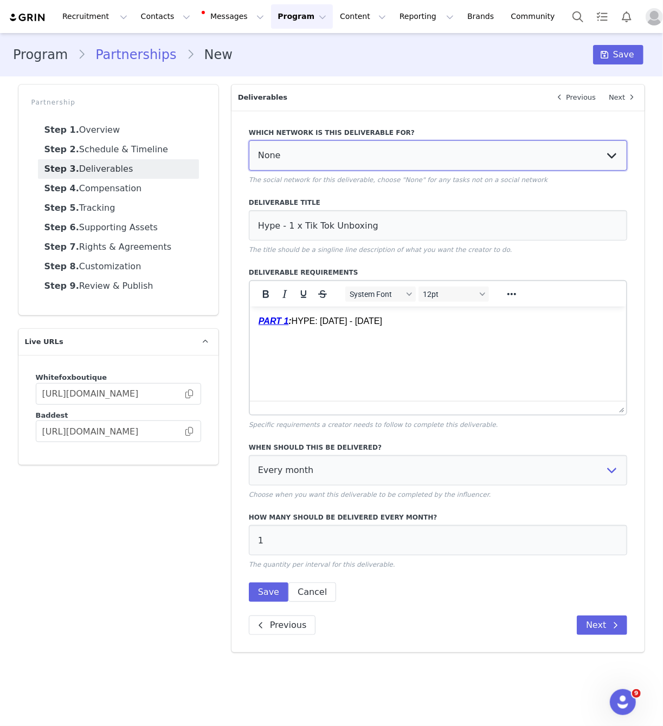
click at [329, 150] on select "None YouTube Twitter Instagram Facebook Twitch TikTok Pinterest" at bounding box center [438, 155] width 379 height 30
select select "9"
click at [249, 140] on select "None YouTube Twitter Instagram Facebook Twitch TikTok Pinterest" at bounding box center [438, 155] width 379 height 30
click at [271, 592] on button "Save" at bounding box center [269, 593] width 40 height 20
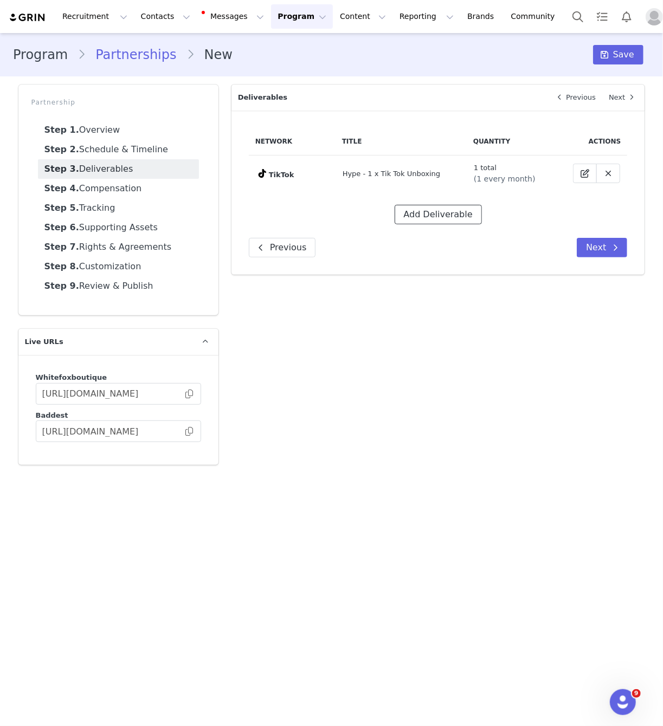
click at [430, 211] on button "Add Deliverable" at bounding box center [438, 215] width 87 height 20
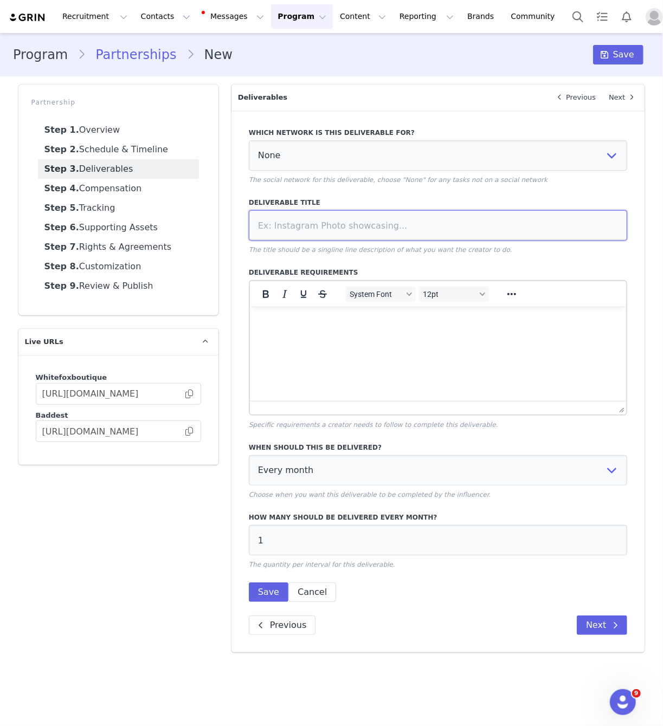
click at [368, 227] on input at bounding box center [438, 225] width 379 height 30
type input "Integrated TikTok Video"
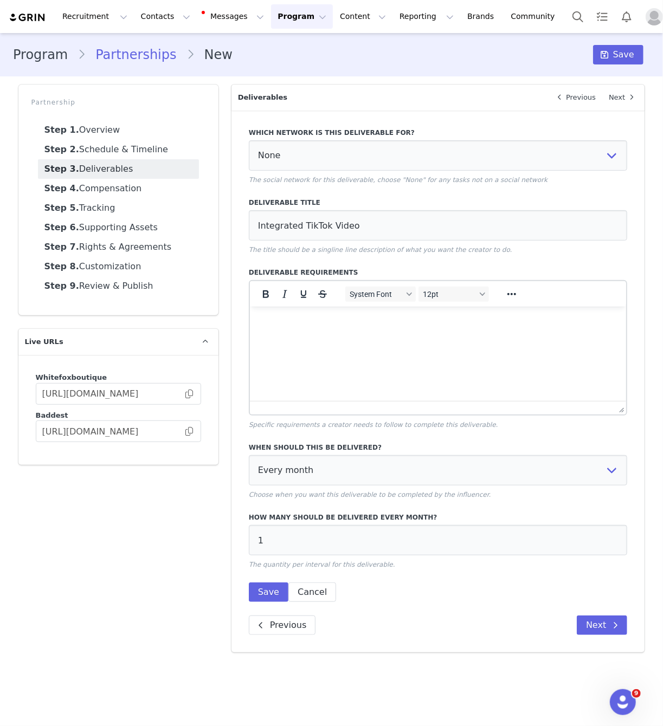
click at [418, 336] on html at bounding box center [437, 320] width 377 height 29
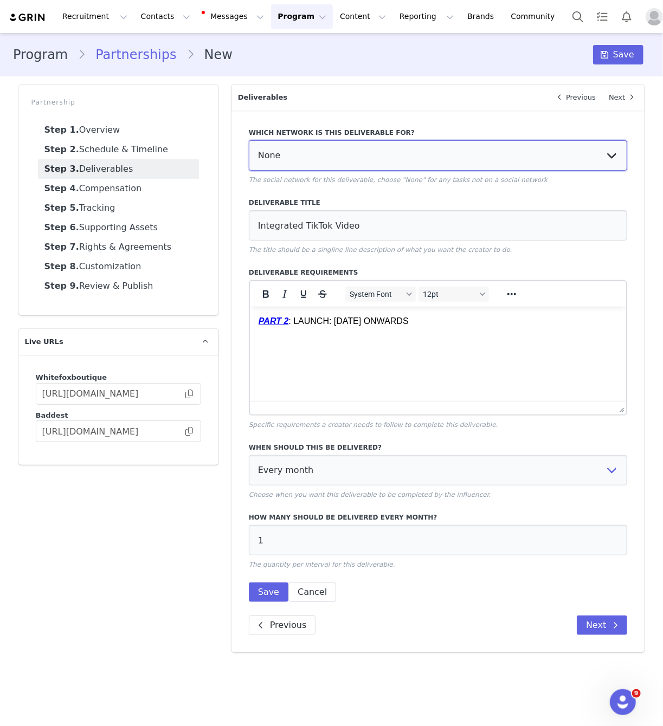
click at [304, 155] on select "None YouTube Twitter Instagram Facebook Twitch TikTok Pinterest" at bounding box center [438, 155] width 379 height 30
select select "9"
click at [249, 140] on select "None YouTube Twitter Instagram Facebook Twitch TikTok Pinterest" at bounding box center [438, 155] width 379 height 30
click at [274, 584] on button "Save" at bounding box center [269, 593] width 40 height 20
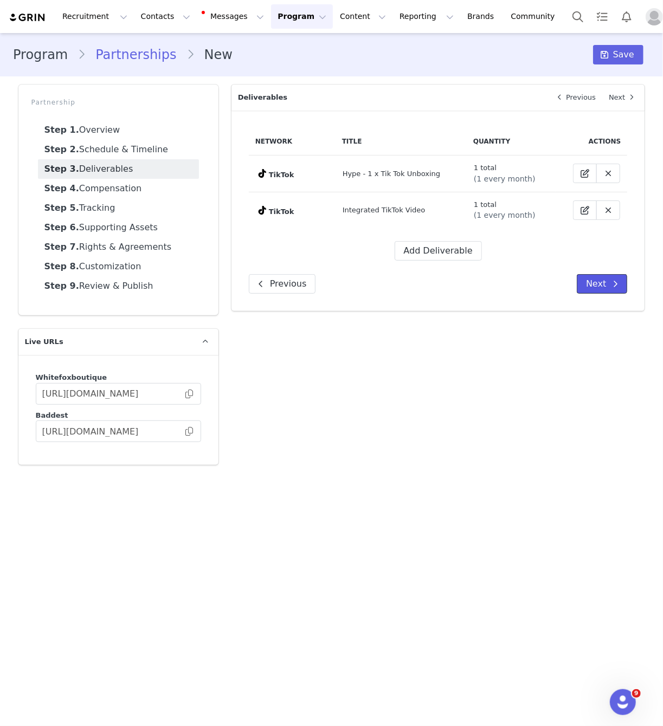
click at [599, 279] on button "Next" at bounding box center [602, 284] width 50 height 20
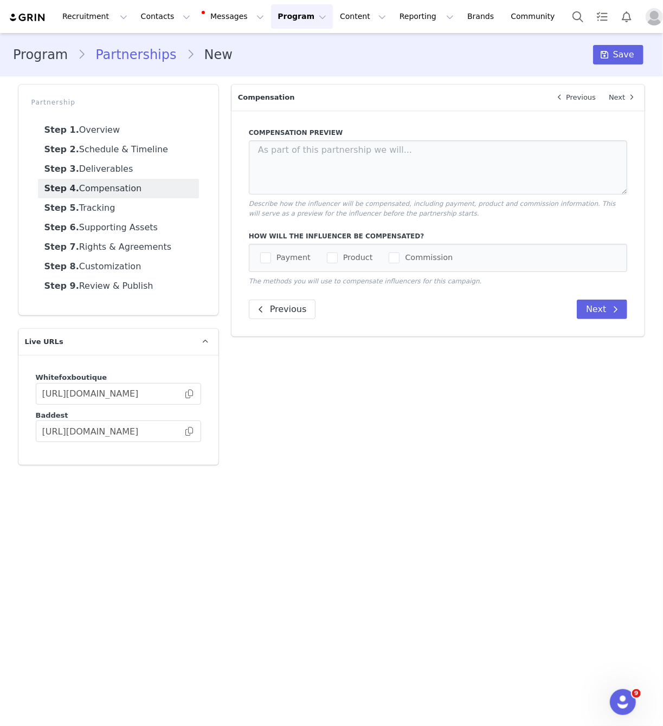
drag, startPoint x: 294, startPoint y: 256, endPoint x: 314, endPoint y: 254, distance: 20.1
click at [301, 255] on span "Payment" at bounding box center [291, 258] width 40 height 10
click at [271, 253] on input "Payment" at bounding box center [271, 253] width 0 height 0
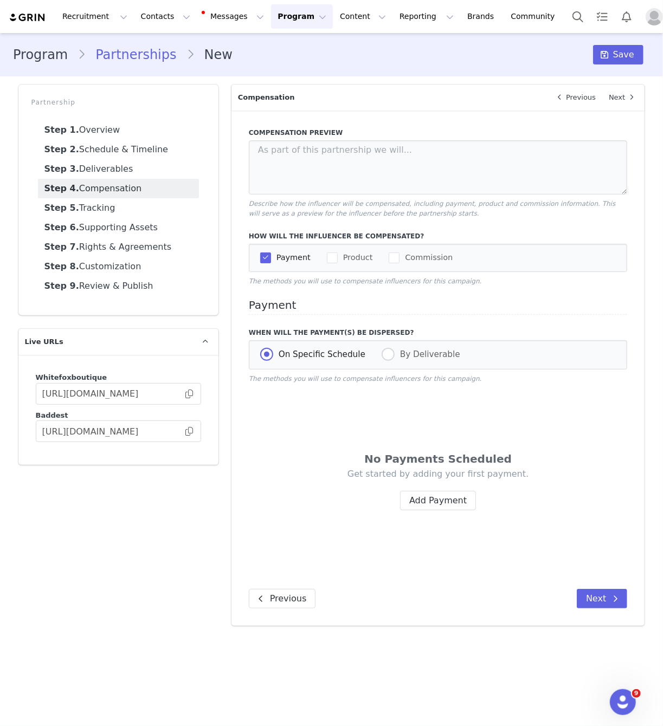
drag, startPoint x: 353, startPoint y: 254, endPoint x: 376, endPoint y: 267, distance: 26.7
click at [353, 254] on span "Product" at bounding box center [355, 258] width 35 height 10
click at [338, 253] on input "Product" at bounding box center [338, 253] width 0 height 0
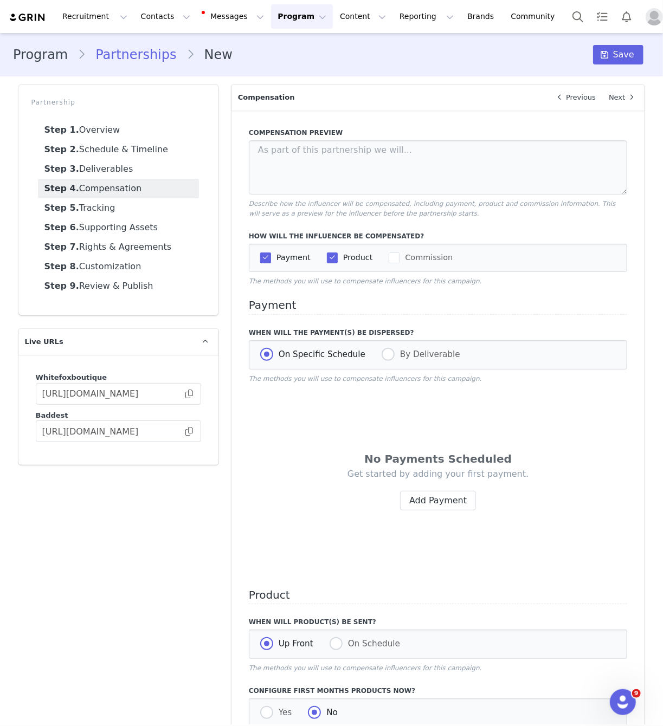
scroll to position [75, 0]
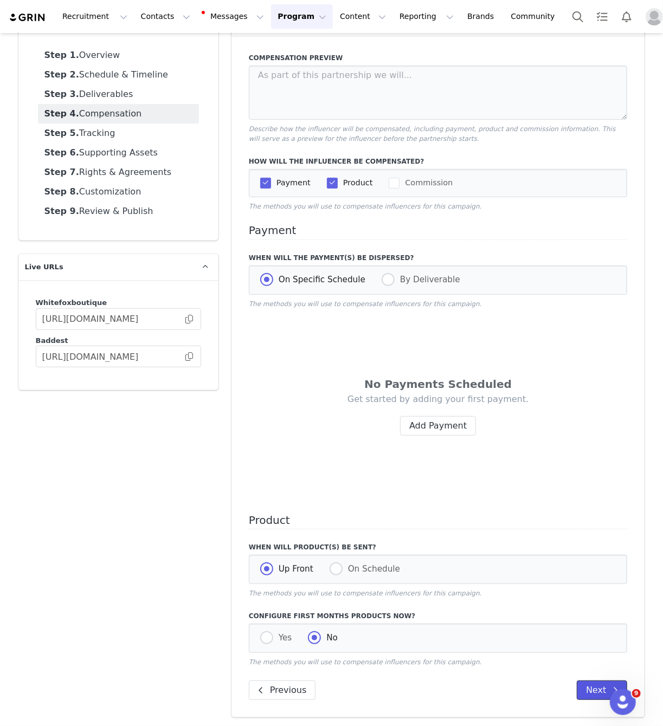
click at [587, 691] on button "Next" at bounding box center [602, 691] width 50 height 20
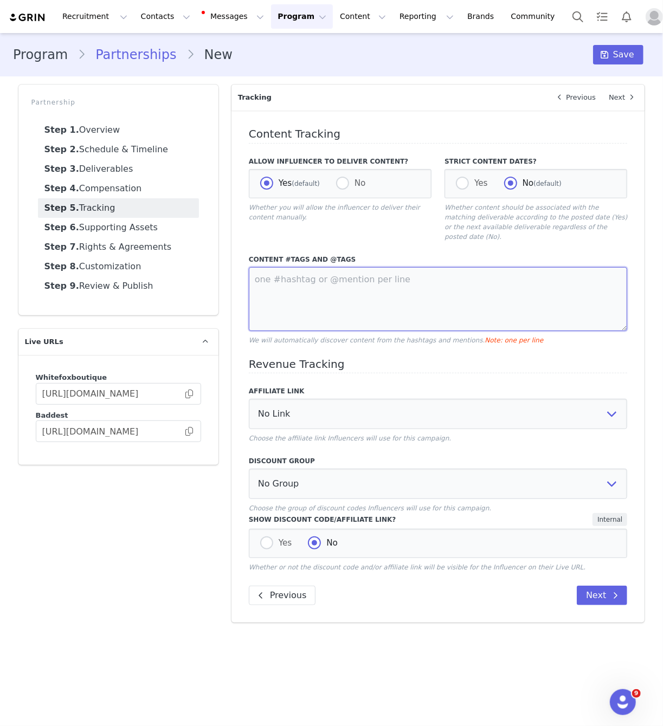
click at [339, 267] on textarea at bounding box center [438, 299] width 379 height 64
type textarea "@whitefox #whitefox"
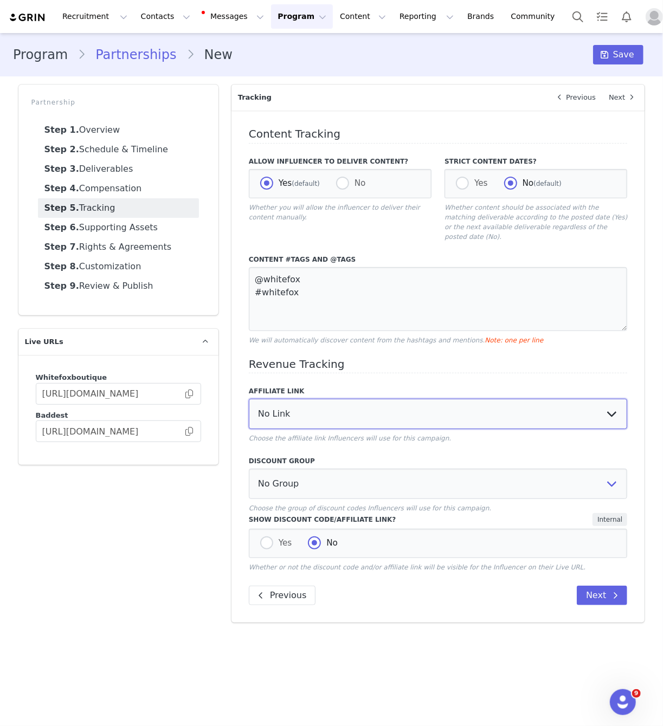
click at [322, 408] on select "No Link [PERSON_NAME]: [URL][DOMAIN_NAME] YouTube Affiliate Link: [URL][DOMAIN_…" at bounding box center [438, 414] width 379 height 30
click at [305, 469] on select "No Group Influencer Code" at bounding box center [438, 484] width 379 height 30
select select "10008690"
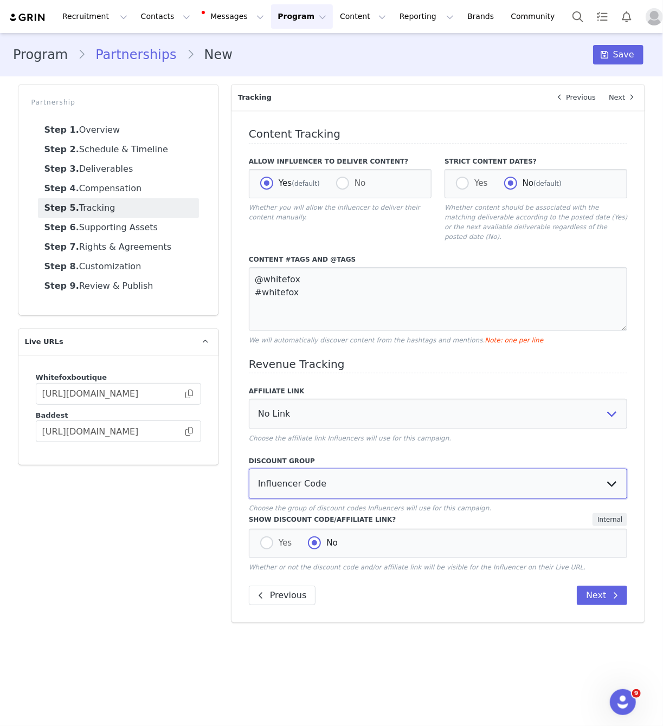
click at [249, 469] on select "No Group Influencer Code" at bounding box center [438, 484] width 379 height 30
click at [599, 586] on button "Next" at bounding box center [602, 596] width 50 height 20
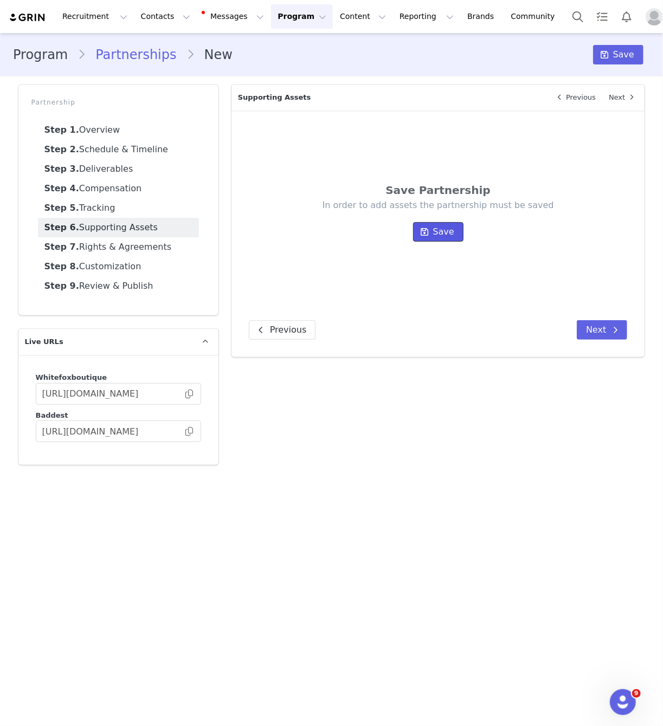
click at [439, 235] on span "Save" at bounding box center [443, 231] width 21 height 13
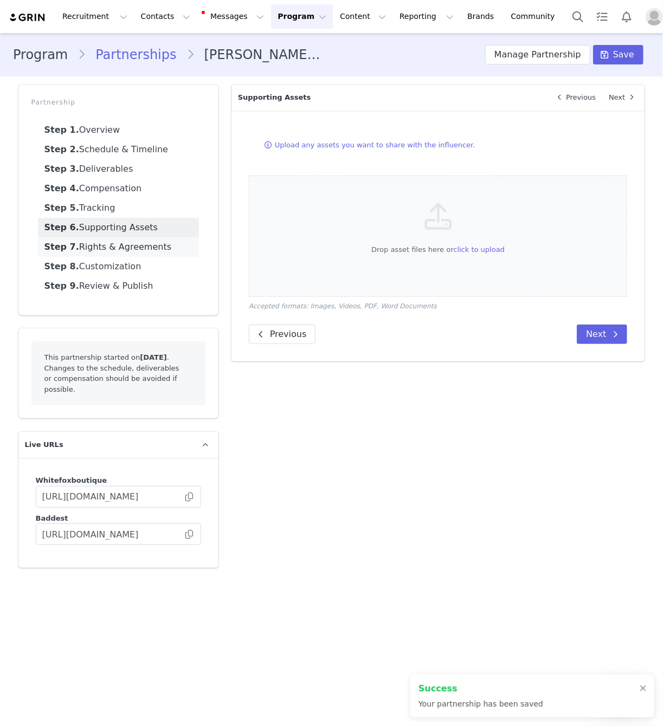
click at [127, 242] on link "Step 7. Rights & Agreements" at bounding box center [118, 247] width 161 height 20
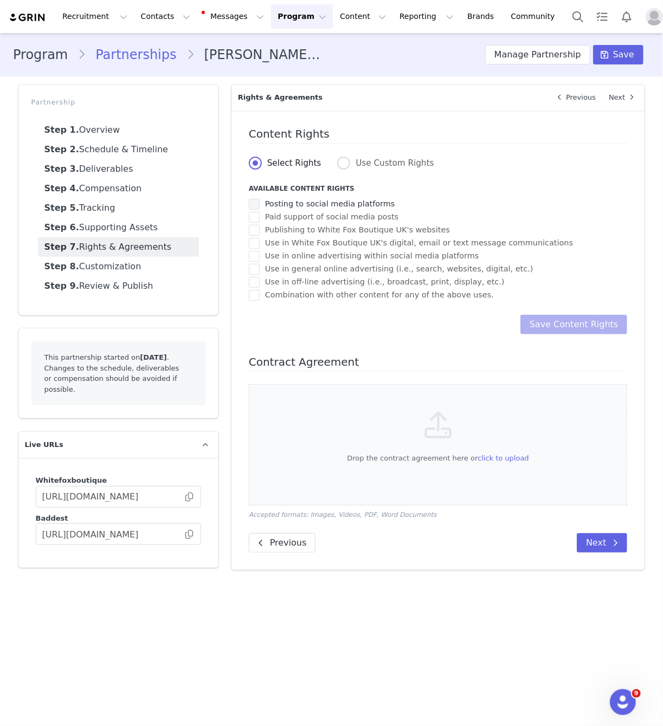
click at [308, 205] on span "Posting to social media platforms" at bounding box center [328, 204] width 136 height 10
click at [260, 199] on input "Posting to social media platforms" at bounding box center [260, 199] width 0 height 0
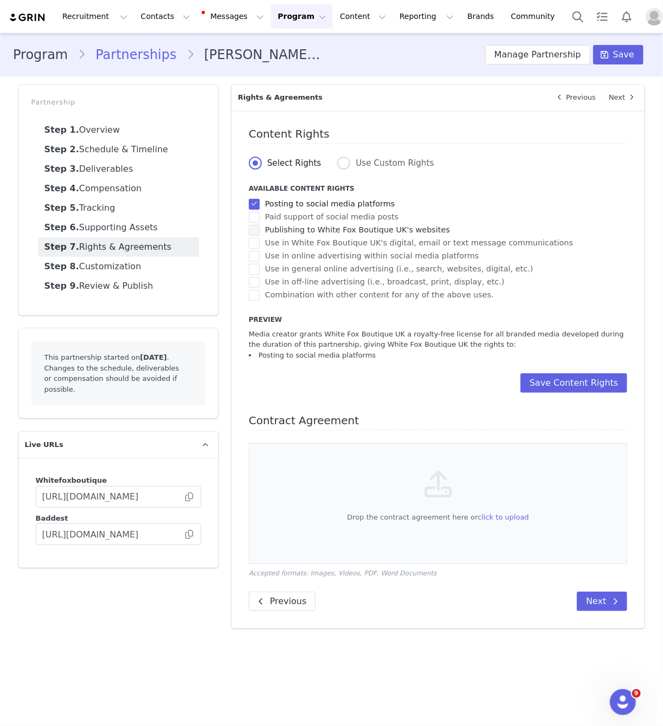
drag, startPoint x: 313, startPoint y: 221, endPoint x: 319, endPoint y: 233, distance: 13.6
click at [313, 221] on label "Paid support of social media posts" at bounding box center [324, 217] width 150 height 13
click at [260, 212] on input "Paid support of social media posts" at bounding box center [260, 212] width 0 height 0
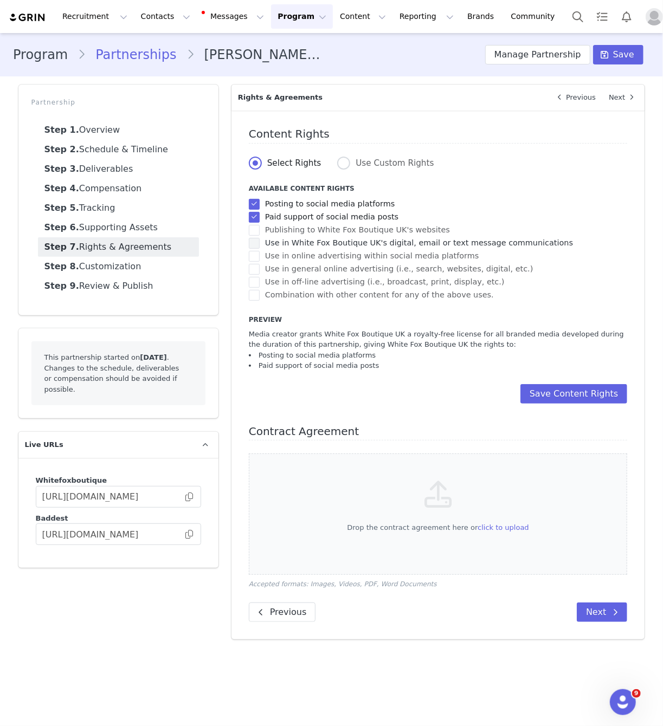
drag, startPoint x: 320, startPoint y: 234, endPoint x: 322, endPoint y: 243, distance: 9.5
click at [320, 234] on span "Publishing to White Fox Boutique UK's websites" at bounding box center [355, 230] width 190 height 10
click at [260, 225] on input "Publishing to White Fox Boutique UK's websites" at bounding box center [260, 225] width 0 height 0
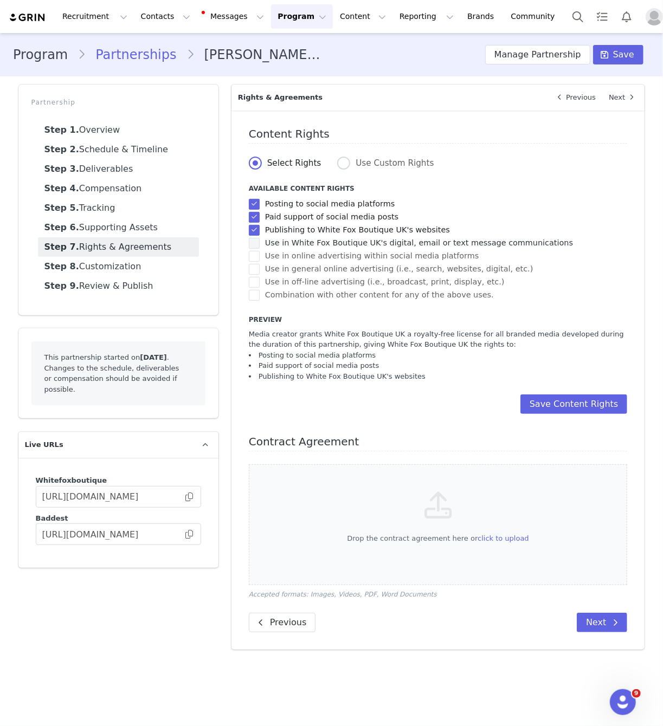
click at [322, 244] on span "Use in White Fox Boutique UK's digital, email or text message communications" at bounding box center [416, 243] width 313 height 10
click at [260, 238] on input "Use in White Fox Boutique UK's digital, email or text message communications" at bounding box center [260, 238] width 0 height 0
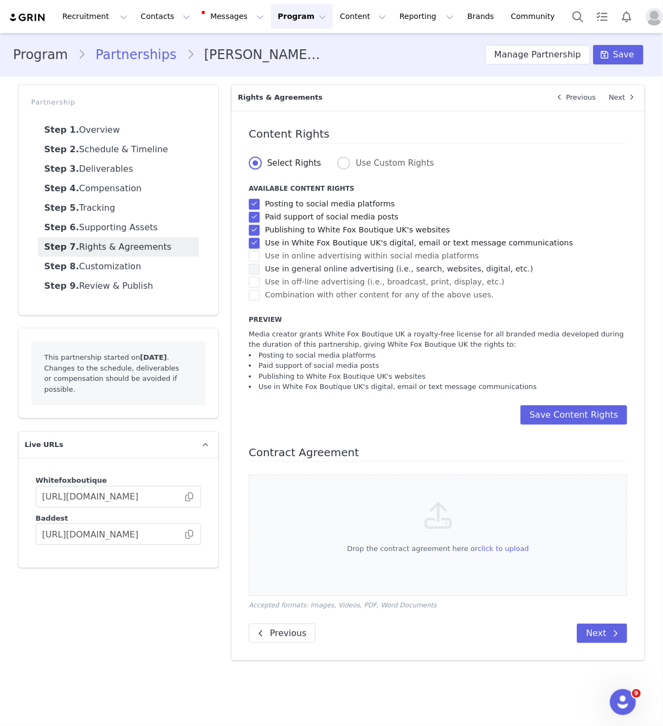
drag, startPoint x: 325, startPoint y: 253, endPoint x: 327, endPoint y: 269, distance: 15.8
click at [325, 254] on span "Use in online advertising within social media platforms" at bounding box center [370, 256] width 220 height 10
click at [260, 251] on input "Use in online advertising within social media platforms" at bounding box center [260, 251] width 0 height 0
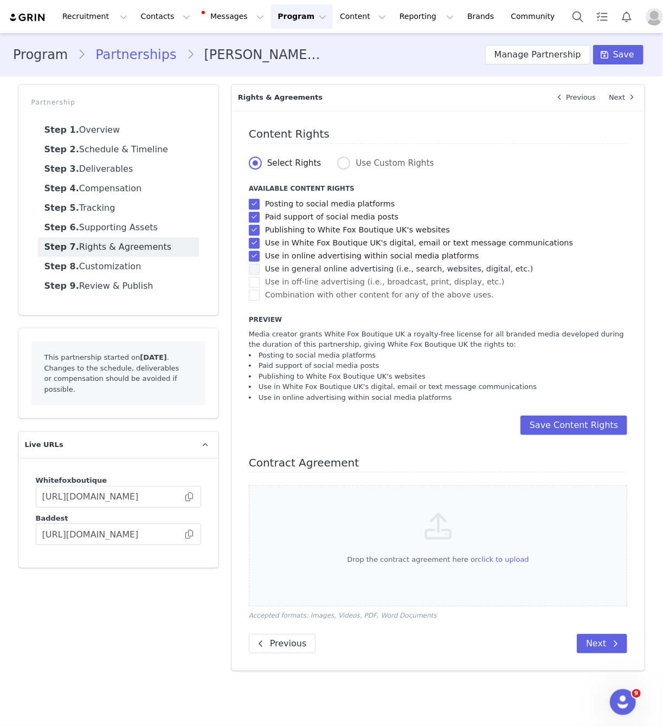
click at [326, 269] on span "Use in general online advertising (i.e., search, websites, digital, etc.)" at bounding box center [397, 269] width 274 height 10
click at [260, 264] on input "Use in general online advertising (i.e., search, websites, digital, etc.)" at bounding box center [260, 264] width 0 height 0
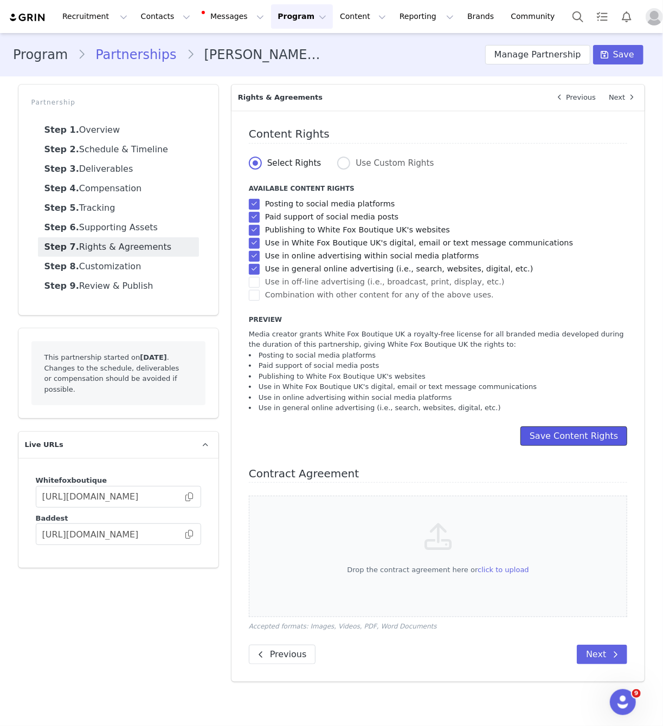
click at [579, 438] on button "Save Content Rights" at bounding box center [573, 437] width 107 height 20
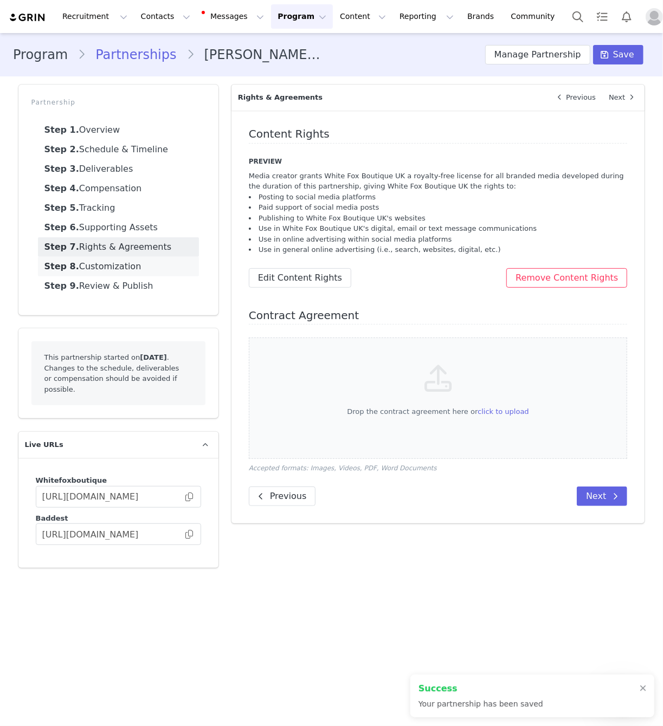
click at [168, 274] on link "Step 8. Customization" at bounding box center [118, 267] width 161 height 20
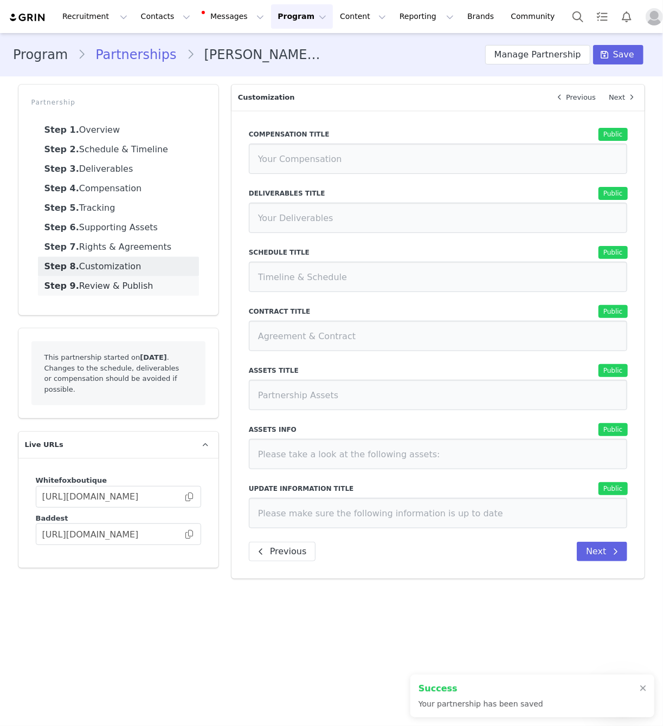
click at [153, 286] on link "Step 9. Review & Publish" at bounding box center [118, 286] width 161 height 20
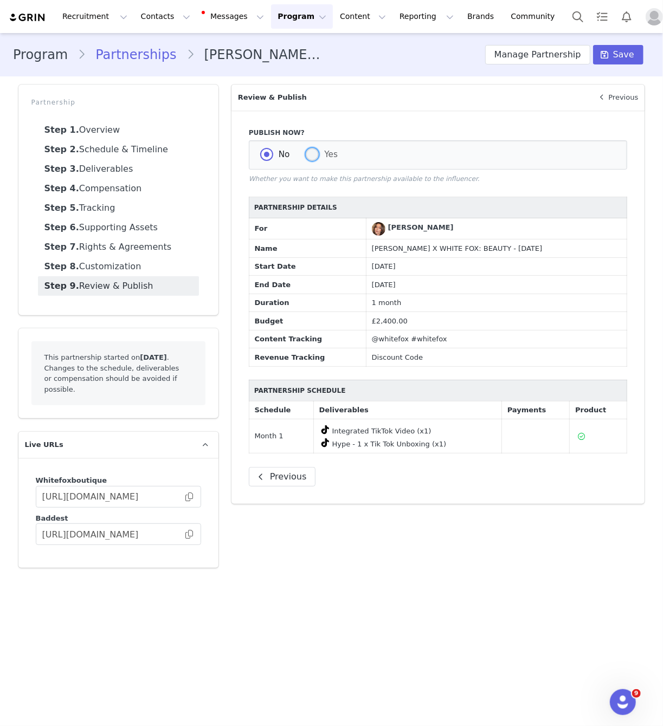
click at [317, 153] on span at bounding box center [312, 154] width 13 height 13
click at [317, 153] on input "Yes" at bounding box center [312, 155] width 13 height 14
radio input "true"
radio input "false"
radio input "true"
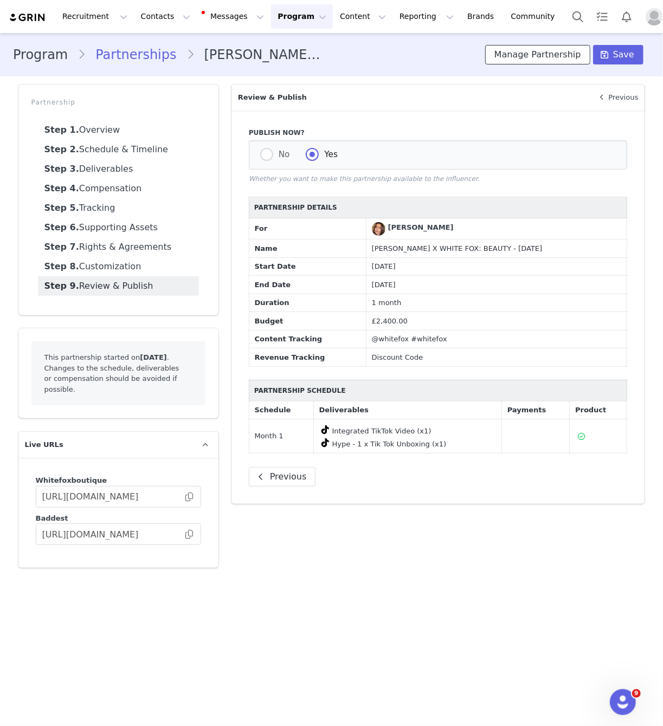
click at [578, 51] on button "Manage Partnership" at bounding box center [537, 55] width 105 height 20
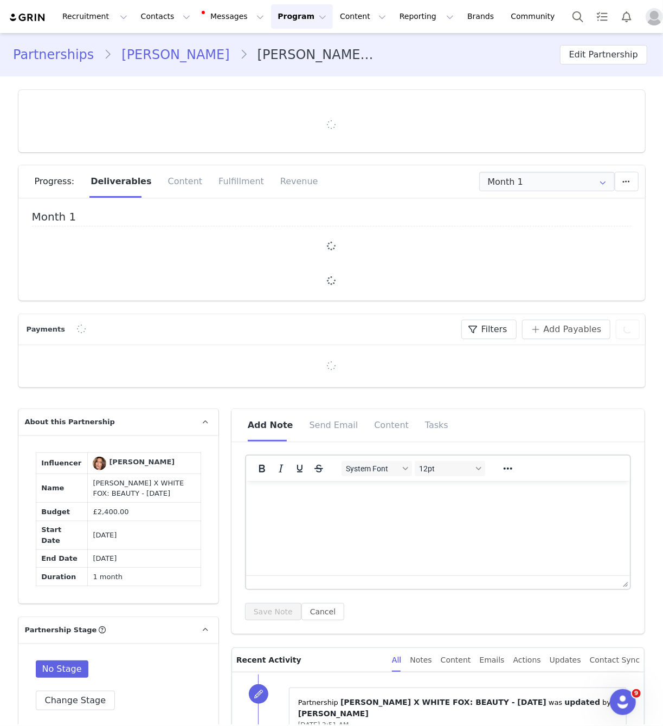
type input "+1 ([GEOGRAPHIC_DATA])"
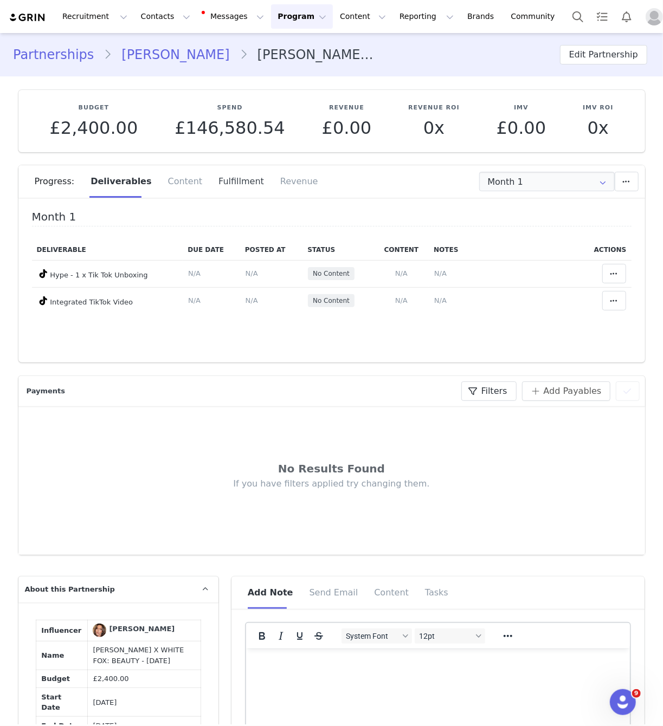
click at [211, 177] on div "Fulfillment" at bounding box center [241, 181] width 62 height 33
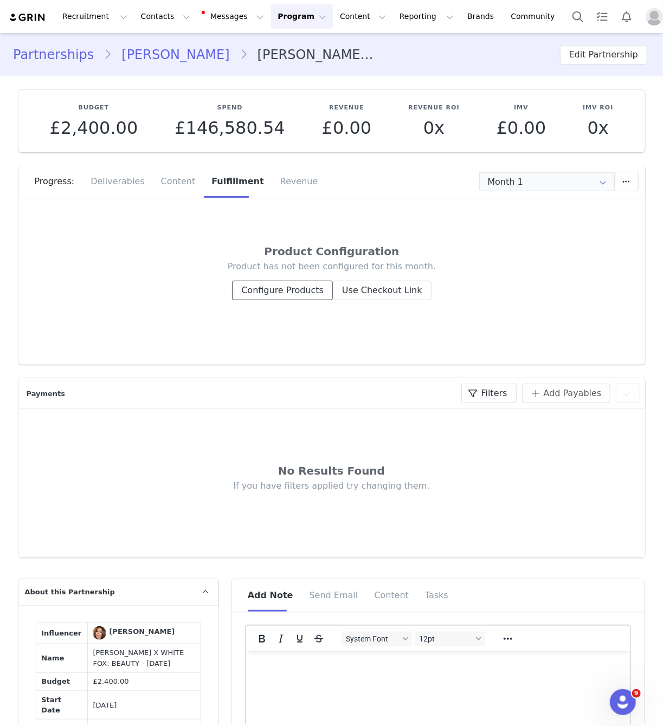
click at [314, 290] on button "Configure Products" at bounding box center [282, 291] width 101 height 20
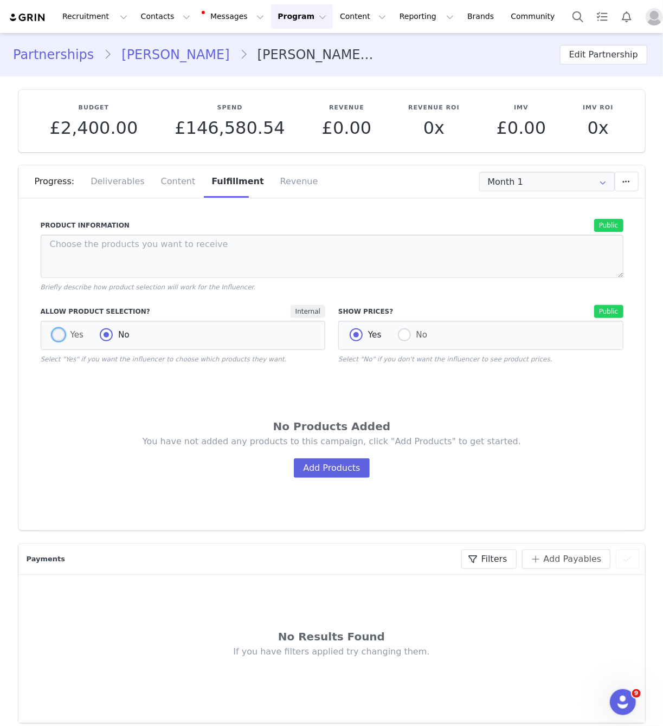
click at [72, 338] on span "Yes" at bounding box center [74, 335] width 19 height 10
click at [65, 338] on input "Yes" at bounding box center [58, 335] width 13 height 14
radio input "true"
radio input "false"
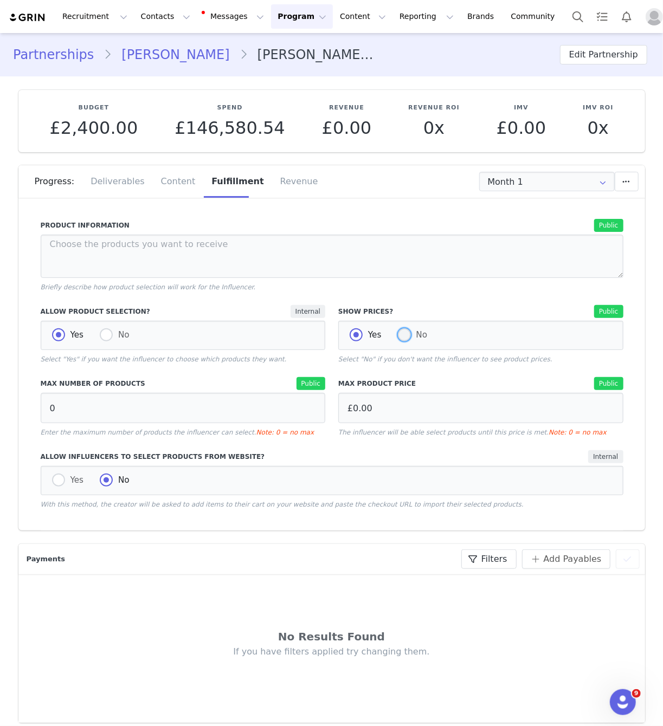
click at [420, 337] on span "No" at bounding box center [419, 335] width 17 height 10
click at [411, 337] on input "No" at bounding box center [404, 335] width 13 height 14
radio input "true"
radio input "false"
radio input "true"
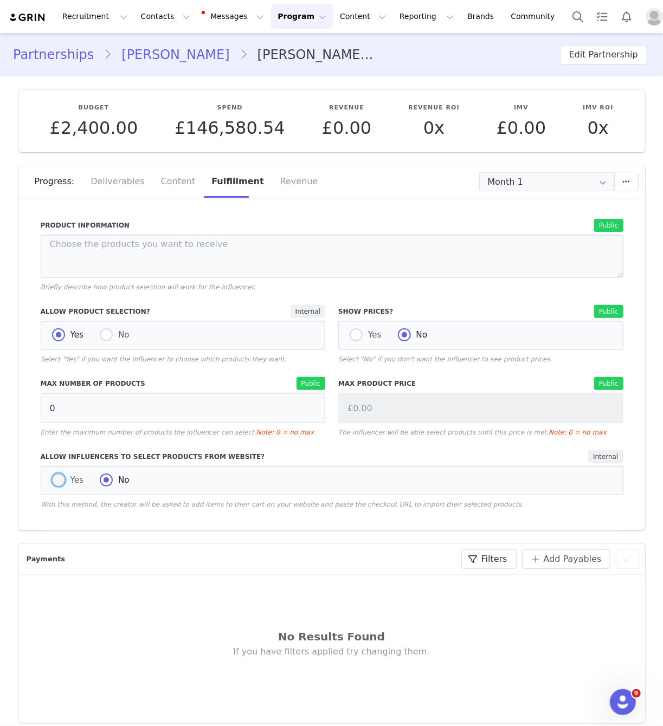
click at [55, 479] on span at bounding box center [58, 480] width 13 height 13
click at [55, 479] on input "Yes" at bounding box center [58, 481] width 13 height 14
radio input "true"
radio input "false"
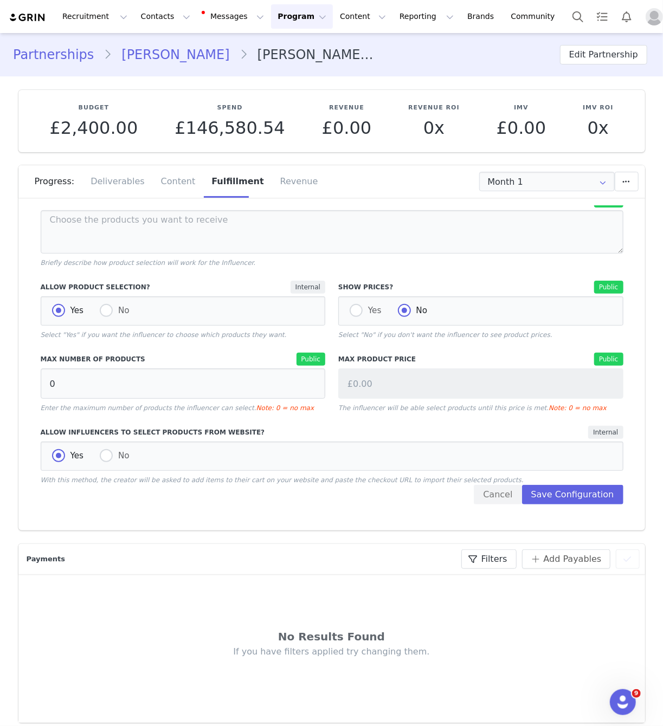
scroll to position [28, 0]
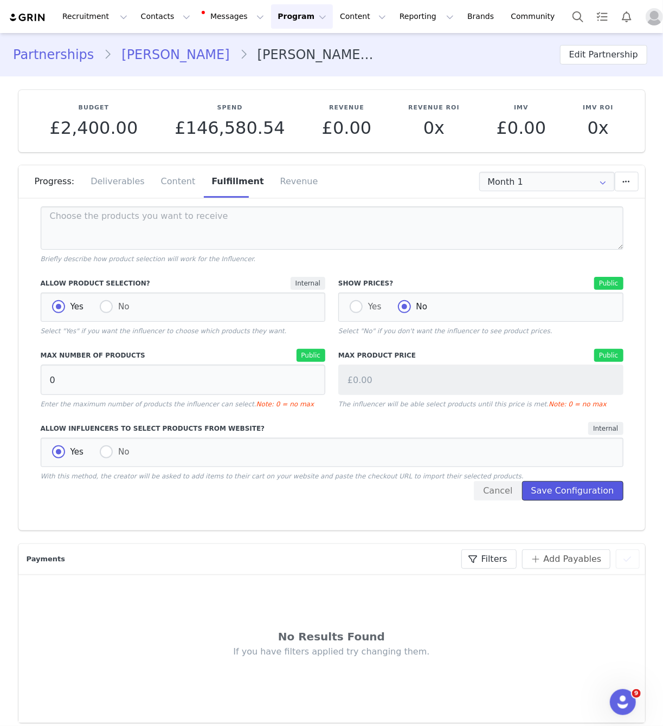
click at [553, 487] on button "Save Configuration" at bounding box center [572, 491] width 101 height 20
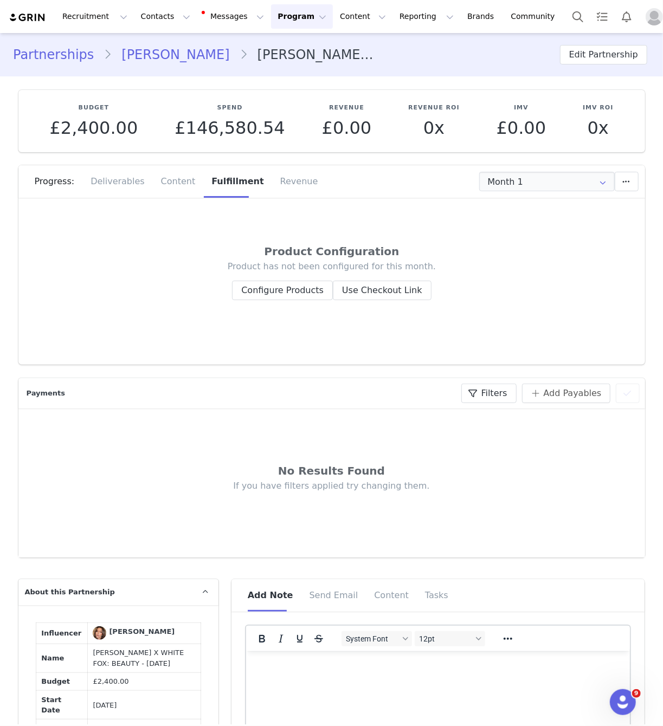
scroll to position [0, 0]
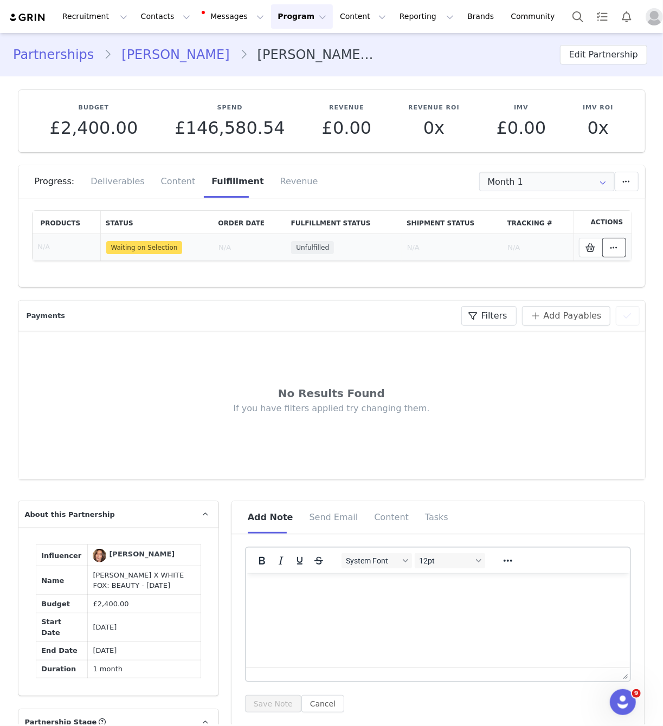
click at [616, 248] on icon at bounding box center [614, 247] width 8 height 9
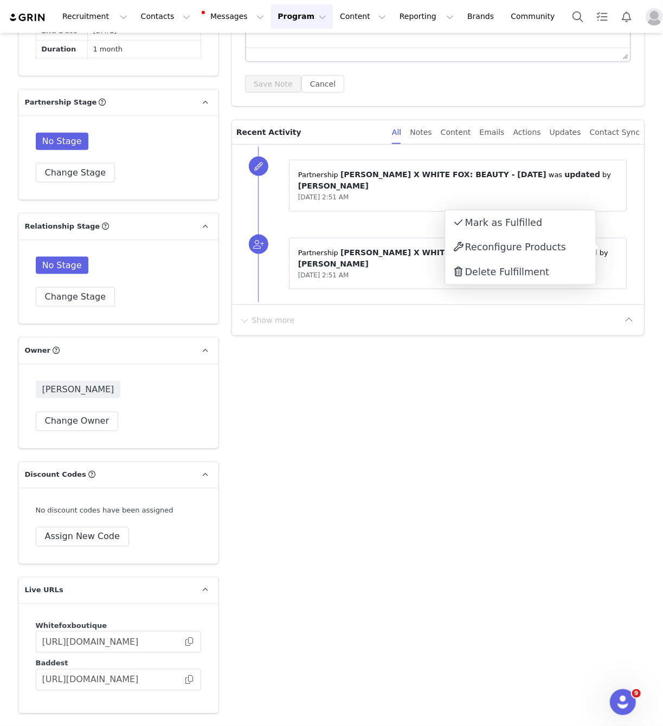
scroll to position [618, 0]
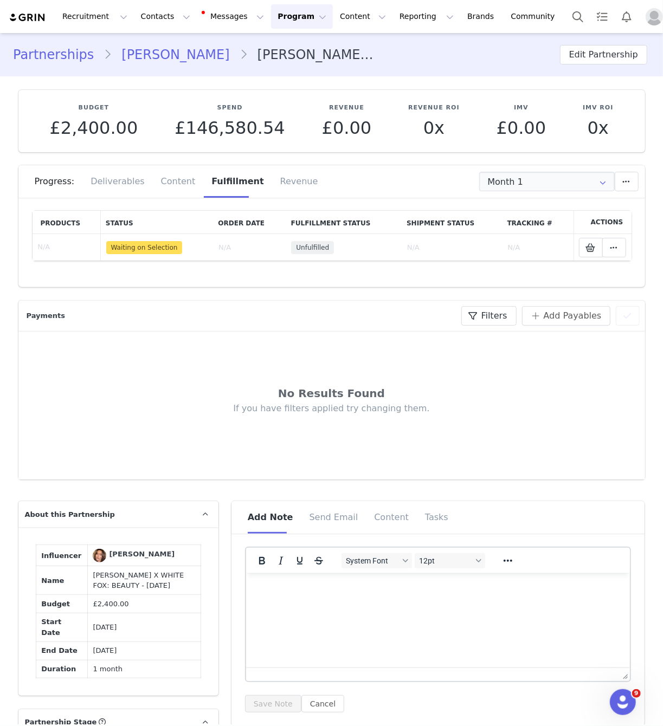
scroll to position [1, 0]
click at [589, 257] on td "Selected Products" at bounding box center [602, 247] width 58 height 27
click at [589, 248] on icon at bounding box center [591, 247] width 10 height 9
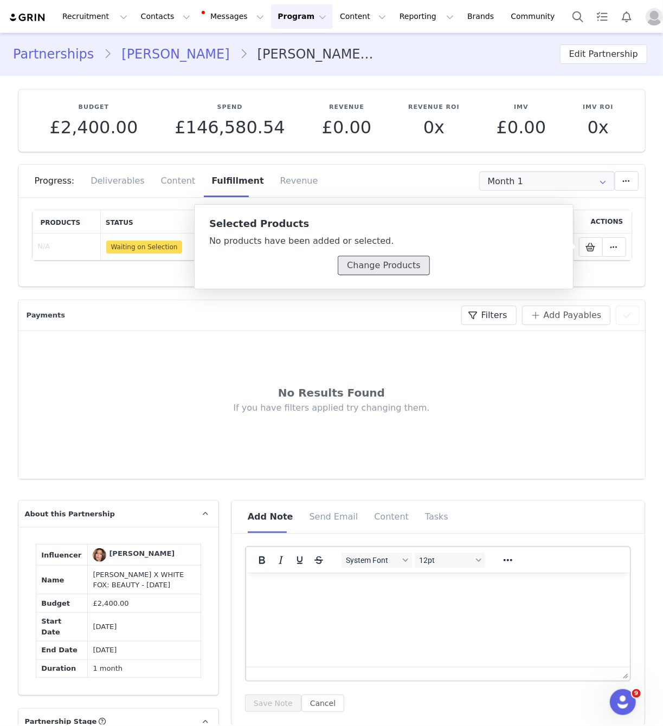
click at [395, 265] on button "Change Products" at bounding box center [384, 266] width 92 height 20
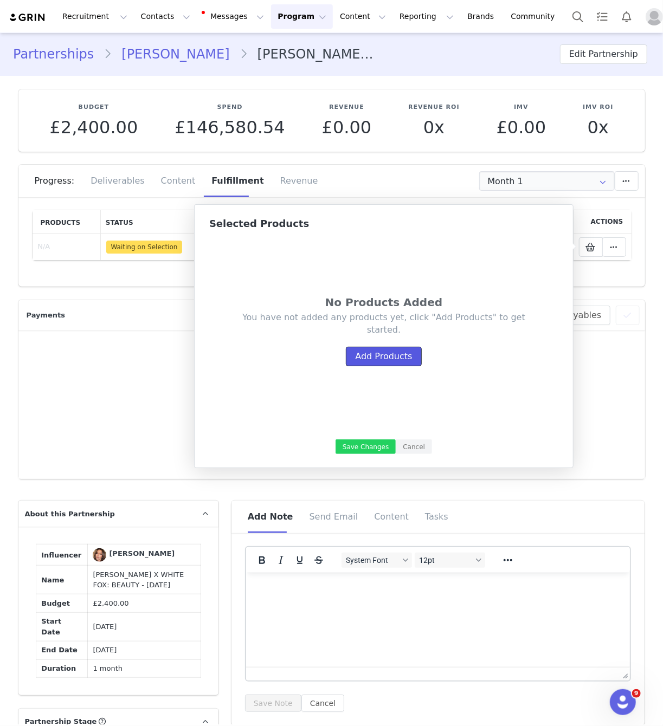
click at [383, 347] on button "Add Products" at bounding box center [383, 357] width 75 height 20
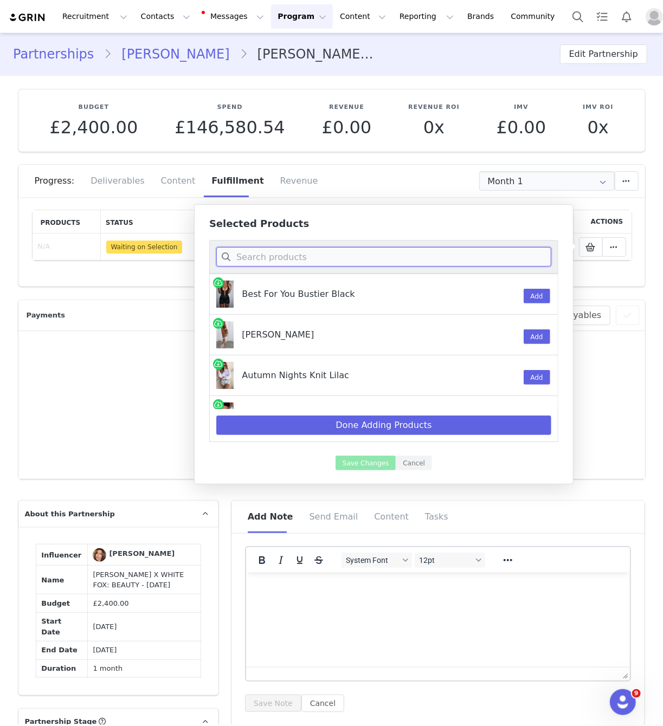
click at [296, 263] on input at bounding box center [383, 257] width 335 height 20
paste input "Something To Prove Denim Mini Skirt Tan Wash"
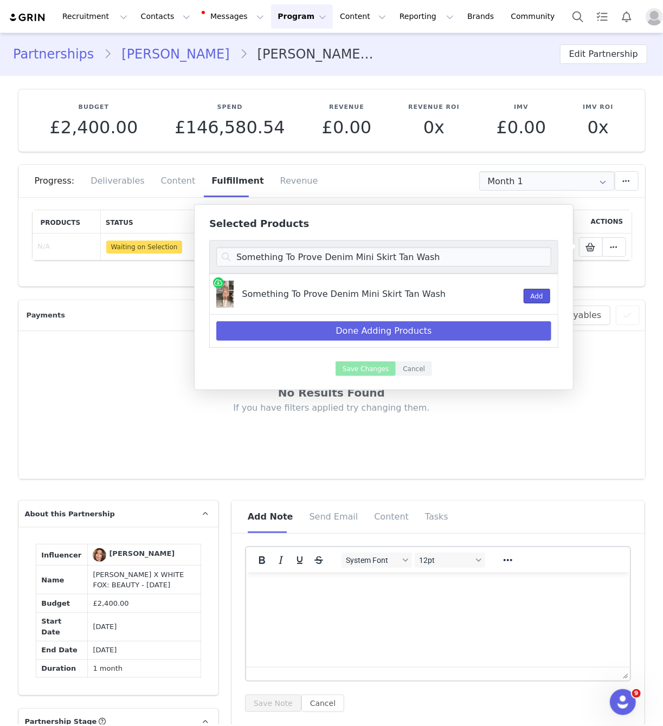
click at [543, 298] on button "Add" at bounding box center [537, 296] width 27 height 15
click at [403, 260] on input "Something To Prove Denim Mini Skirt Tan Wash" at bounding box center [383, 257] width 335 height 20
paste input "Cropped Denim Jacke"
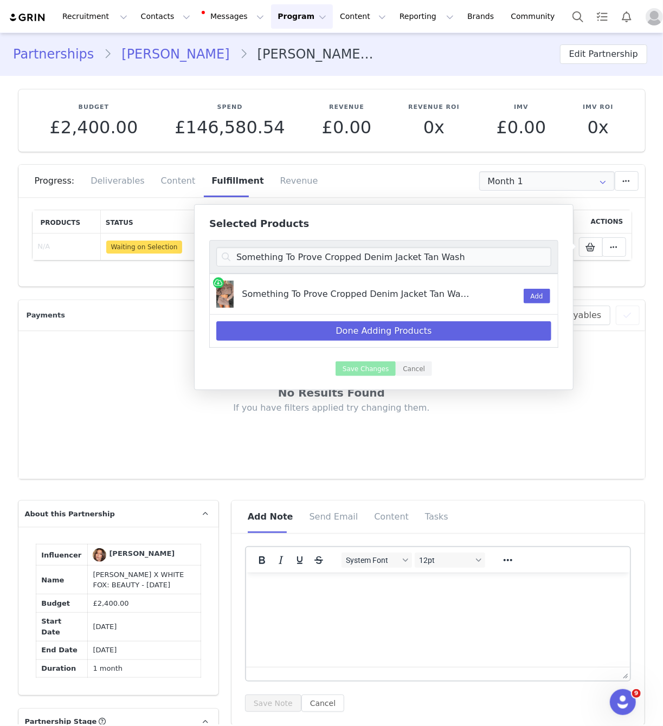
click at [542, 287] on div "Add" at bounding box center [531, 294] width 28 height 40
drag, startPoint x: 532, startPoint y: 295, endPoint x: 522, endPoint y: 293, distance: 9.5
click at [531, 295] on button "Add" at bounding box center [537, 296] width 27 height 15
click at [444, 251] on input "Something To Prove Cropped Denim Jacket Tan Wash" at bounding box center [383, 257] width 335 height 20
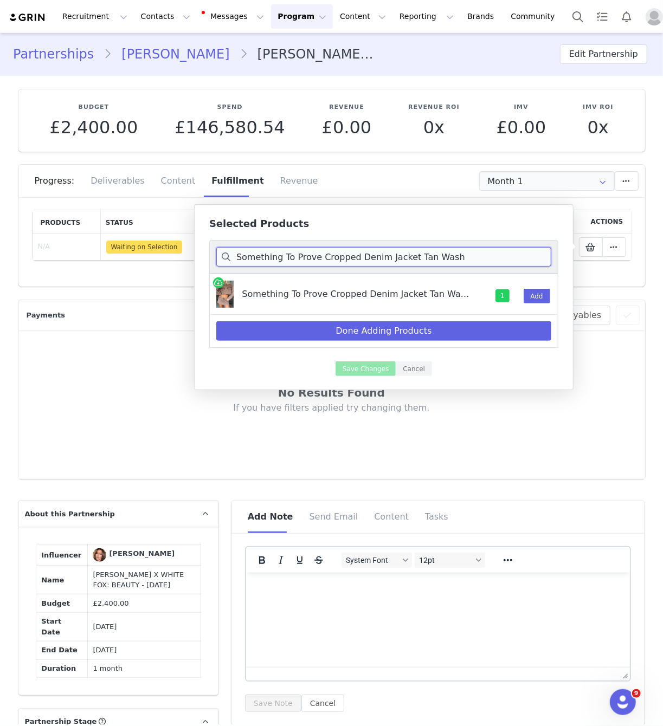
click at [444, 251] on input "Something To Prove Cropped Denim Jacket Tan Wash" at bounding box center [383, 257] width 335 height 20
paste input "Tell Me It's Nothing Halter Top Chocolate"
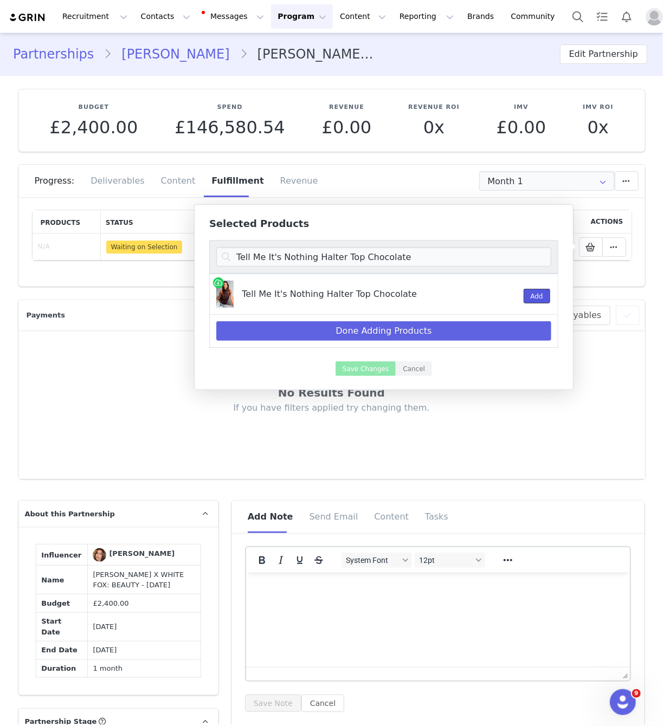
click at [537, 296] on button "Add" at bounding box center [537, 296] width 27 height 15
click at [410, 255] on input "Tell Me It's Nothing Halter Top Chocolate" at bounding box center [383, 257] width 335 height 20
paste input "alking Crazy Halter Top Whi"
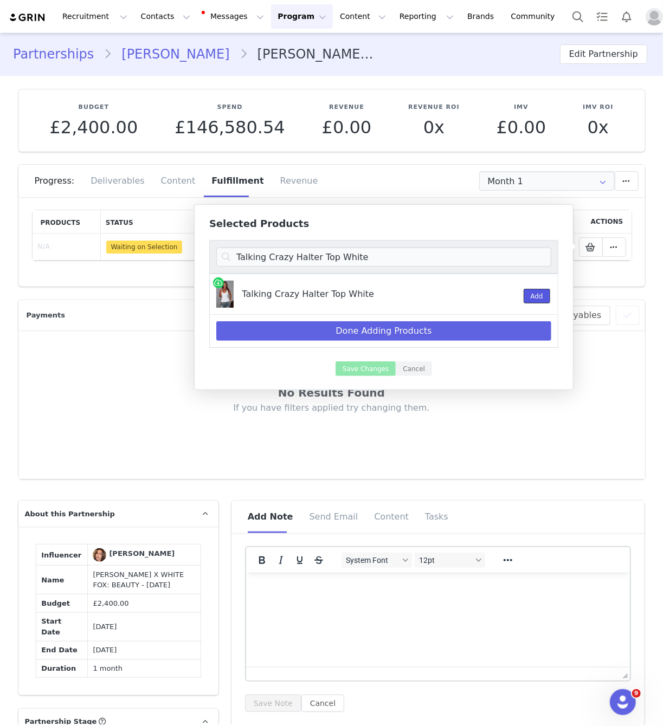
click at [541, 296] on button "Add" at bounding box center [537, 296] width 27 height 15
click at [386, 251] on input "Talking Crazy Halter Top White" at bounding box center [383, 257] width 335 height 20
paste input "Untold Truth Short"
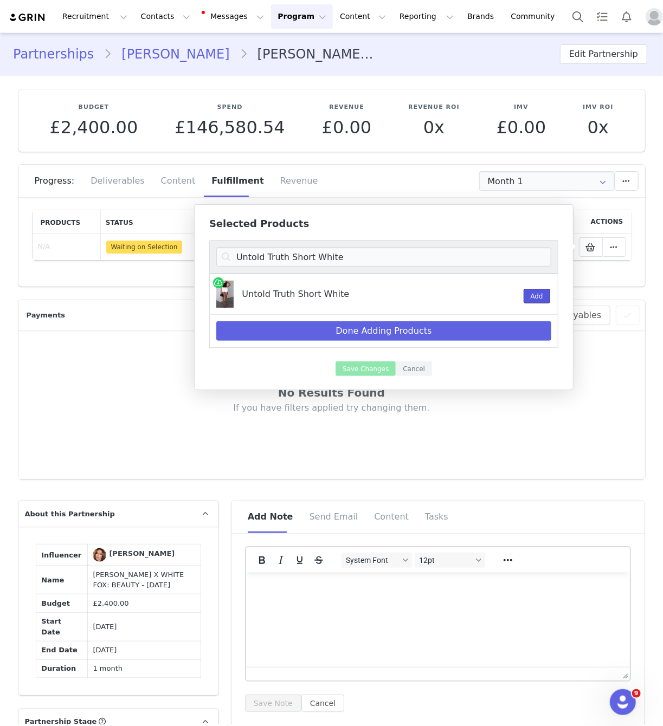
click at [529, 296] on button "Add" at bounding box center [537, 296] width 27 height 15
click at [343, 254] on input "Untold Truth Short White" at bounding box center [383, 257] width 335 height 20
paste input "Inner Smile Stripe Knit Cardigan Skyline Borders"
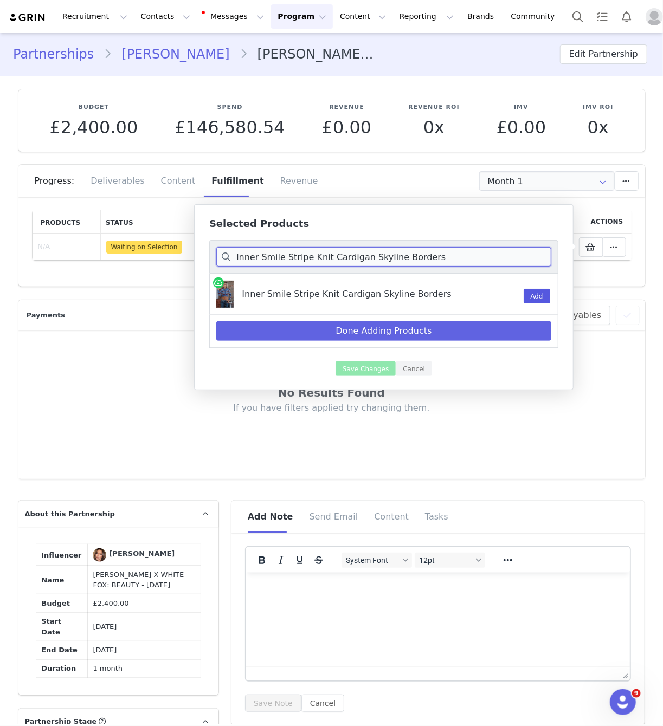
type input "Inner Smile Stripe Knit Cardigan Skyline Borders"
click at [537, 295] on button "Add" at bounding box center [537, 296] width 27 height 15
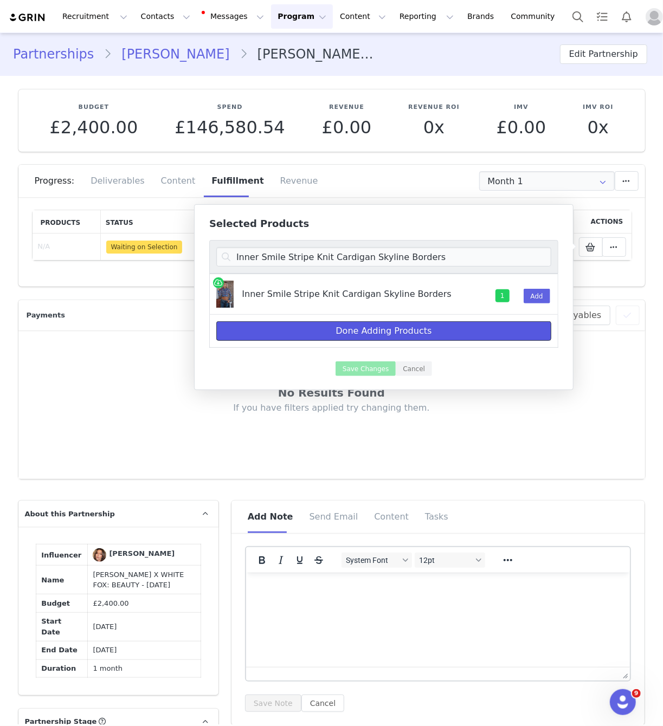
click at [424, 328] on button "Done Adding Products" at bounding box center [383, 331] width 335 height 20
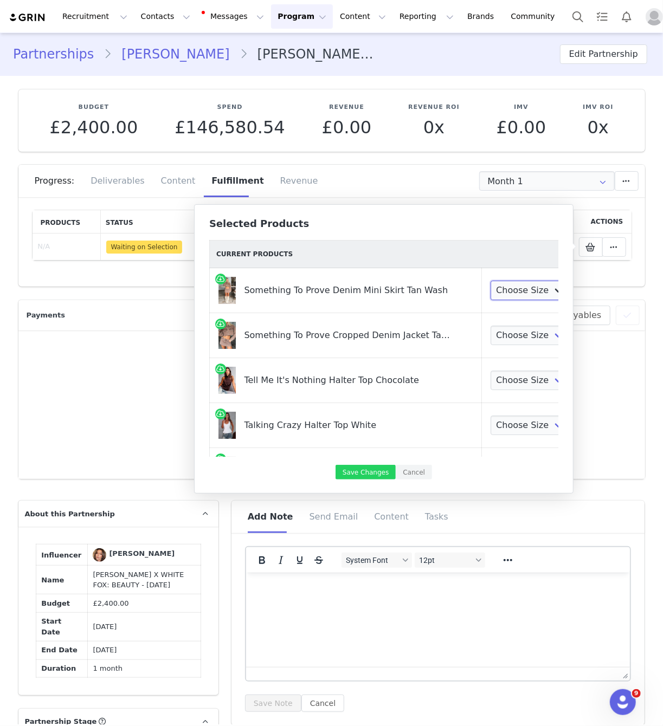
click at [503, 292] on select "Choose Size XXS XS S M L XL" at bounding box center [531, 291] width 80 height 20
select select "28011009"
click at [491, 281] on select "Choose Size XXS XS S M L XL" at bounding box center [531, 291] width 80 height 20
click at [519, 338] on select "Choose Size XS/S S/M M/L L/XL" at bounding box center [531, 336] width 80 height 20
select select "28011989"
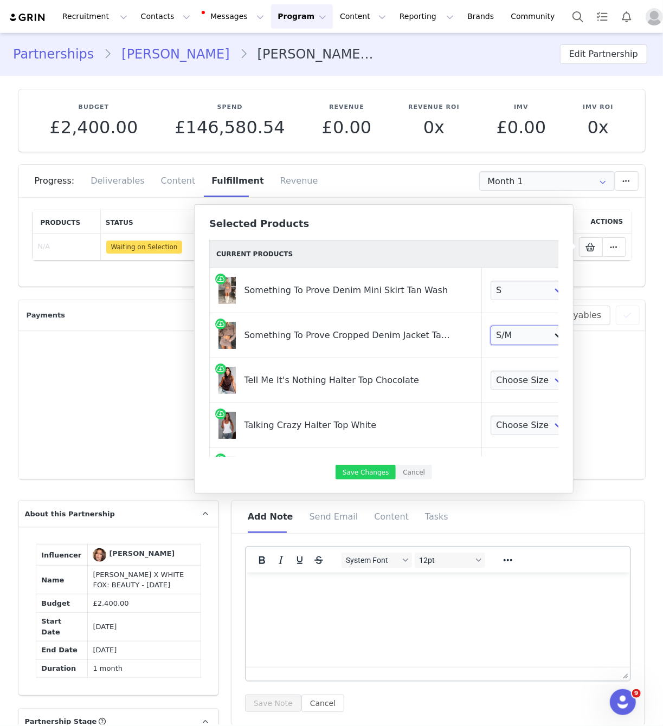
click at [491, 326] on select "Choose Size XS/S S/M M/L L/XL" at bounding box center [531, 336] width 80 height 20
click at [516, 377] on select "Choose Size XXS XS S M L XL" at bounding box center [531, 381] width 80 height 20
select select "28011918"
click at [491, 371] on select "Choose Size XXS XS S M L XL" at bounding box center [531, 381] width 80 height 20
click at [513, 432] on select "Choose Size XXS XS S M L XL" at bounding box center [531, 426] width 80 height 20
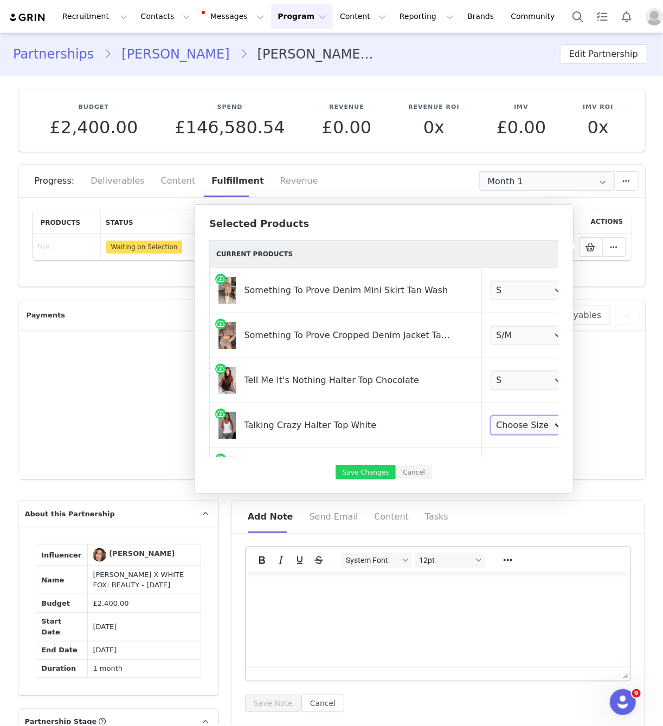
select select "28010938"
click at [491, 416] on select "Choose Size XXS XS S M L XL" at bounding box center [531, 426] width 80 height 20
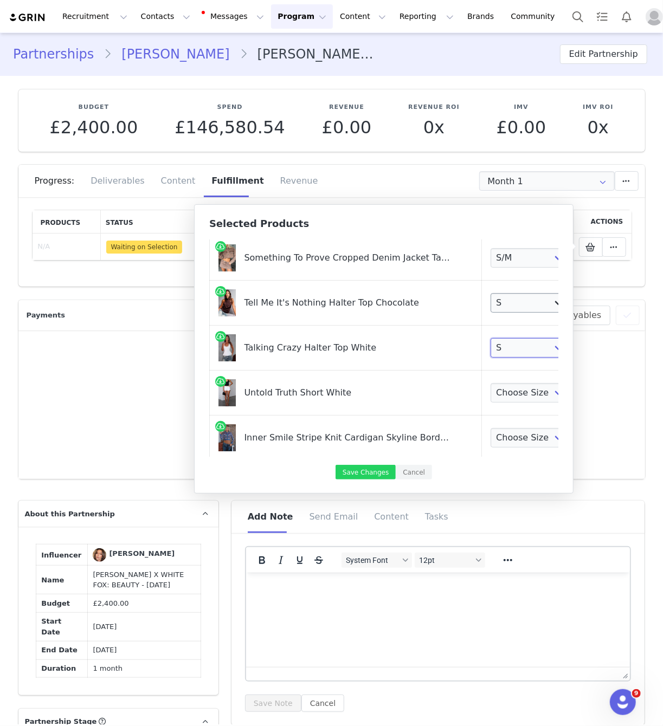
scroll to position [94, 0]
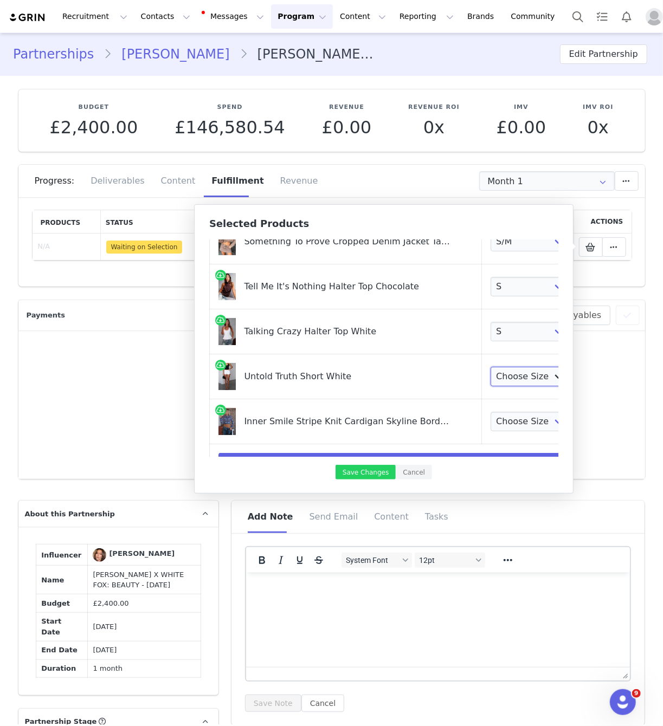
click at [514, 369] on select "Choose Size XXS XS S M L XL" at bounding box center [531, 377] width 80 height 20
select select "27949301"
click at [491, 367] on select "Choose Size XXS XS S M L XL" at bounding box center [531, 377] width 80 height 20
click at [509, 423] on select "Choose Size XXS XS S M L XL" at bounding box center [531, 422] width 80 height 20
select select "28011489"
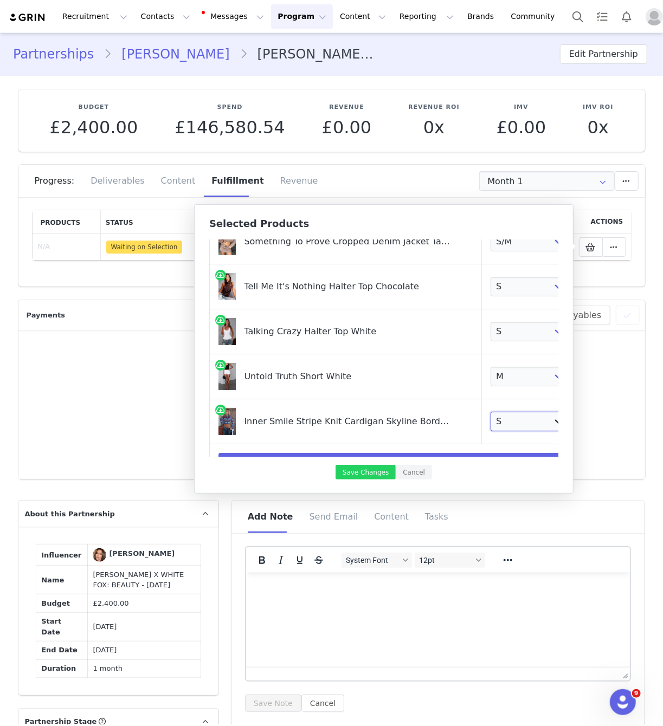
click at [491, 412] on select "Choose Size XXS XS S M L XL" at bounding box center [531, 422] width 80 height 20
click at [372, 470] on button "Save Changes" at bounding box center [366, 472] width 60 height 15
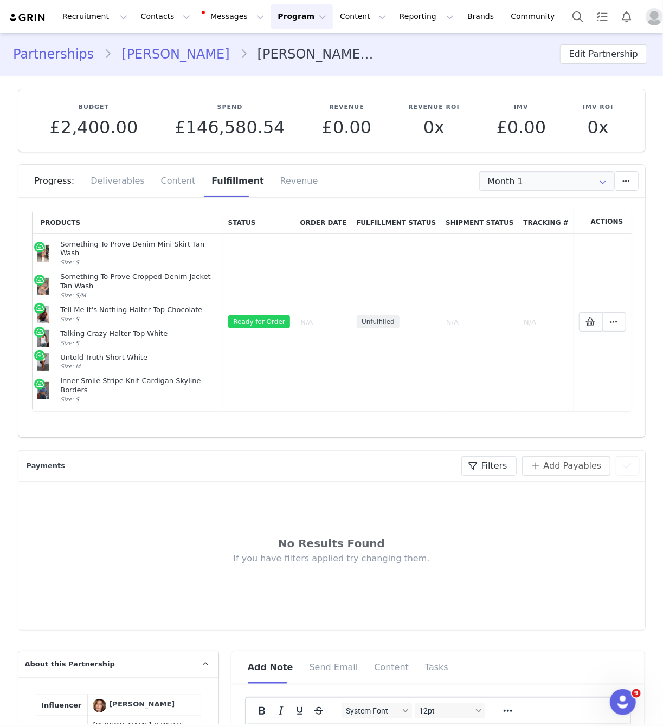
scroll to position [3, 0]
